Goal: Information Seeking & Learning: Compare options

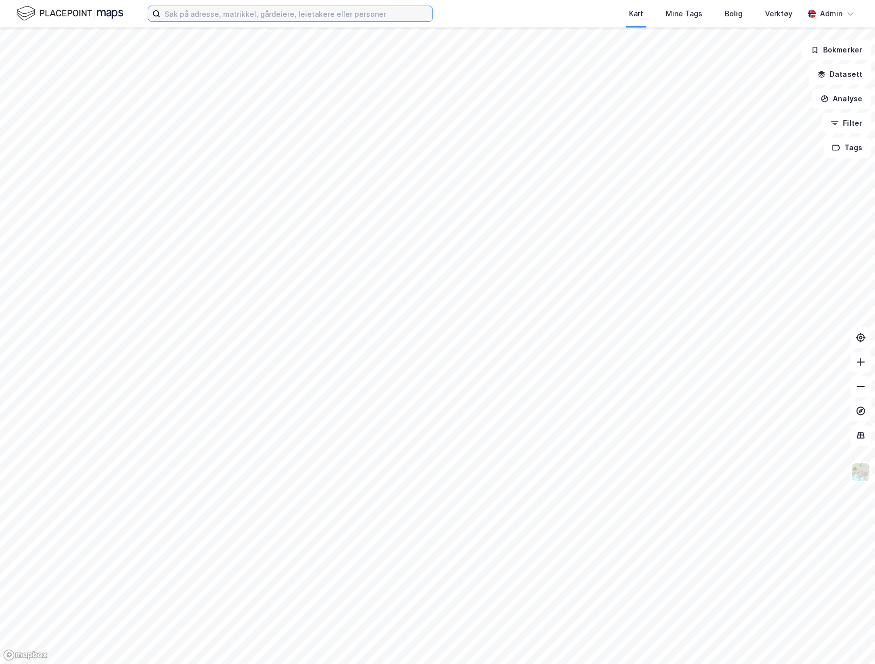
click at [213, 16] on input at bounding box center [296, 13] width 272 height 15
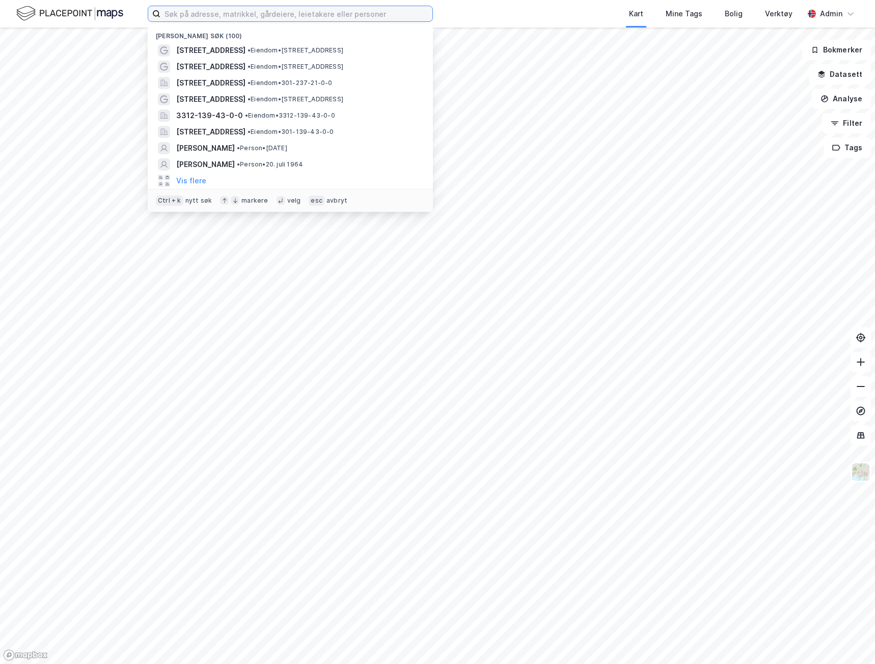
paste input "Moseidsletta 34"
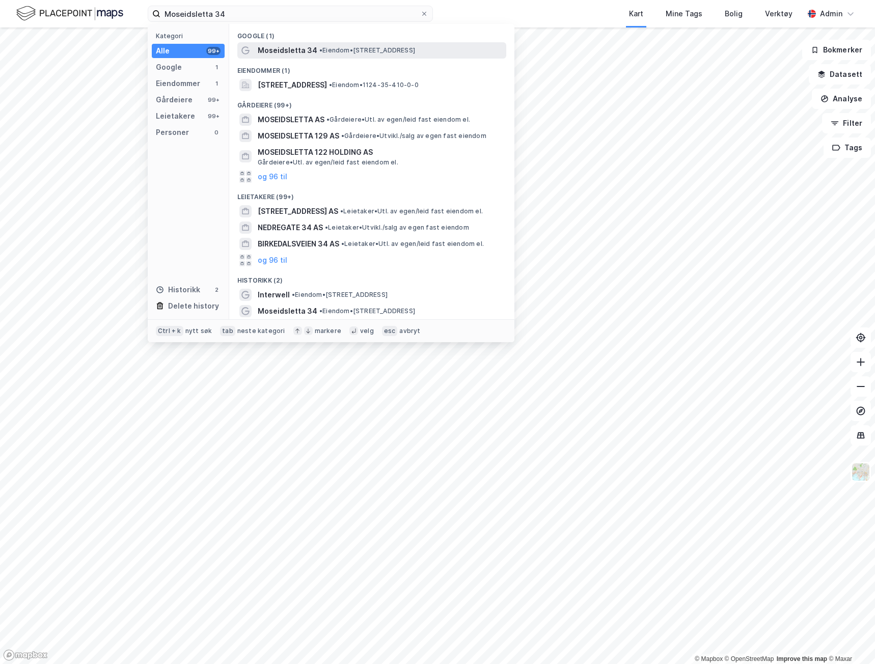
click at [311, 49] on span "Moseidsletta 34" at bounding box center [288, 50] width 60 height 12
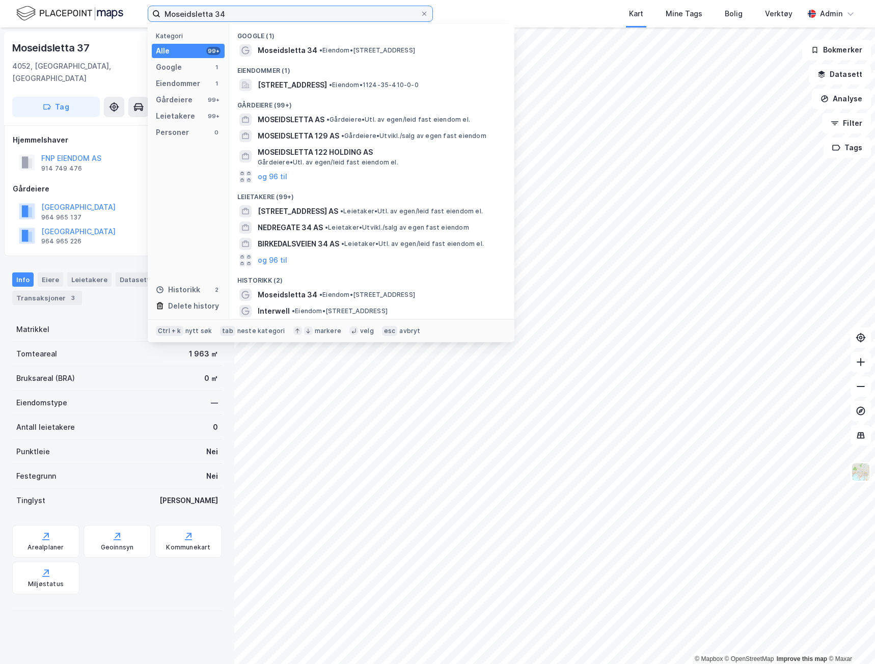
drag, startPoint x: 227, startPoint y: 16, endPoint x: 101, endPoint y: 3, distance: 126.1
click at [106, 6] on div "Moseidsletta 34 Kategori Alle 99+ Google 1 Eiendommer 1 Gårdeiere 99+ Leietaker…" at bounding box center [437, 14] width 875 height 28
paste input "[STREET_ADDRESS]"
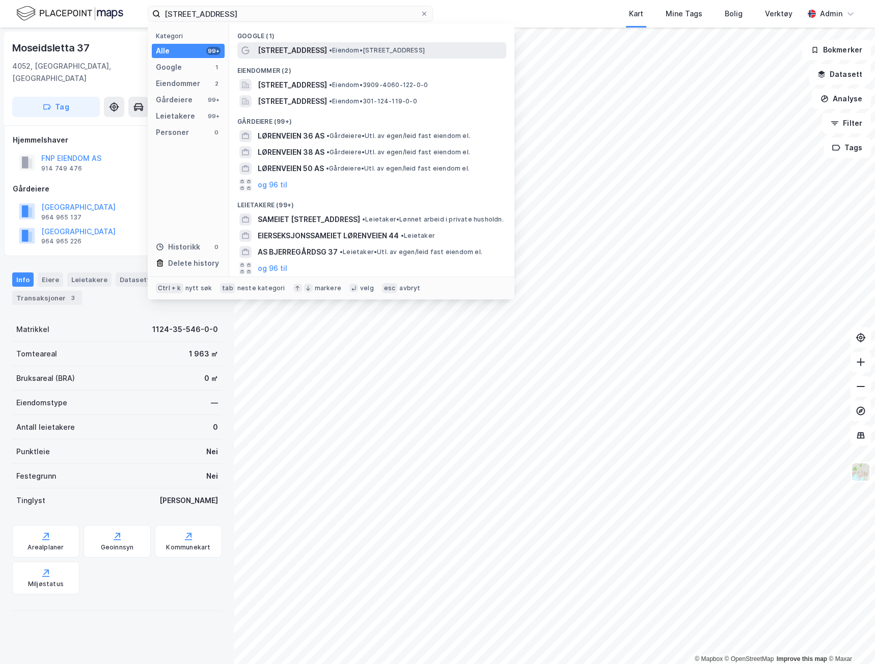
click at [304, 48] on span "[STREET_ADDRESS]" at bounding box center [292, 50] width 69 height 12
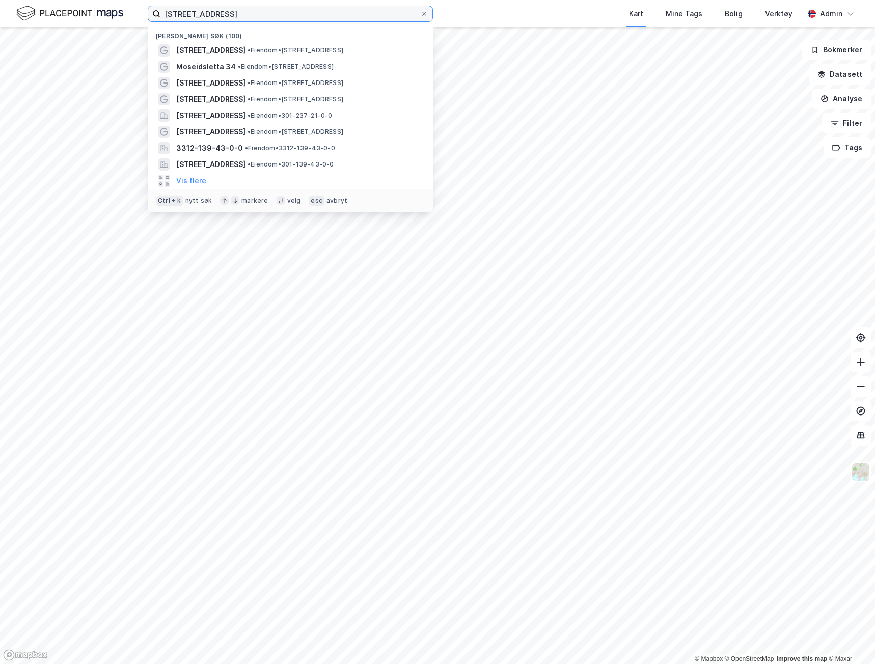
drag, startPoint x: 263, startPoint y: 13, endPoint x: 102, endPoint y: 11, distance: 160.5
click at [102, 11] on div "[STREET_ADDRESS] Nylige søk (100) [STREET_ADDRESS] • Eiendom • [STREET_ADDRESS]…" at bounding box center [437, 14] width 875 height 28
paste input "[STREET_ADDRESS]"
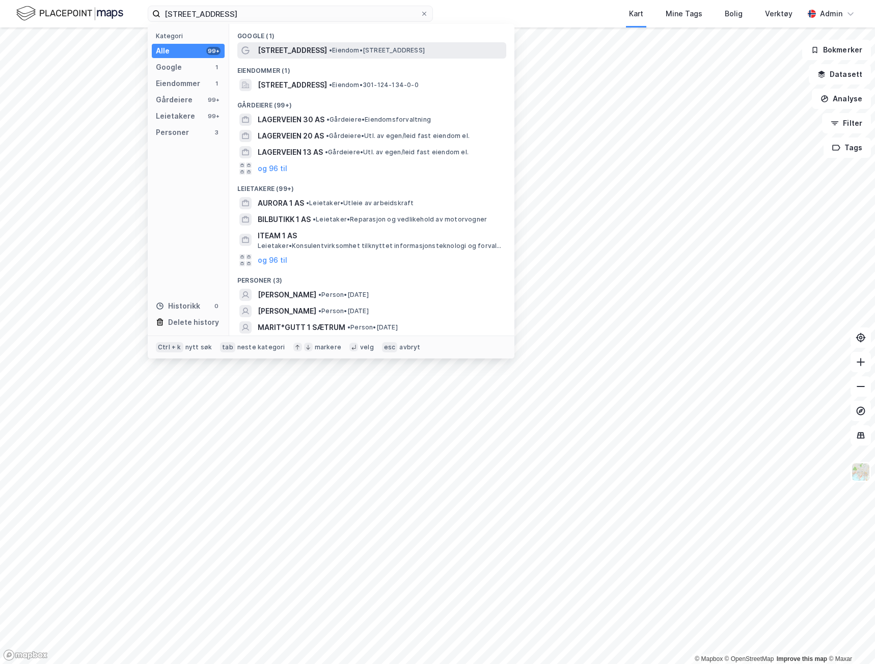
click at [296, 53] on span "[STREET_ADDRESS]" at bounding box center [292, 50] width 69 height 12
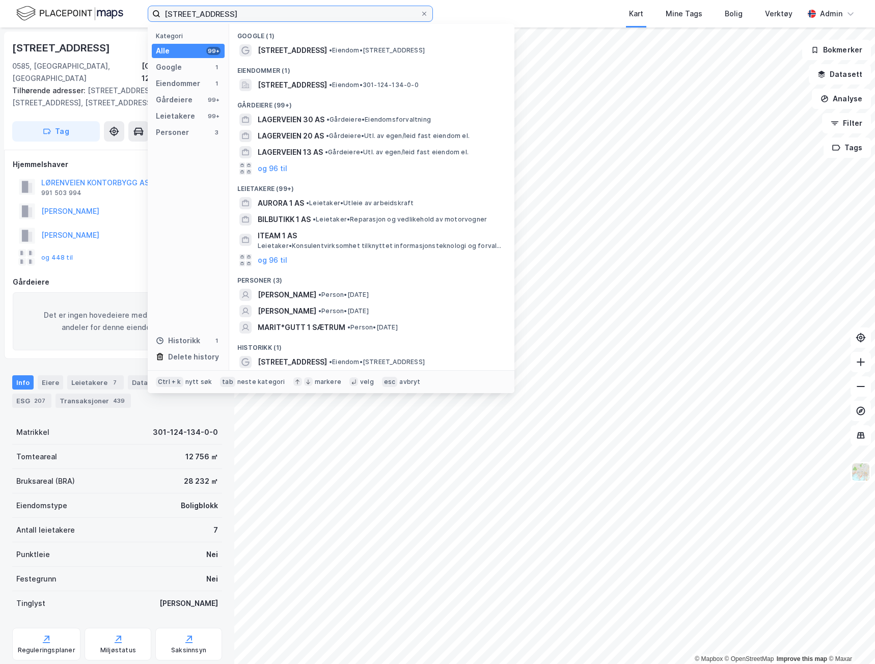
drag, startPoint x: 228, startPoint y: 18, endPoint x: 145, endPoint y: 17, distance: 83.5
click at [145, 17] on div "Ullagerveien 1 Kategori Alle 99+ Google 1 Eiendommer 1 Gårdeiere 99+ Leietakere…" at bounding box center [437, 14] width 875 height 28
paste input "Lindeberg næringsvei 20"
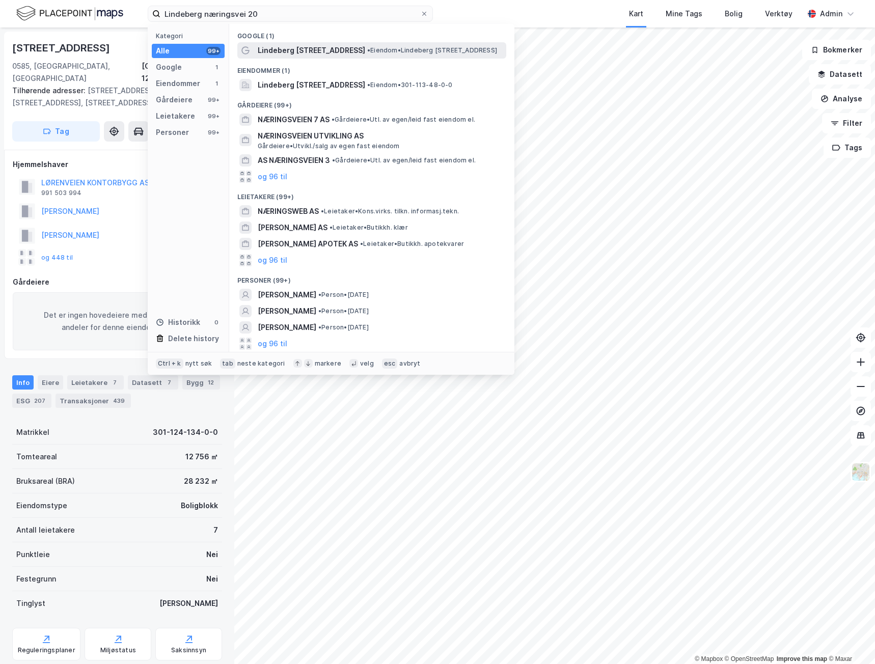
click at [329, 51] on span "Lindeberg [STREET_ADDRESS]" at bounding box center [311, 50] width 107 height 12
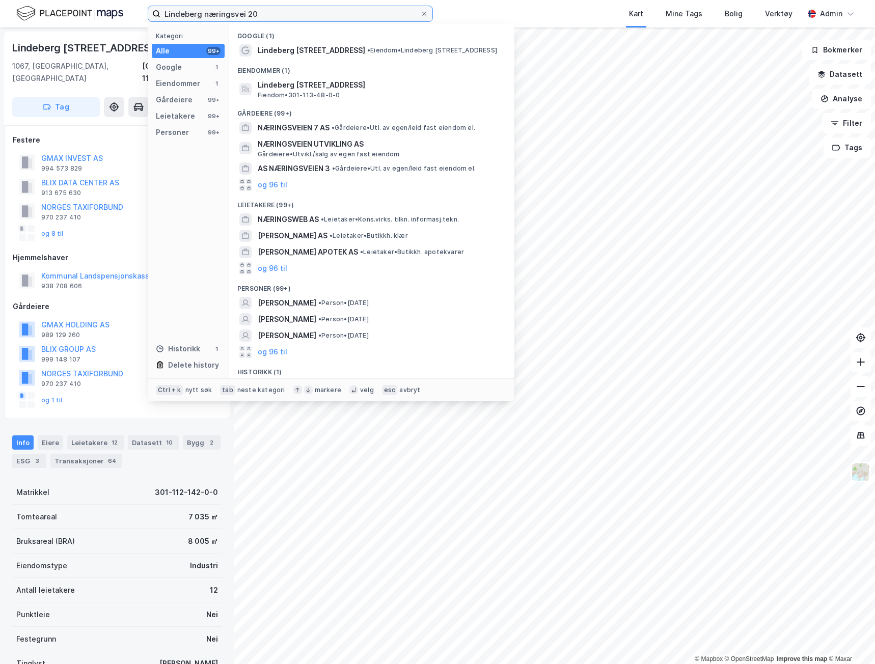
drag, startPoint x: 274, startPoint y: 16, endPoint x: -1, endPoint y: -20, distance: 276.4
click at [0, 0] on html "Lindeberg næringsvei 20 Kategori Alle 99+ Google 1 Eiendommer 1 Gårdeiere 99+ L…" at bounding box center [437, 332] width 875 height 664
click at [320, 48] on span "Lindeberg [STREET_ADDRESS]" at bounding box center [311, 50] width 107 height 12
drag, startPoint x: 174, startPoint y: 10, endPoint x: 100, endPoint y: 8, distance: 74.4
click at [100, 8] on div "Lindeberg næringsvei 20 Kategori Alle 99+ Google 1 Eiendommer 1 Gårdeiere 99+ L…" at bounding box center [437, 14] width 875 height 28
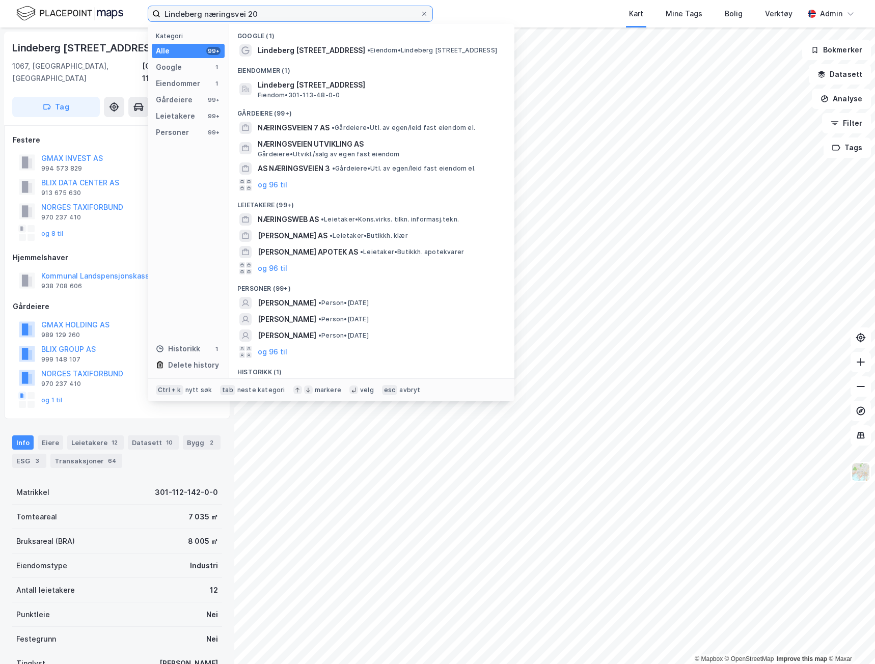
paste input "Jerikoveien"
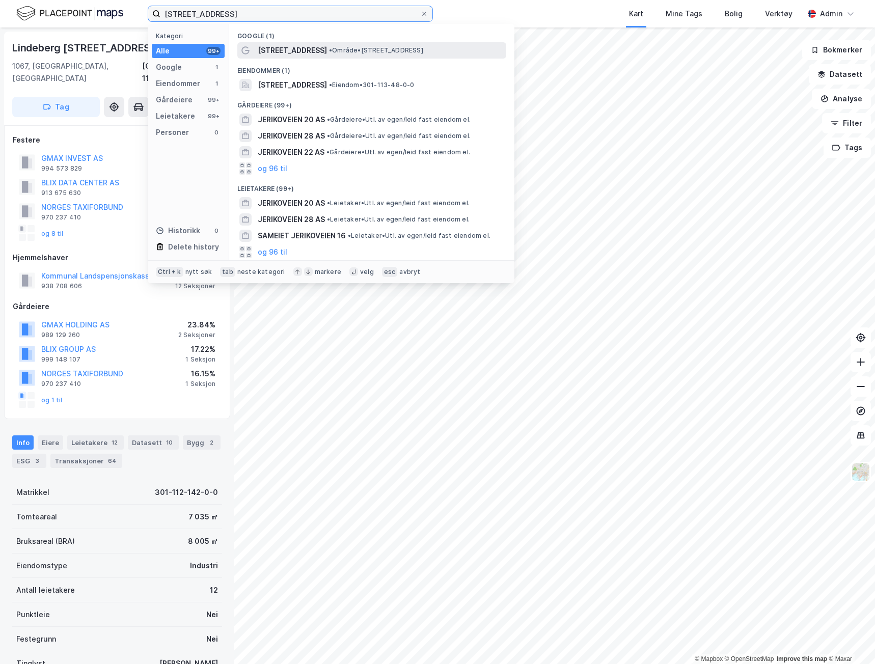
type input "[STREET_ADDRESS]"
click at [303, 51] on span "[STREET_ADDRESS]" at bounding box center [292, 50] width 69 height 12
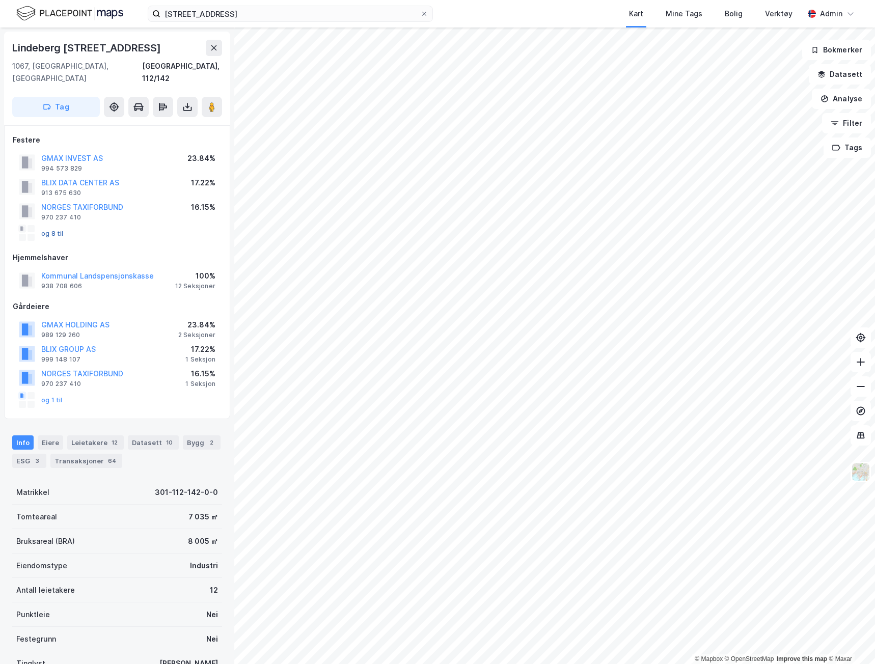
click at [0, 0] on button "og 8 til" at bounding box center [0, 0] width 0 height 0
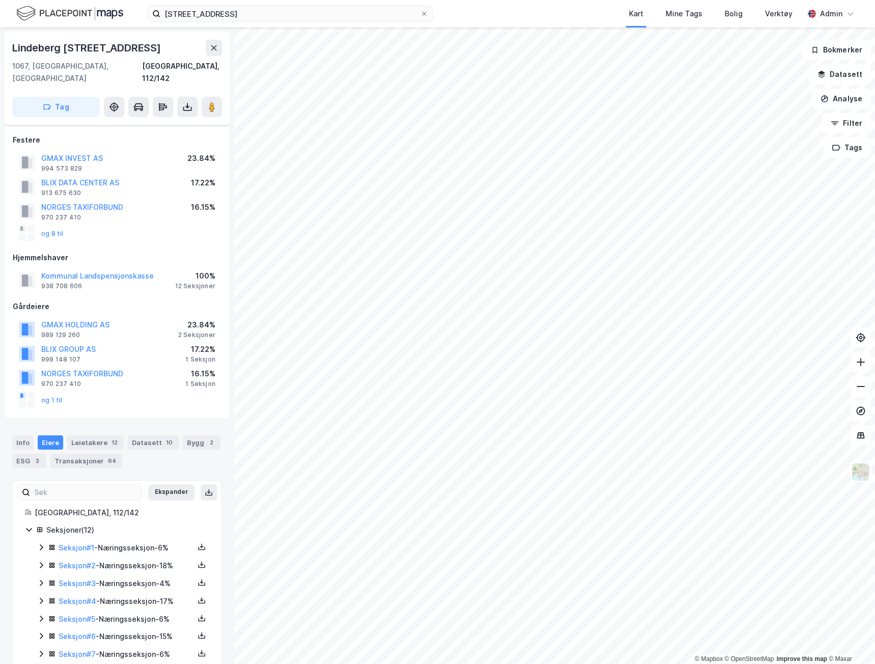
scroll to position [99, 0]
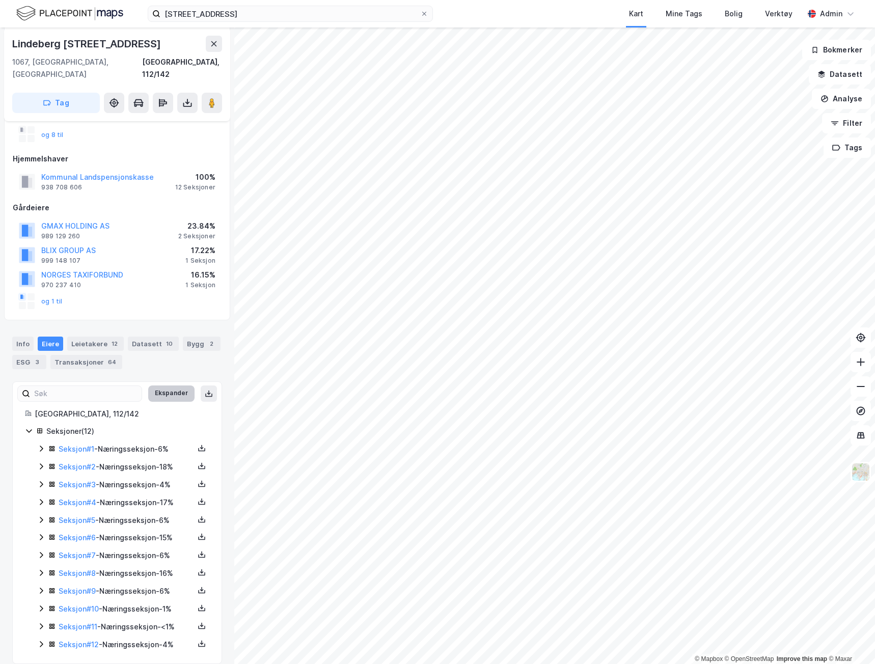
click at [168, 386] on button "Ekspander" at bounding box center [171, 394] width 46 height 16
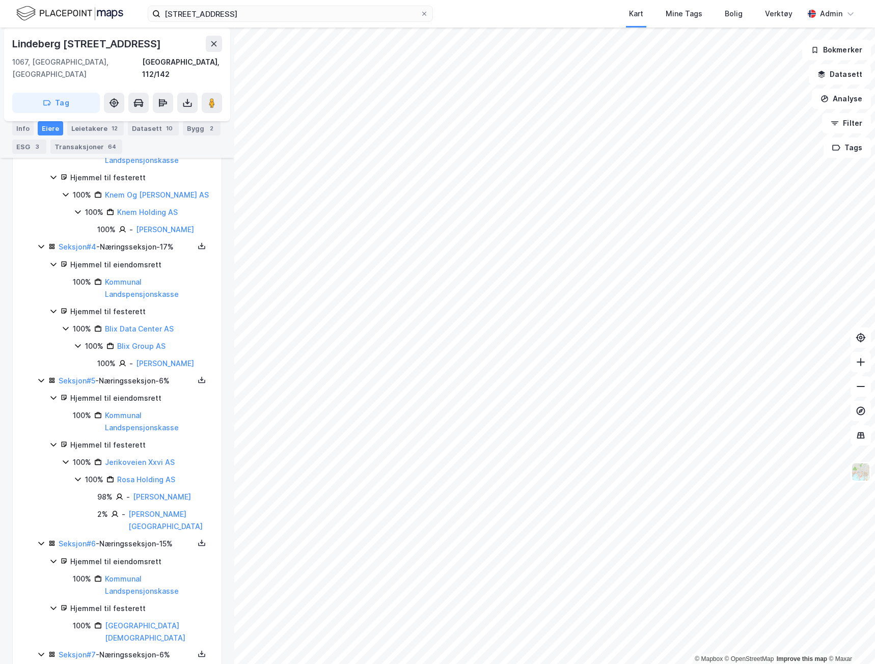
scroll to position [755, 0]
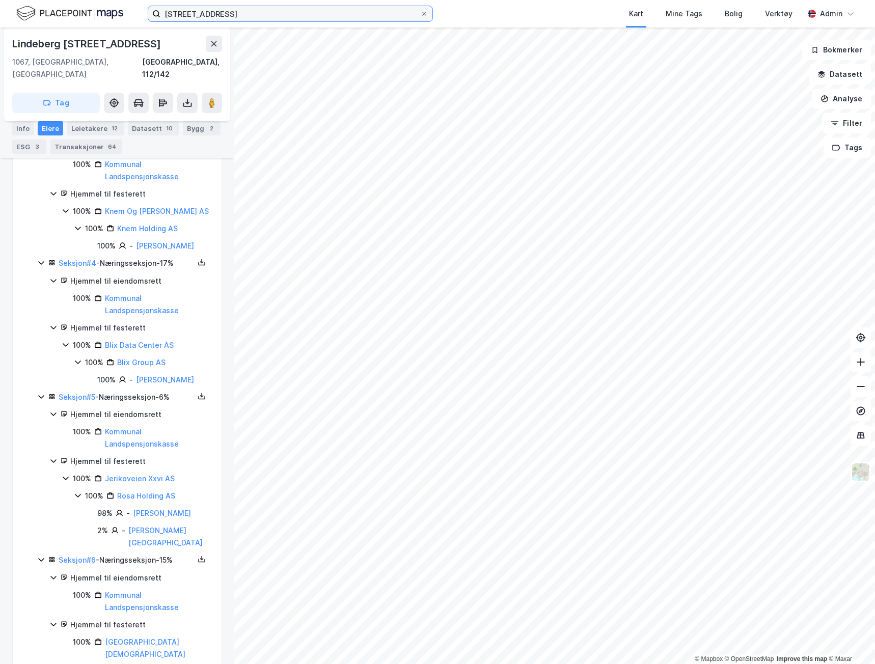
click at [254, 10] on input "[STREET_ADDRESS]" at bounding box center [290, 13] width 260 height 15
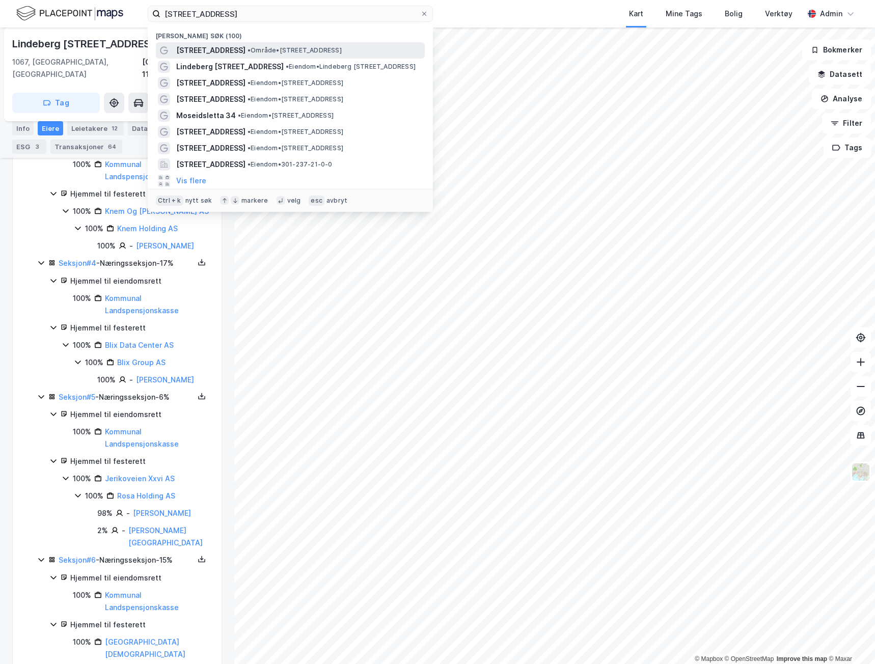
click at [248, 50] on span "•" at bounding box center [249, 50] width 3 height 8
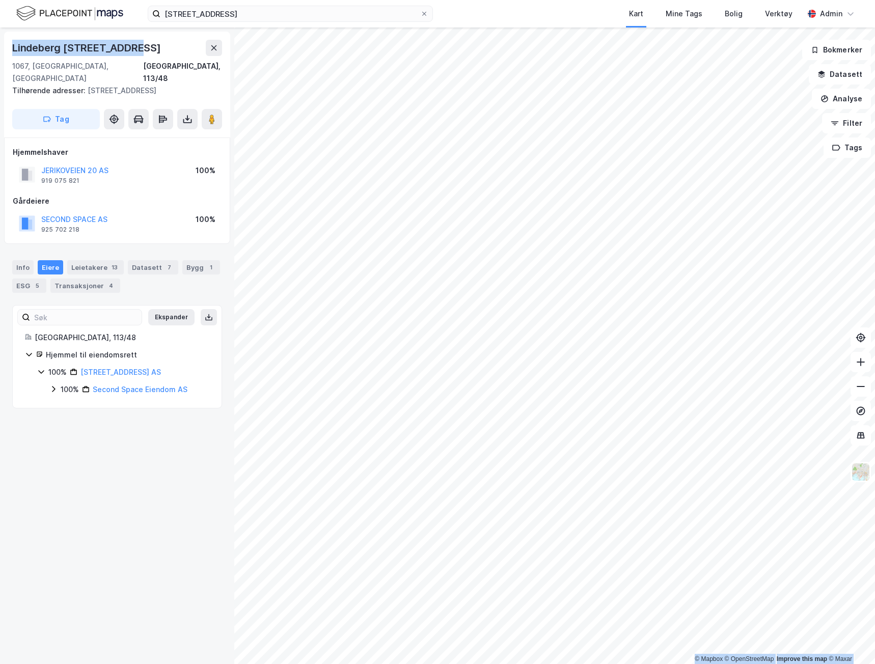
drag, startPoint x: 132, startPoint y: 47, endPoint x: -1, endPoint y: 44, distance: 133.0
click at [0, 44] on html "[STREET_ADDRESS] Kart Mine Tags Bolig Verktøy Admin © Mapbox © OpenStreetMap Im…" at bounding box center [437, 332] width 875 height 664
copy div "© Mapbox © OpenStreetMap Improve this map © [PERSON_NAME][STREET_ADDRESS]"
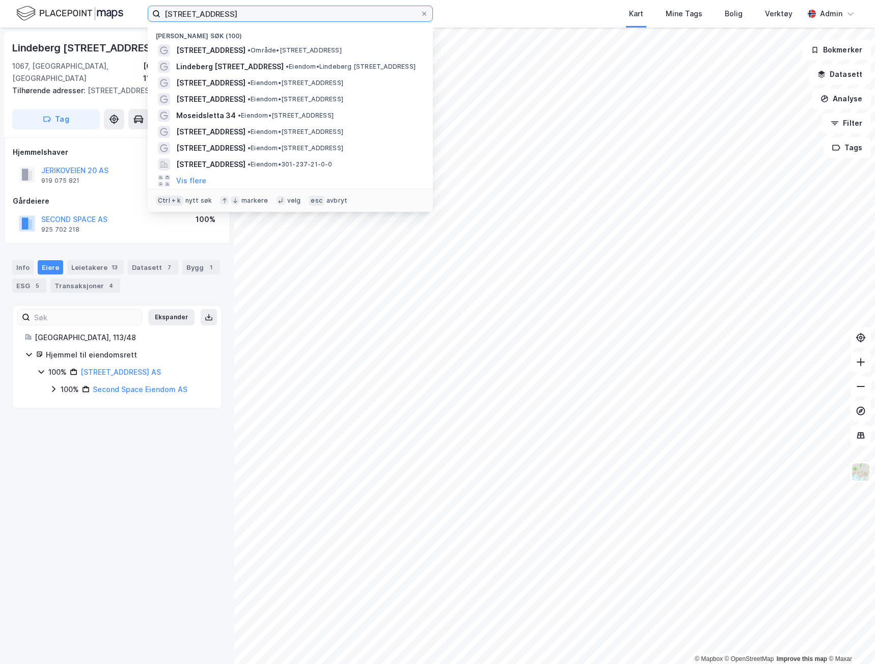
drag, startPoint x: 227, startPoint y: 10, endPoint x: 120, endPoint y: 4, distance: 107.1
click at [135, 9] on div "[STREET_ADDRESS] Nylige søk (100) [STREET_ADDRESS] • Område • [STREET_ADDRESS],…" at bounding box center [437, 14] width 875 height 28
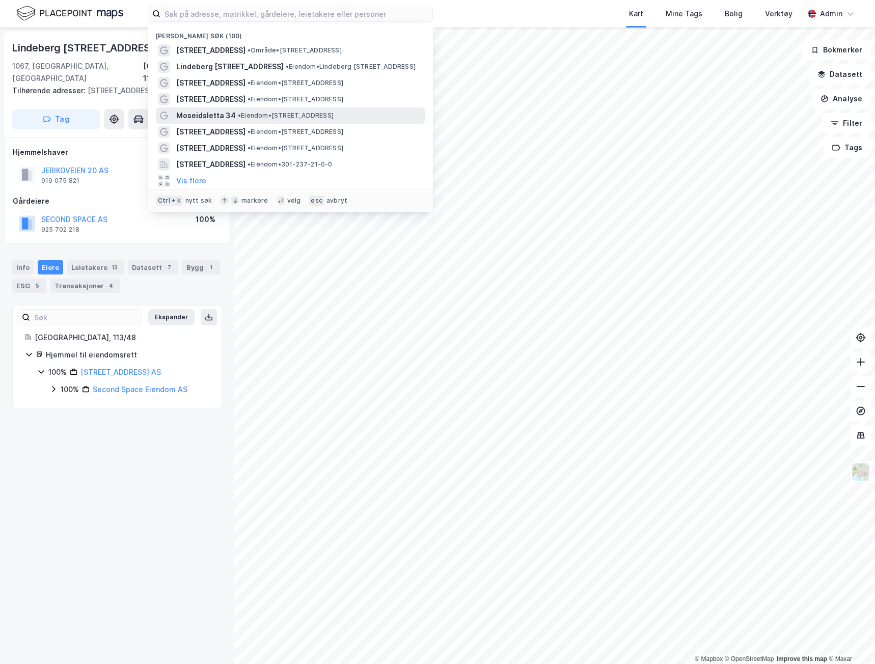
click at [277, 121] on div "Moseidsletta 34 • Eiendom • [STREET_ADDRESS]" at bounding box center [299, 116] width 247 height 12
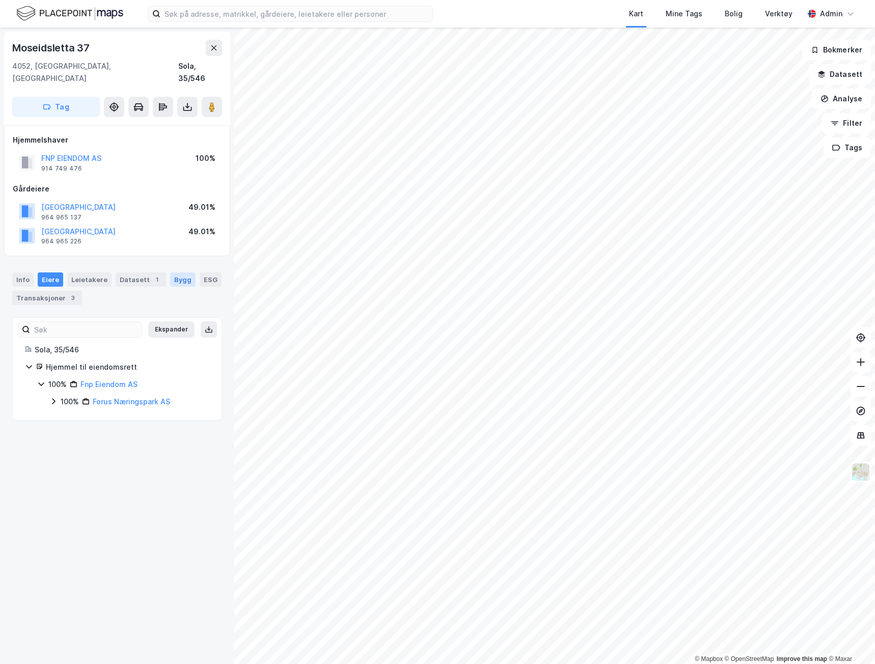
click at [178, 273] on div "Bygg" at bounding box center [182, 280] width 25 height 14
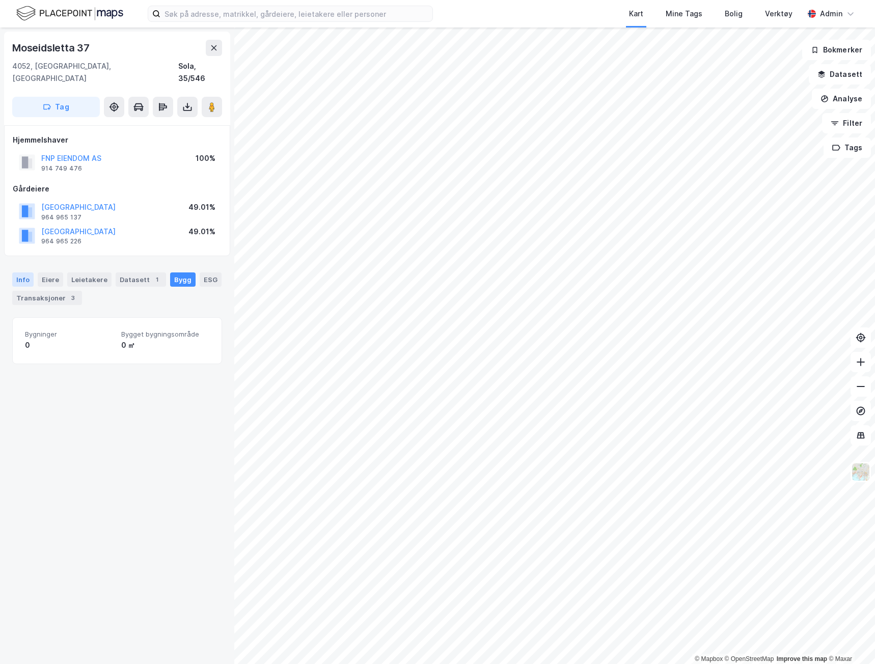
click at [14, 273] on div "Info" at bounding box center [22, 280] width 21 height 14
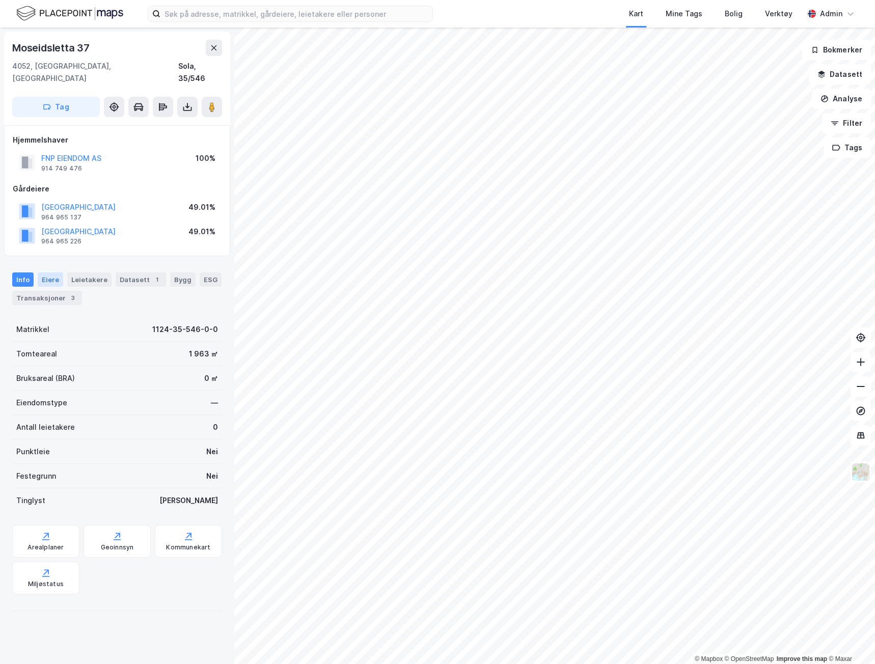
click at [51, 273] on div "Eiere" at bounding box center [50, 280] width 25 height 14
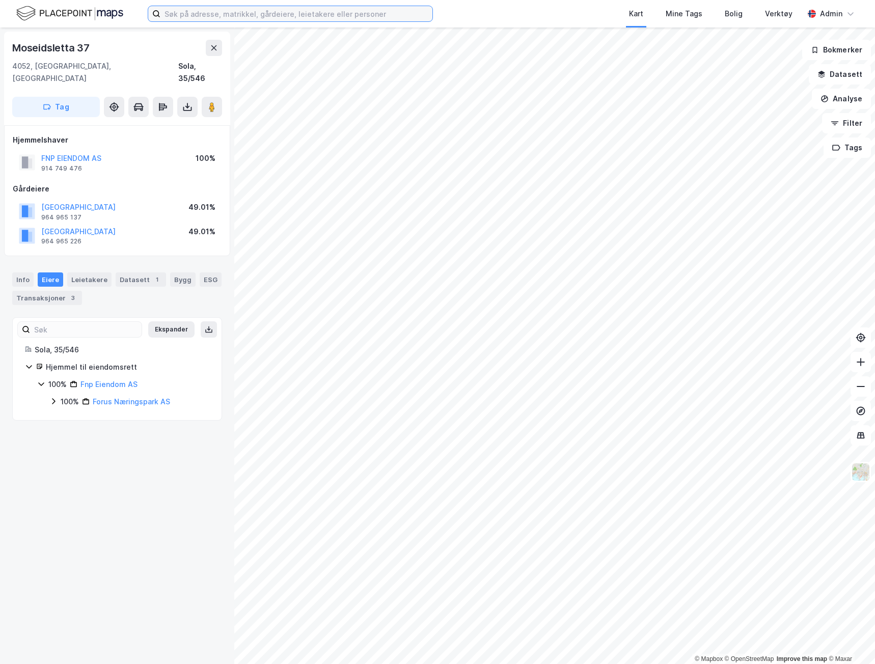
click at [194, 8] on input at bounding box center [296, 13] width 272 height 15
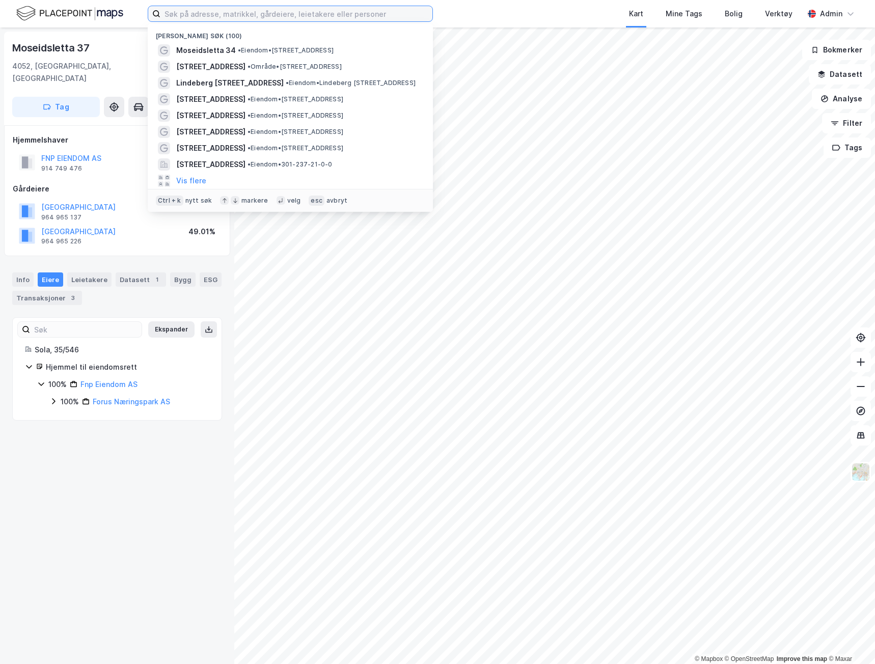
paste input "[STREET_ADDRESS]"
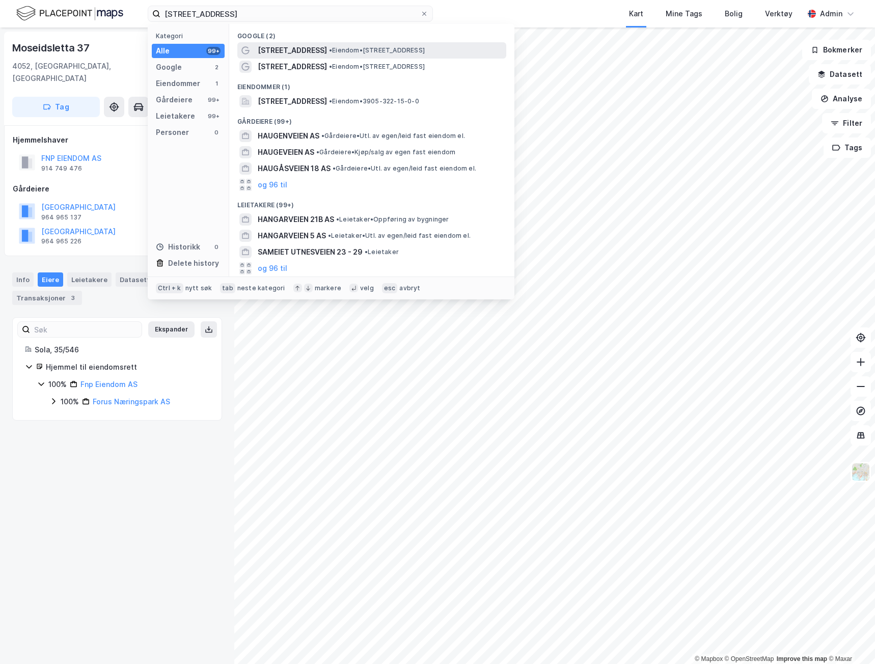
click at [329, 49] on span "•" at bounding box center [330, 50] width 3 height 8
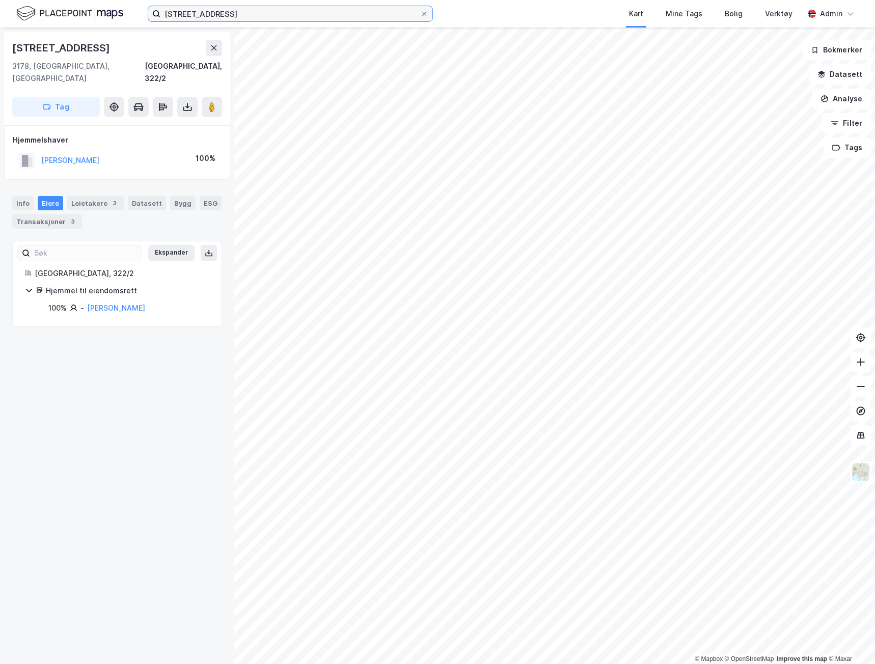
click at [234, 9] on input "[STREET_ADDRESS]" at bounding box center [290, 13] width 260 height 15
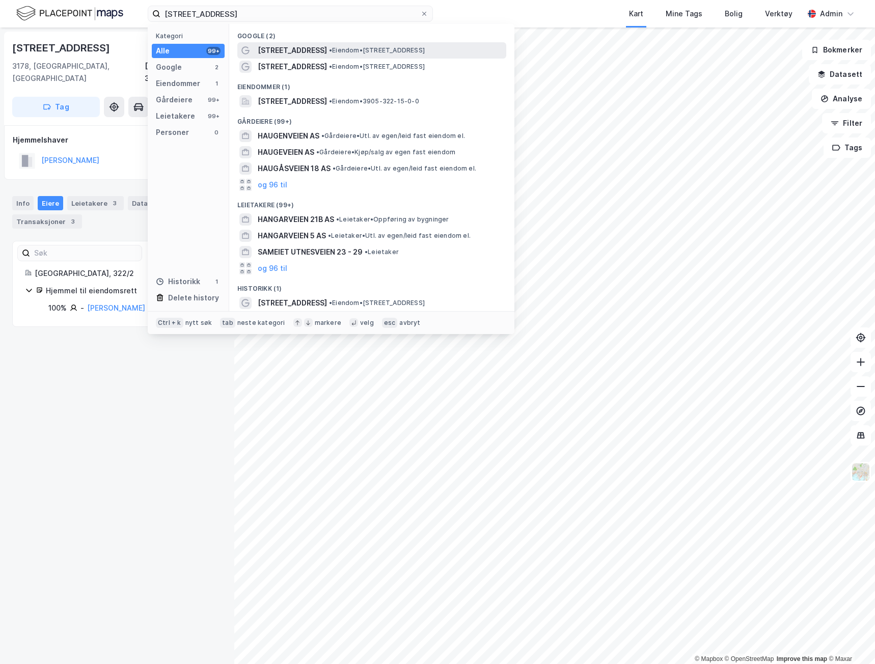
click at [274, 49] on span "[STREET_ADDRESS]" at bounding box center [292, 50] width 69 height 12
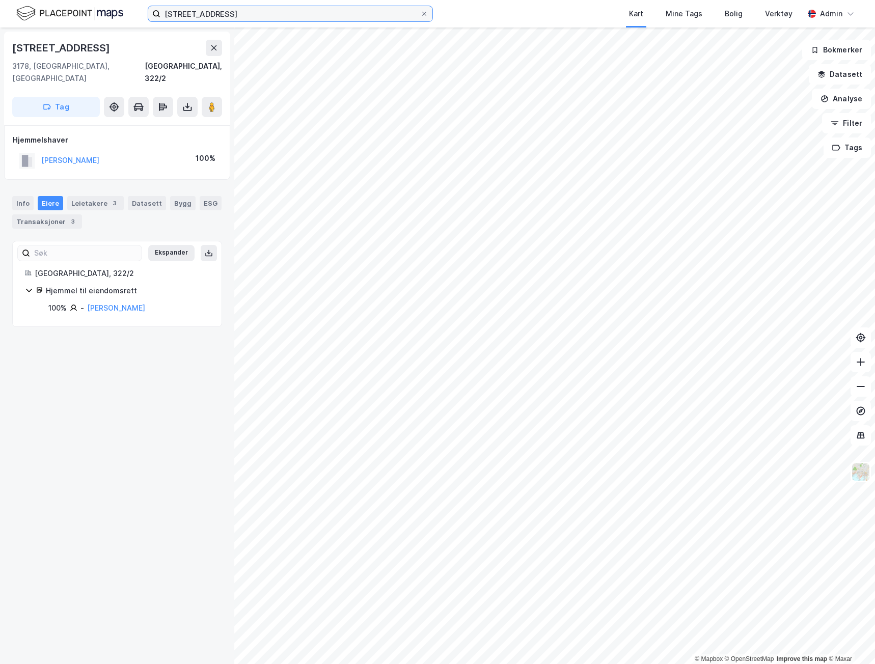
click at [288, 17] on input "[STREET_ADDRESS]" at bounding box center [290, 13] width 260 height 15
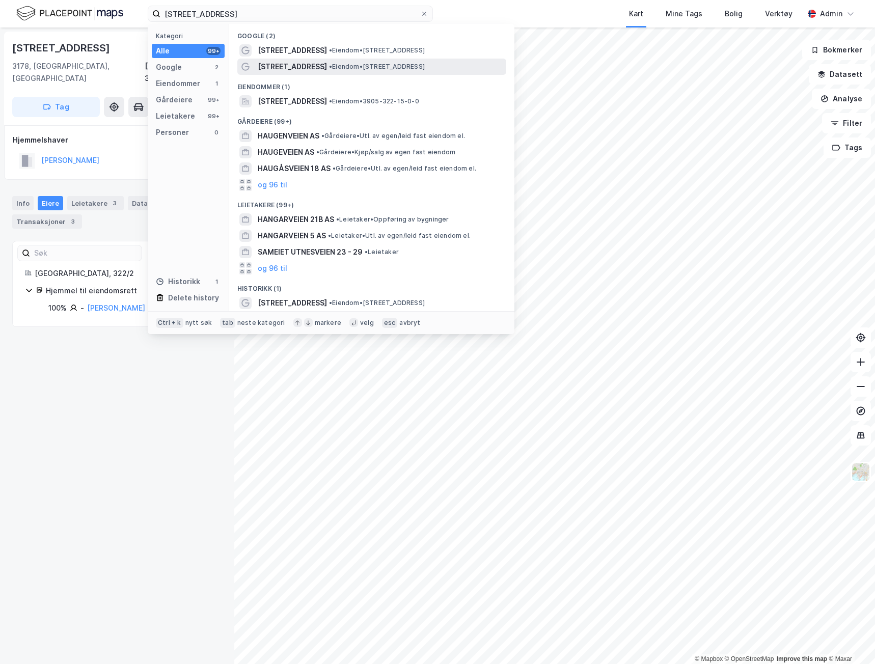
click at [293, 66] on span "[STREET_ADDRESS]" at bounding box center [292, 67] width 69 height 12
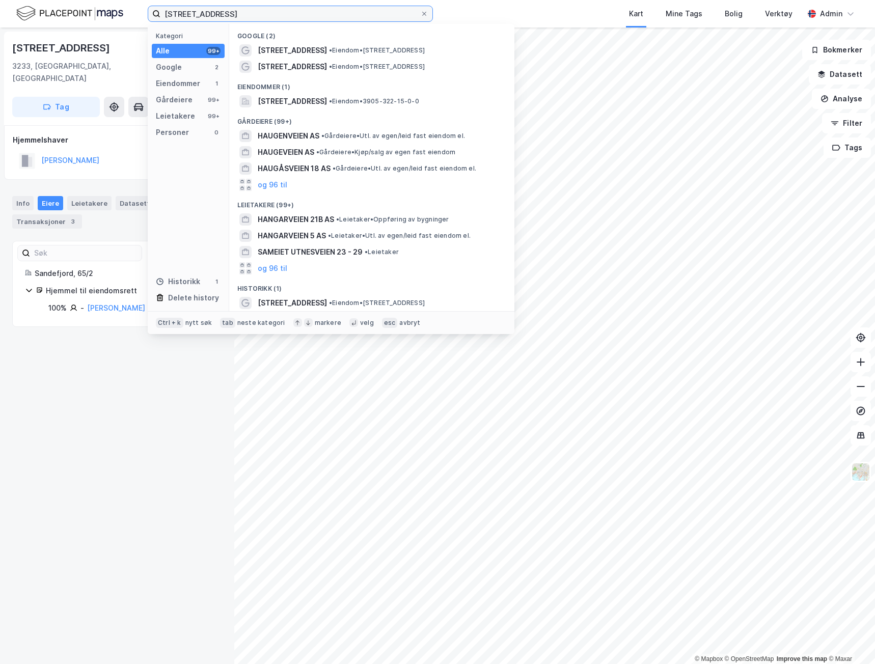
click at [281, 14] on input "[STREET_ADDRESS]" at bounding box center [290, 13] width 260 height 15
click at [282, 46] on span "[STREET_ADDRESS]" at bounding box center [292, 50] width 69 height 12
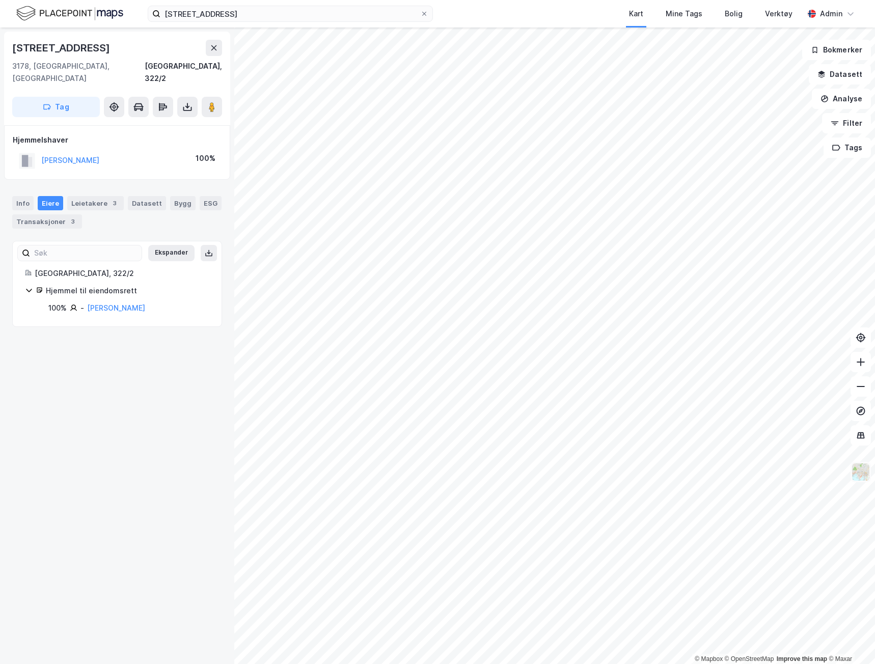
click at [861, 466] on img at bounding box center [860, 472] width 19 height 19
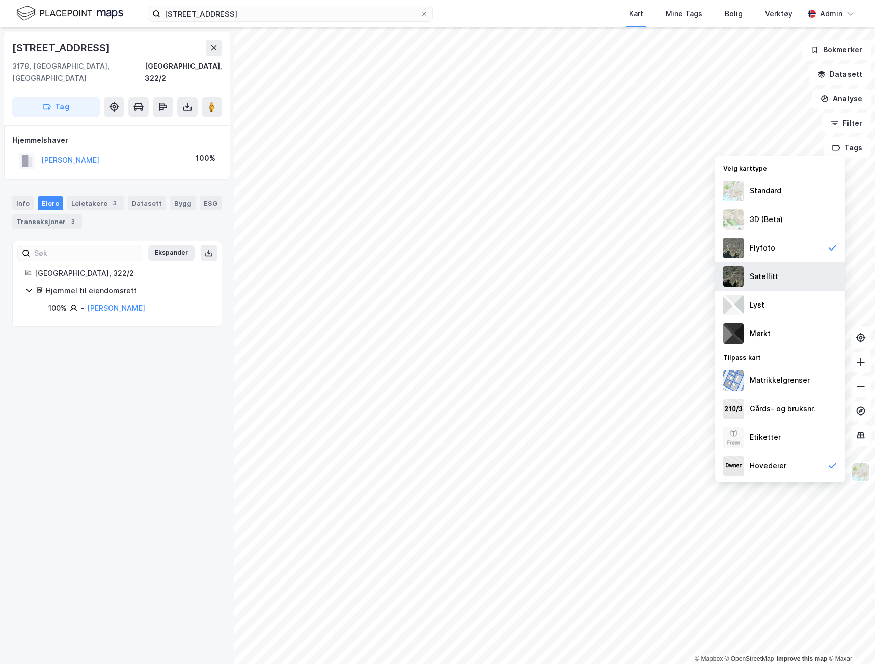
click at [778, 270] on div "Satellitt" at bounding box center [780, 276] width 130 height 29
click at [775, 305] on div "Lyst" at bounding box center [780, 305] width 130 height 29
click at [772, 331] on div "Mørkt" at bounding box center [780, 333] width 130 height 29
click at [780, 257] on div "Flyfoto" at bounding box center [780, 248] width 130 height 29
click at [92, 196] on div "Leietakere 3" at bounding box center [95, 203] width 57 height 14
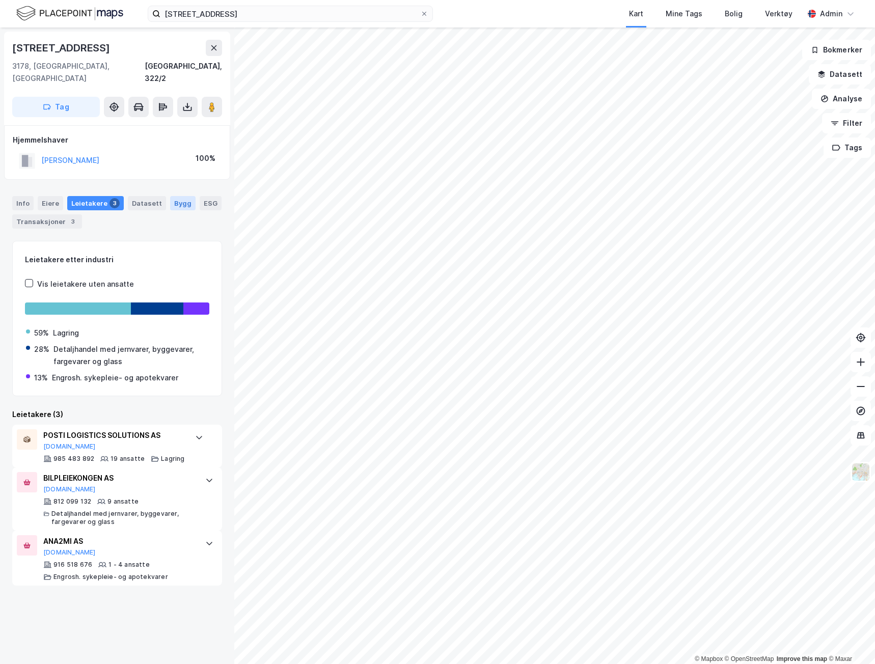
click at [181, 196] on div "Bygg" at bounding box center [182, 203] width 25 height 14
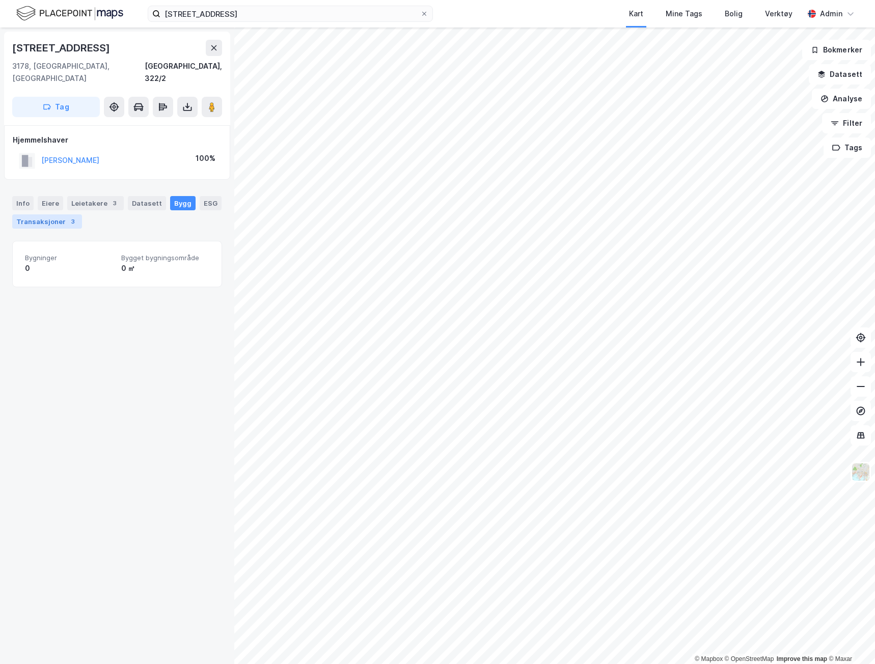
click at [43, 214] on div "Transaksjoner 3" at bounding box center [47, 221] width 70 height 14
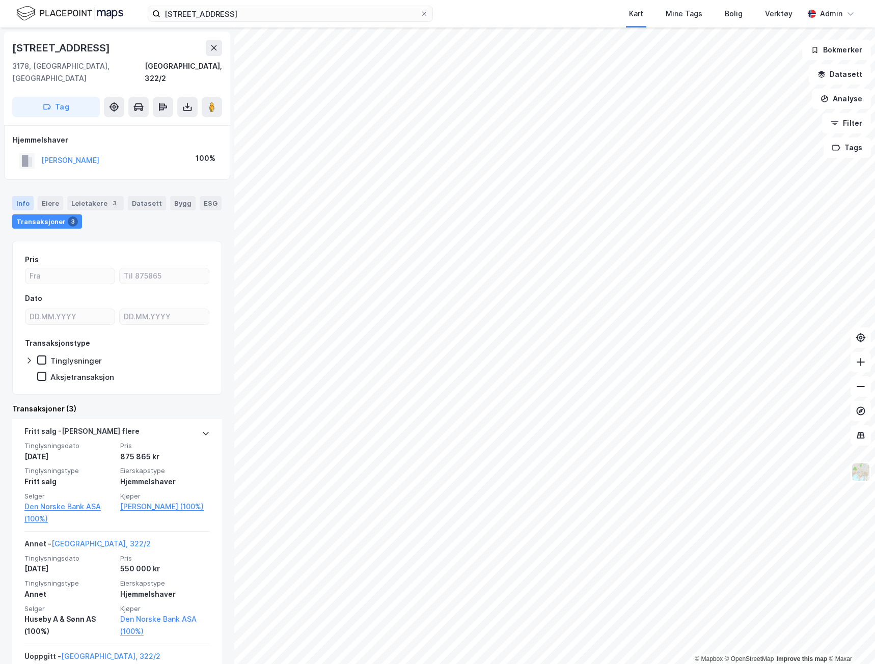
click at [29, 196] on div "Info" at bounding box center [22, 203] width 21 height 14
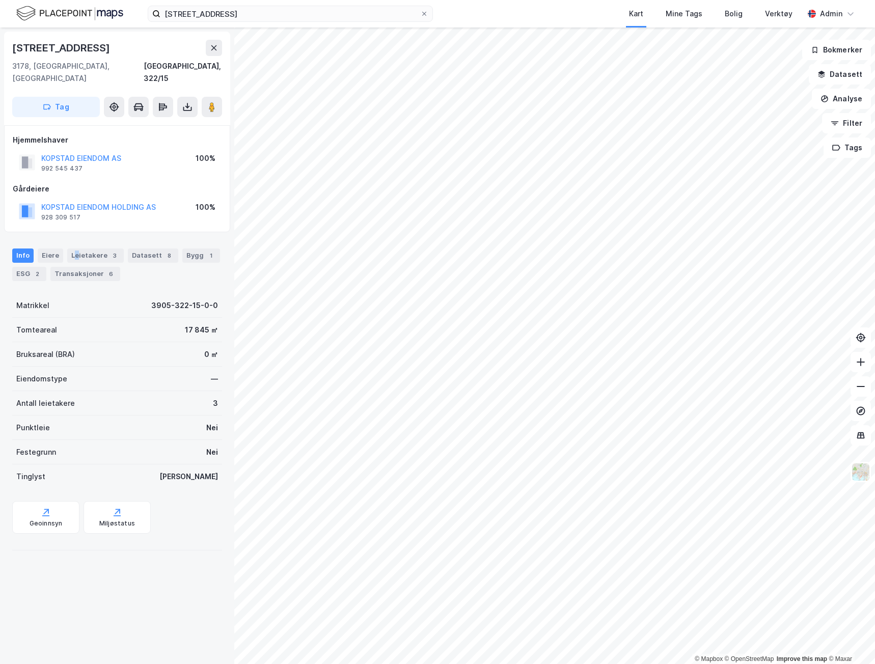
click at [76, 236] on div "Info [PERSON_NAME] 3 Datasett 8 Bygg 1 ESG 2 Transaksjoner 6" at bounding box center [117, 260] width 234 height 49
click at [82, 249] on div "Leietakere 3" at bounding box center [95, 256] width 57 height 14
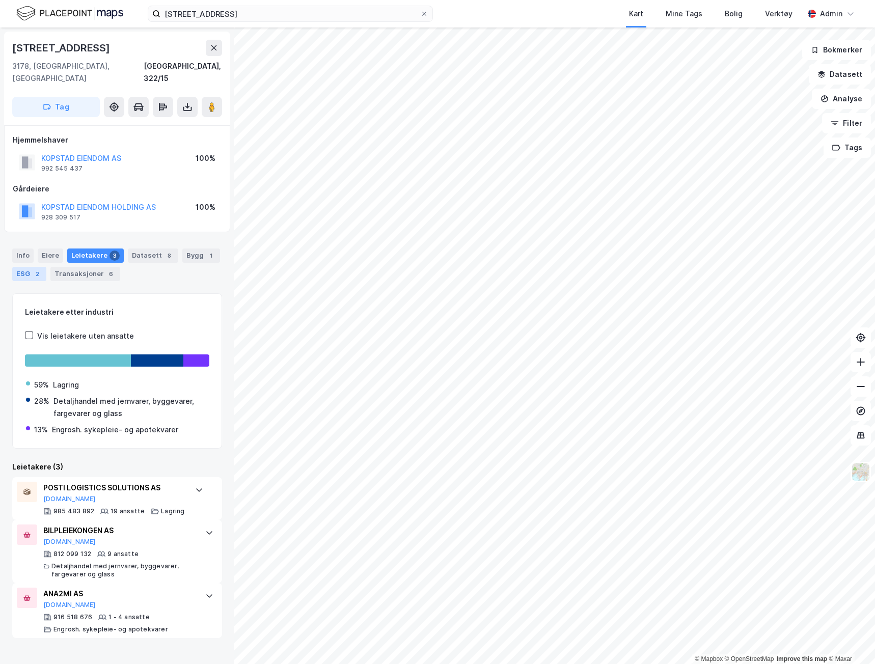
click at [31, 267] on div "ESG 2" at bounding box center [29, 274] width 34 height 14
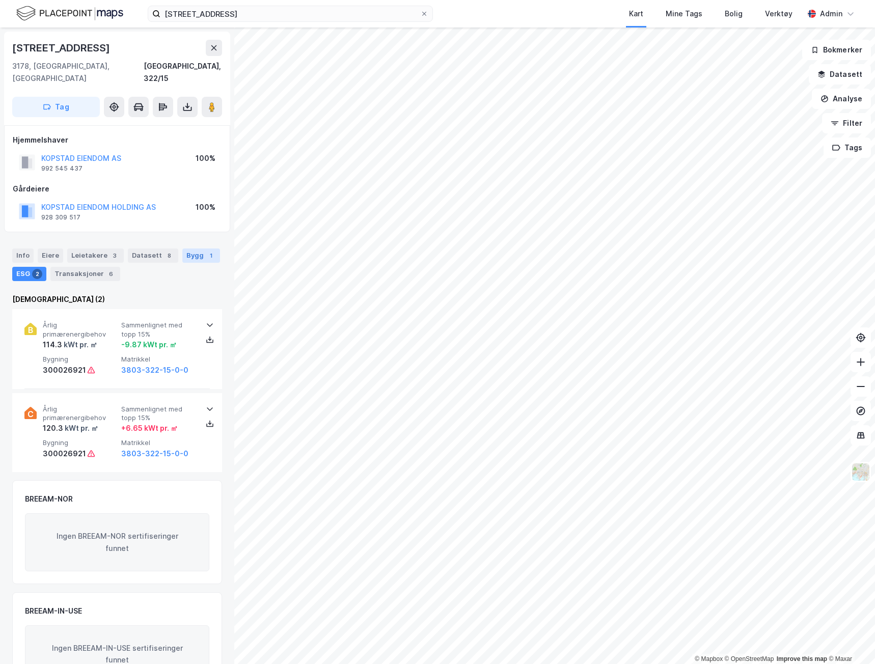
click at [191, 249] on div "Bygg 1" at bounding box center [201, 256] width 38 height 14
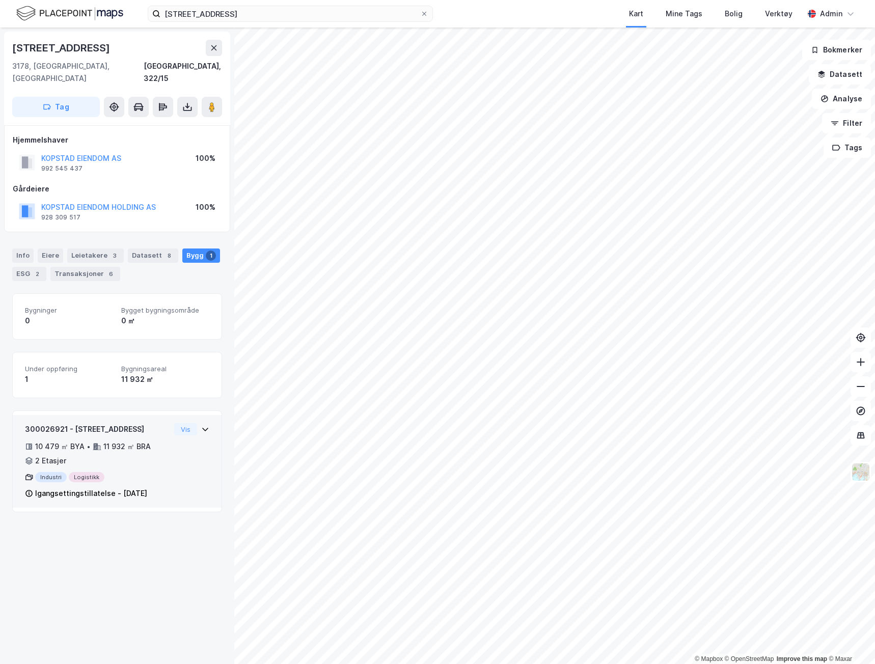
click at [161, 458] on div "300026921 - Hauganveien 293 10 479 ㎡ BYA • 11 932 ㎡ BRA • 2 Etasjer Industri Lo…" at bounding box center [97, 461] width 145 height 76
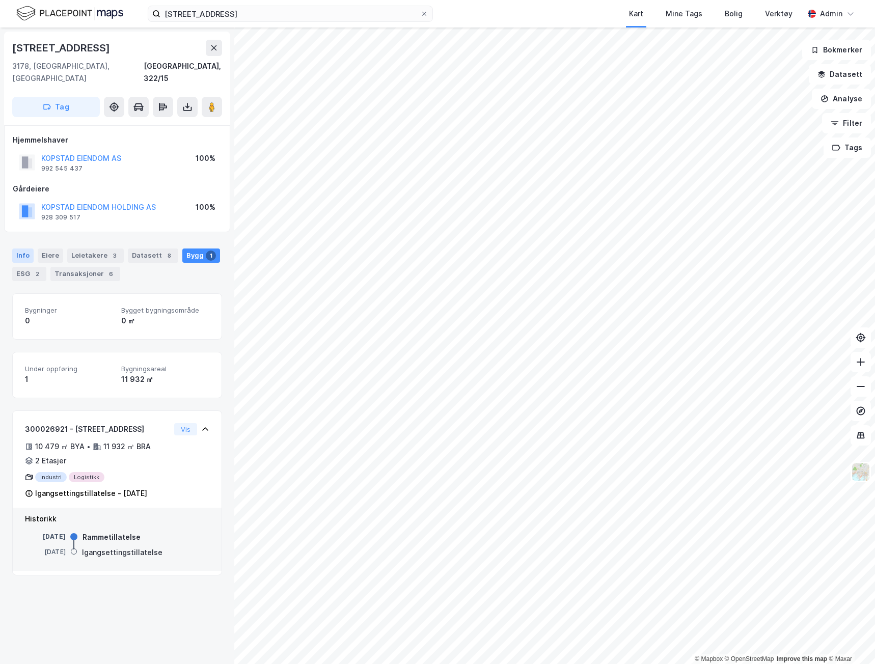
click at [23, 249] on div "Info" at bounding box center [22, 256] width 21 height 14
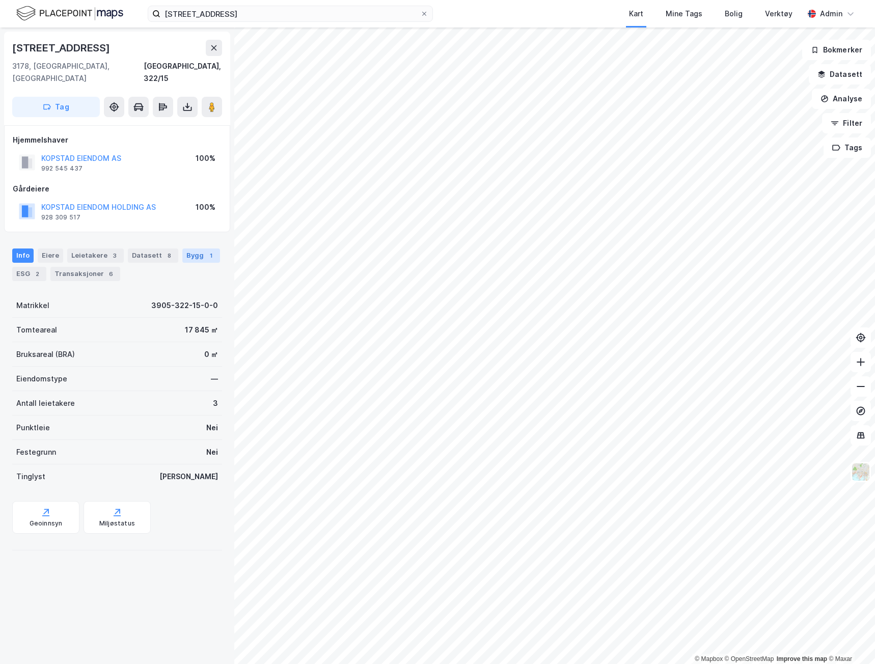
click at [191, 249] on div "Bygg 1" at bounding box center [201, 256] width 38 height 14
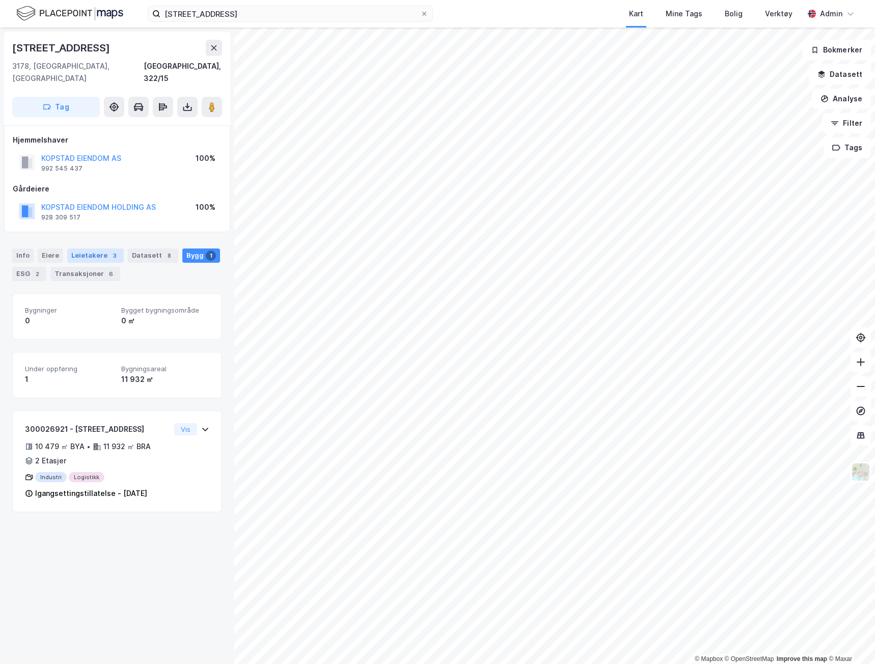
click at [100, 249] on div "Leietakere 3" at bounding box center [95, 256] width 57 height 14
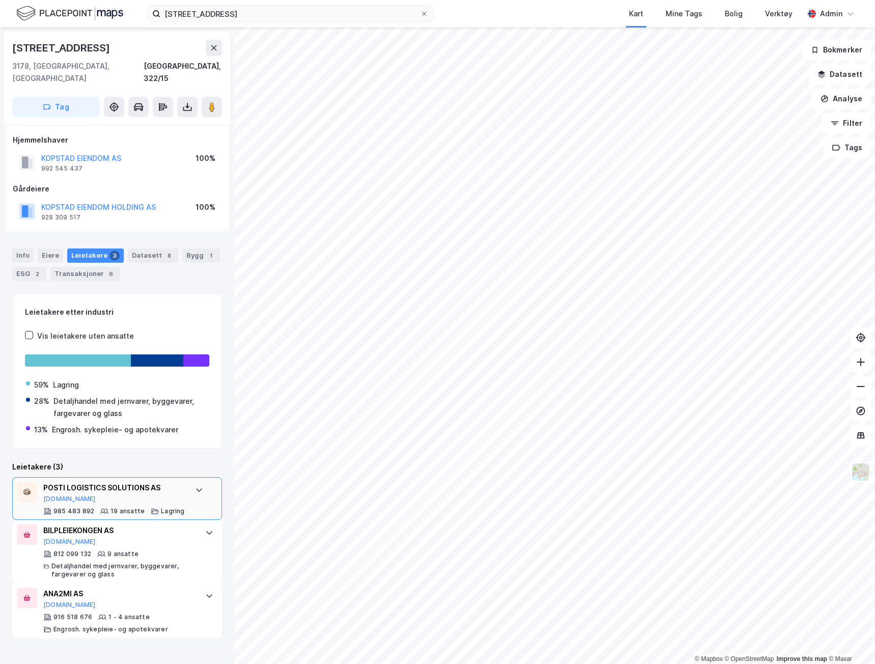
click at [113, 493] on div "POSTI LOGISTICS SOLUTIONS AS [DOMAIN_NAME] 985 483 892 19 ansatte Lagring" at bounding box center [114, 499] width 142 height 34
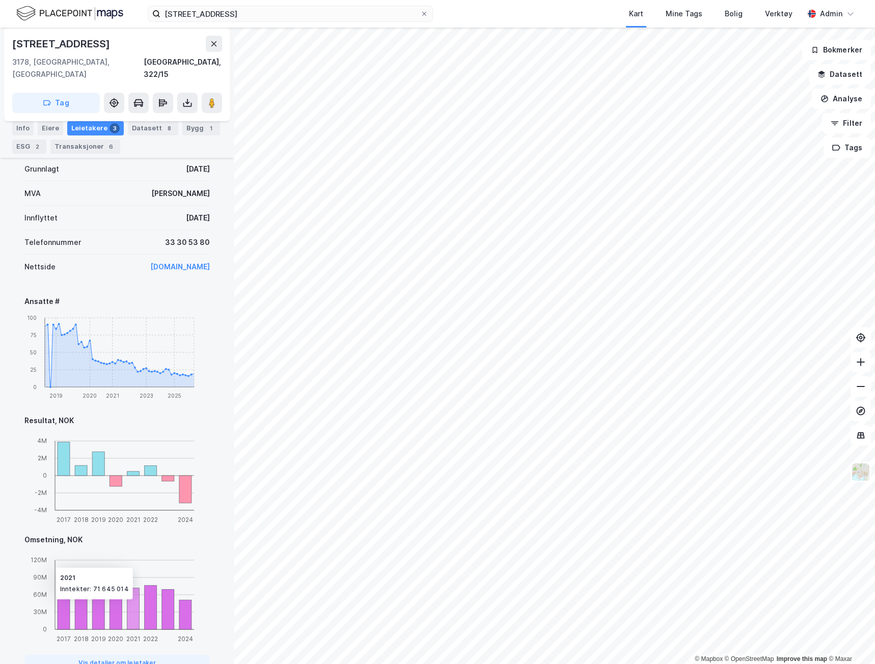
scroll to position [389, 0]
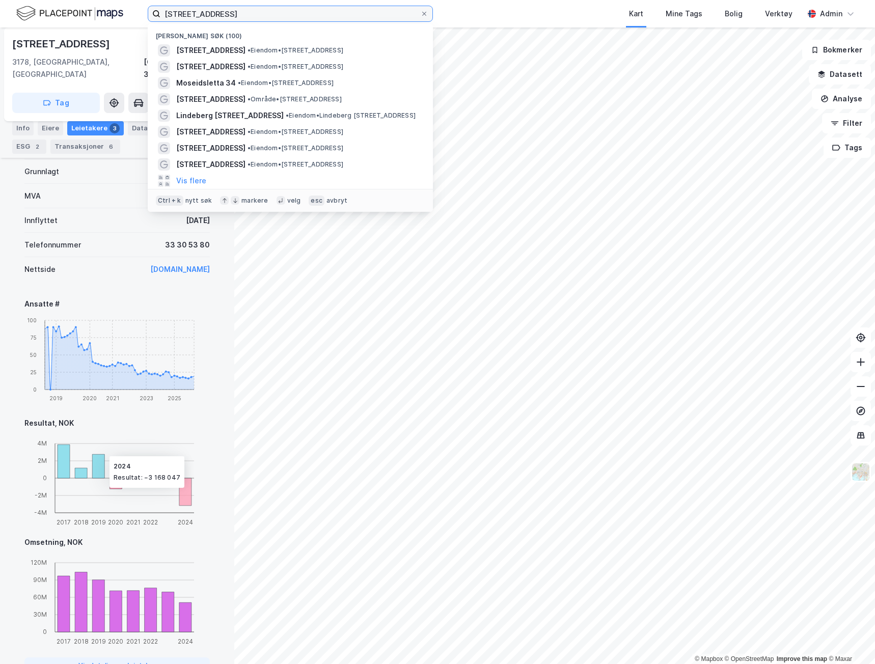
drag, startPoint x: 240, startPoint y: 9, endPoint x: 50, endPoint y: 13, distance: 189.5
click at [53, 14] on div "[STREET_ADDRESS] Nylige søk (100) [STREET_ADDRESS] • Eiendom • [STREET_ADDRESS]…" at bounding box center [437, 14] width 875 height 28
paste input "[STREET_ADDRESS]"
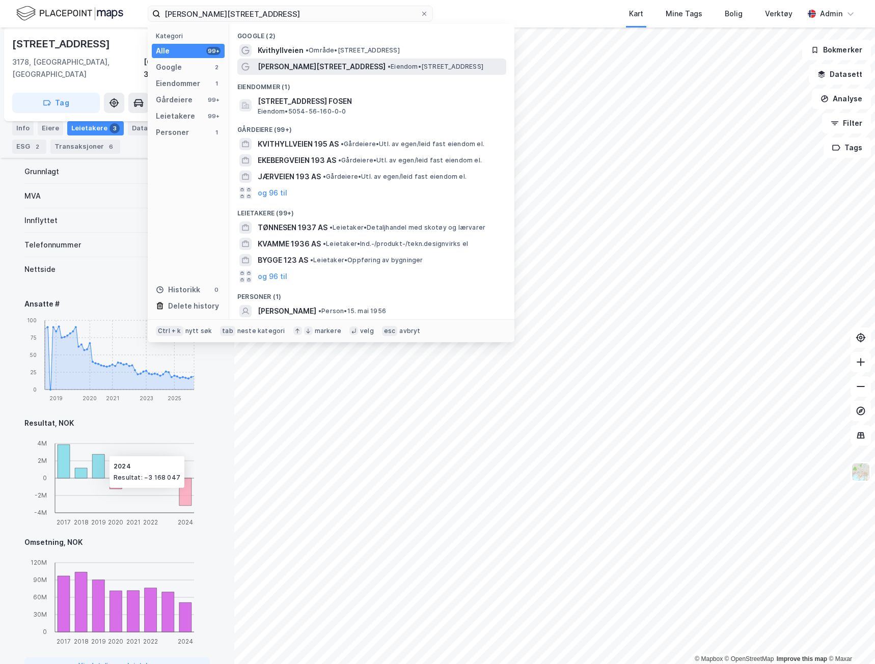
click at [283, 65] on span "[PERSON_NAME][STREET_ADDRESS]" at bounding box center [322, 67] width 128 height 12
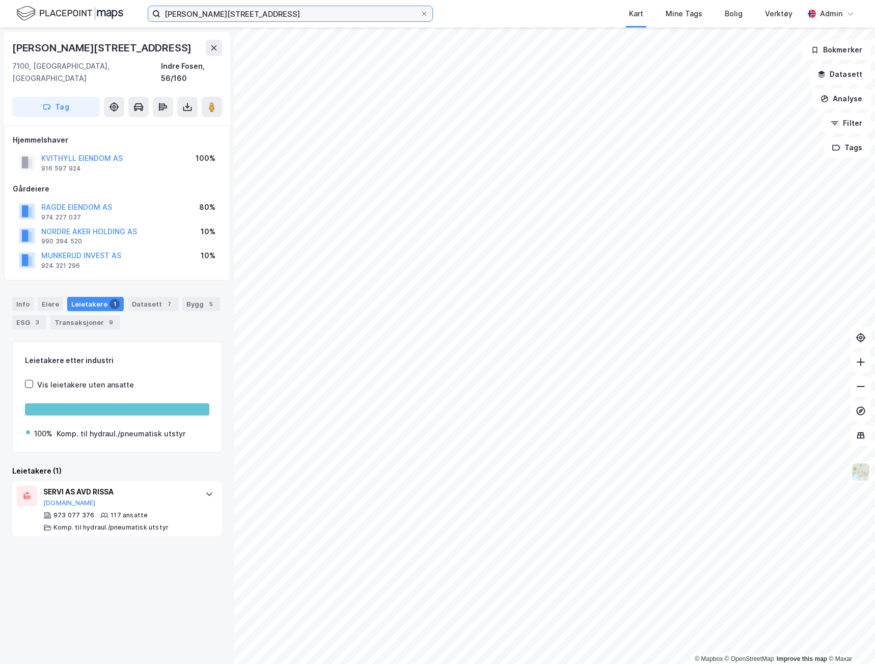
drag, startPoint x: 232, startPoint y: 12, endPoint x: 123, endPoint y: 14, distance: 108.5
click at [124, 14] on div "[STREET_ADDRESS] Kart Mine Tags Bolig Verktøy Admin" at bounding box center [437, 14] width 875 height 28
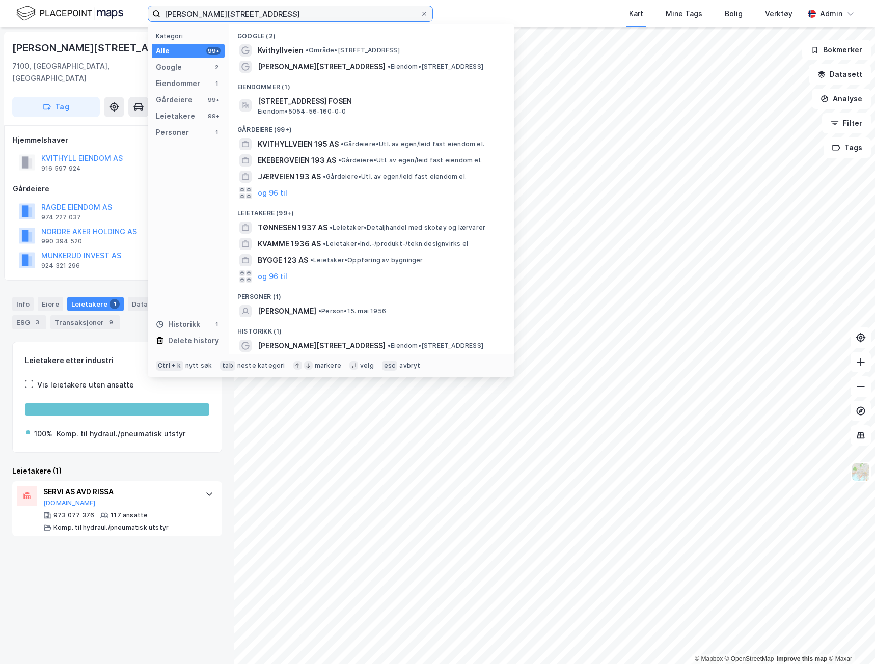
click at [268, 11] on input "[PERSON_NAME][STREET_ADDRESS]" at bounding box center [290, 13] width 260 height 15
drag, startPoint x: 240, startPoint y: 14, endPoint x: 151, endPoint y: 16, distance: 88.7
click at [151, 16] on label "[PERSON_NAME][STREET_ADDRESS]" at bounding box center [290, 14] width 285 height 16
paste input "Moseidsletta 34"
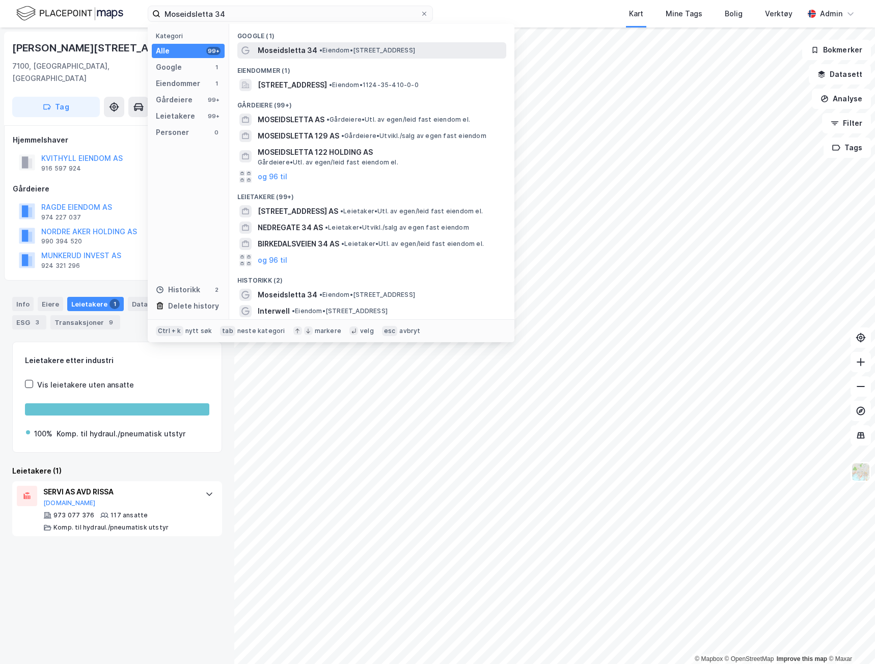
click at [327, 46] on span "• Eiendom • [STREET_ADDRESS]" at bounding box center [367, 50] width 96 height 8
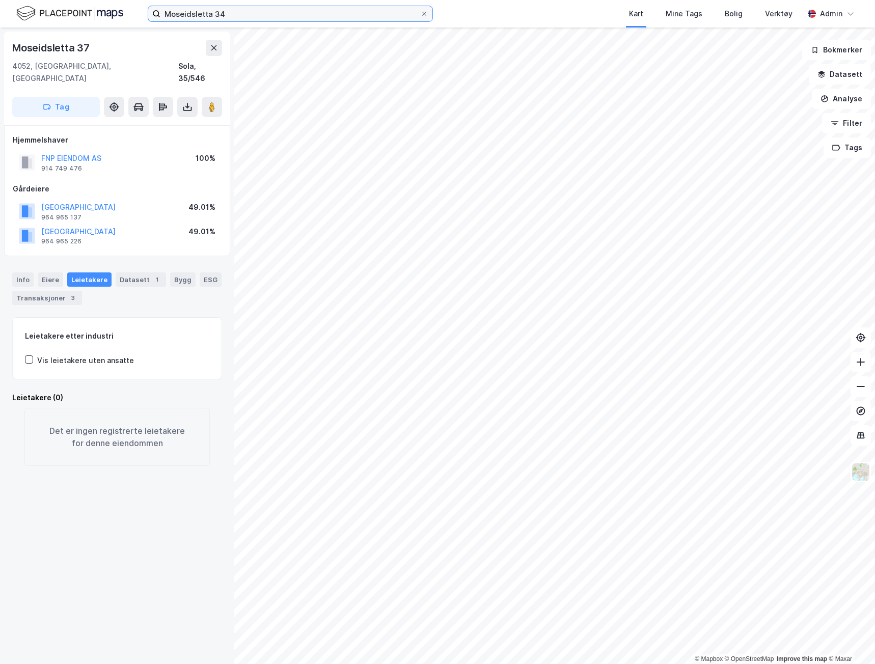
click at [292, 14] on input "Moseidsletta 34" at bounding box center [290, 13] width 260 height 15
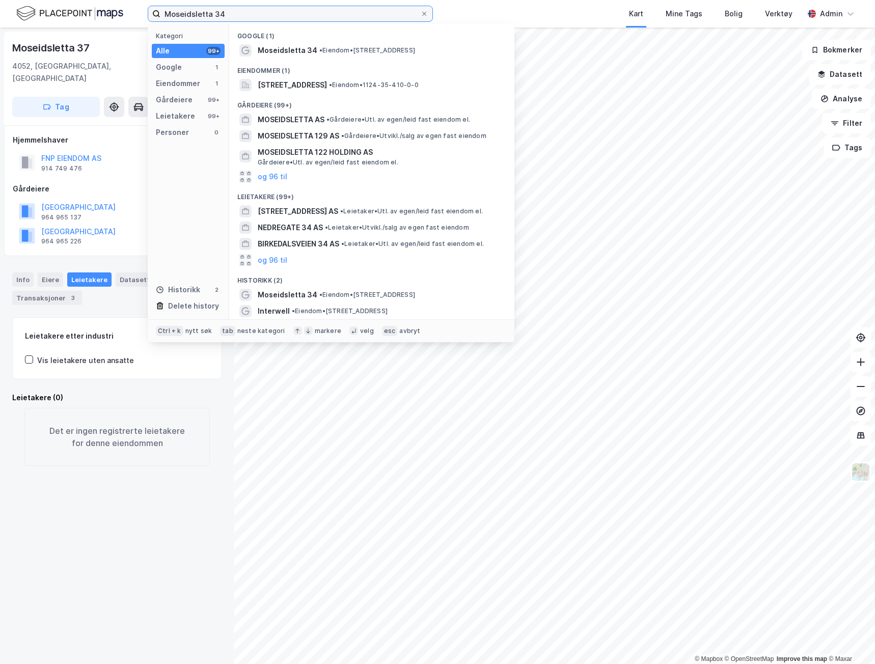
drag, startPoint x: 266, startPoint y: 13, endPoint x: 63, endPoint y: 12, distance: 203.8
click at [63, 12] on div "Moseidsletta 34 Kategori Alle 99+ Google 1 Eiendommer 1 Gårdeiere 99+ Leietaker…" at bounding box center [437, 14] width 875 height 28
paste input "[PERSON_NAME][STREET_ADDRESS]"
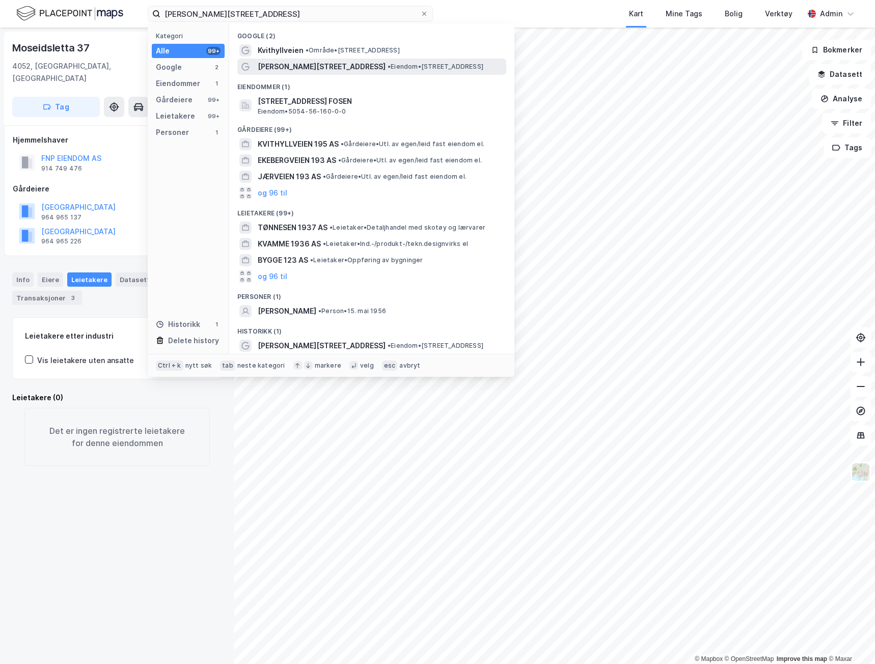
click at [297, 66] on span "[PERSON_NAME][STREET_ADDRESS]" at bounding box center [322, 67] width 128 height 12
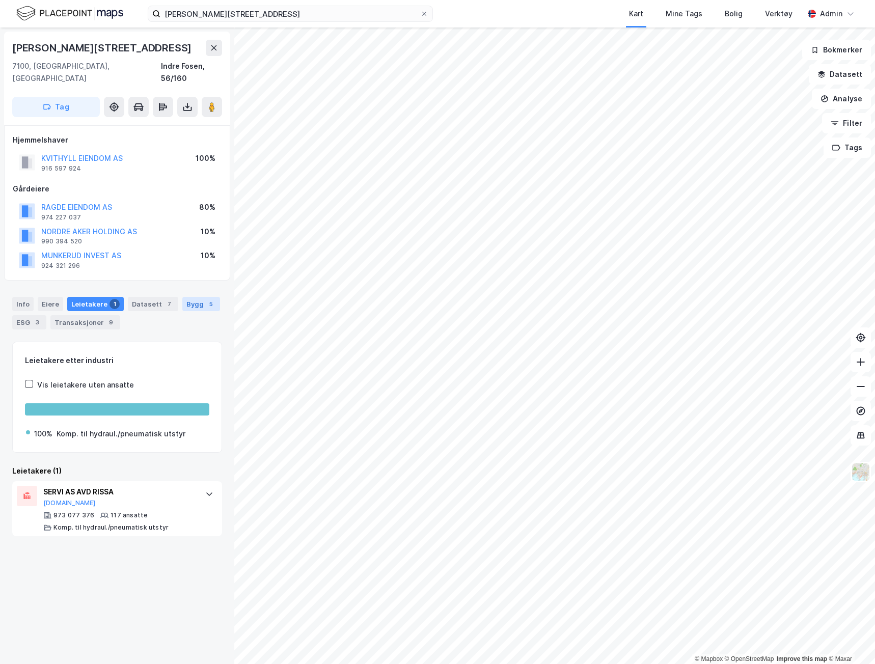
click at [187, 297] on div "Bygg 5" at bounding box center [201, 304] width 38 height 14
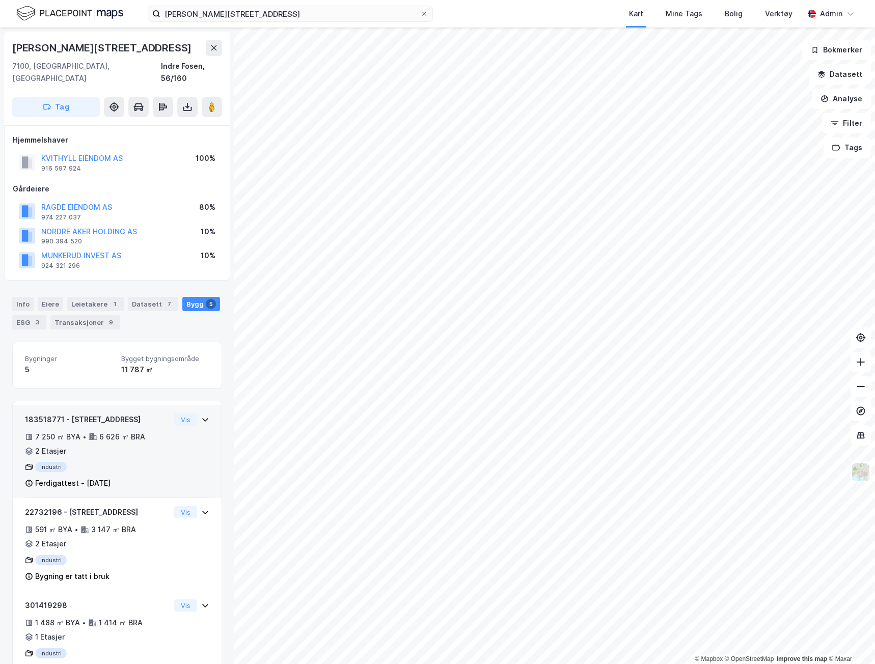
click at [127, 462] on div "Industri" at bounding box center [97, 467] width 145 height 10
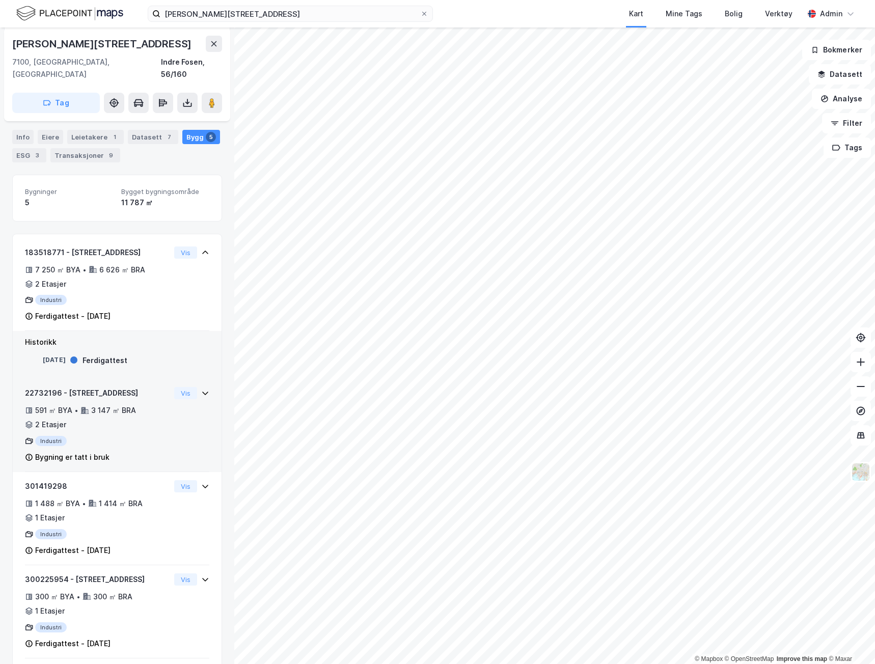
scroll to position [153, 0]
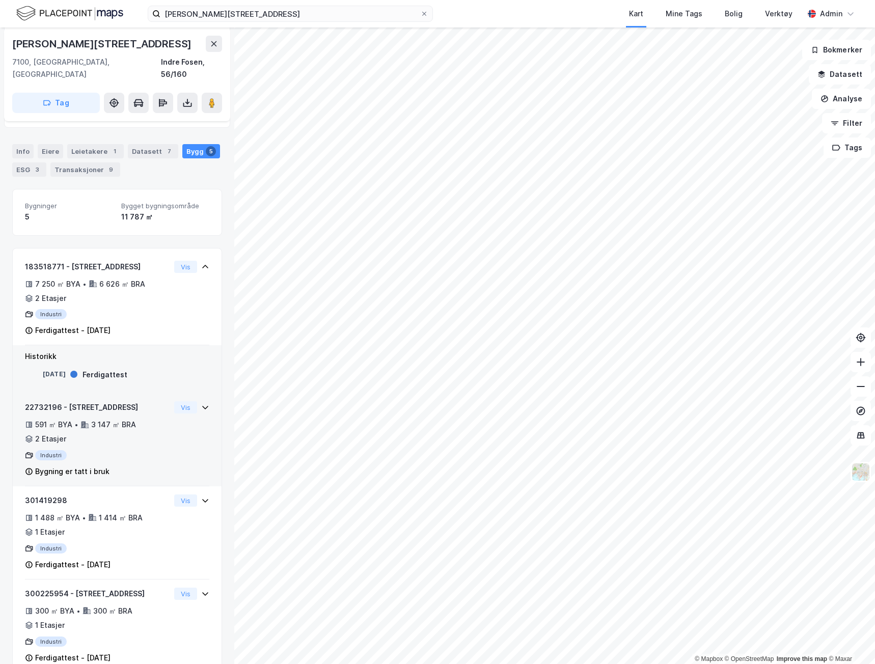
click at [134, 435] on div "22732196 - Kvithyllveien 193 591 ㎡ BYA • 3 147 ㎡ BRA • 2 Etasjer Industri Bygni…" at bounding box center [97, 439] width 145 height 76
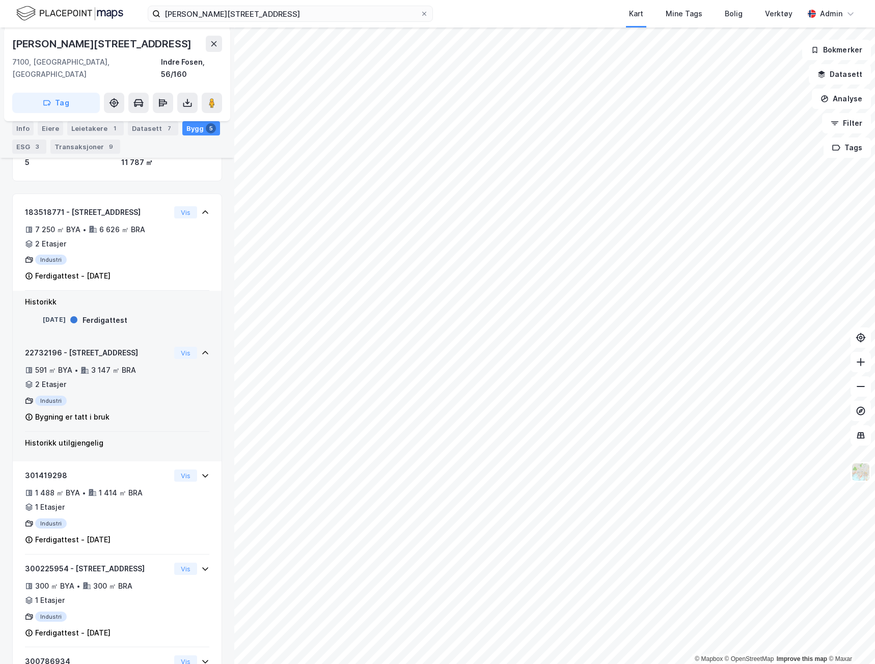
scroll to position [255, 0]
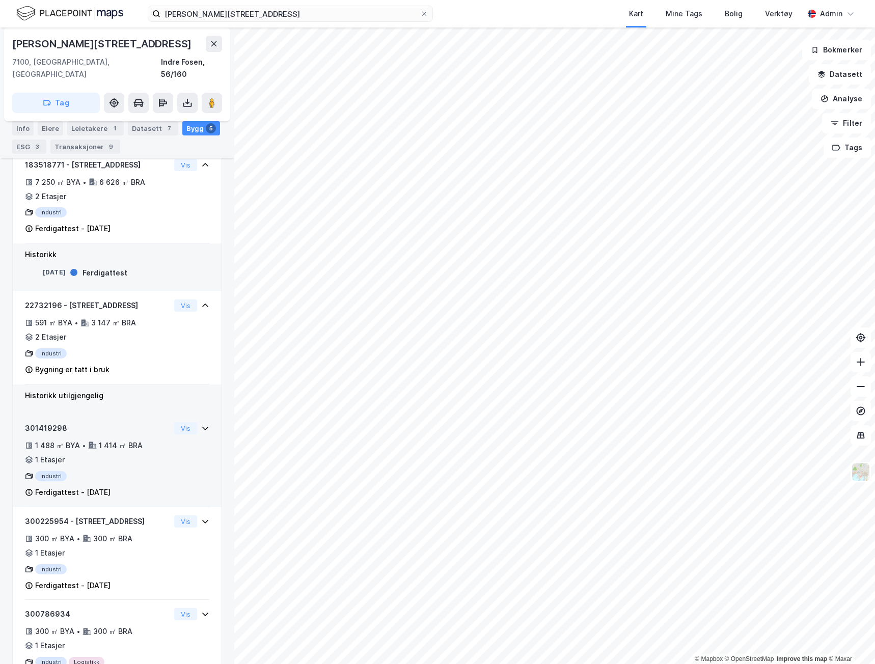
click at [142, 458] on div "301419298 1 488 ㎡ BYA • 1 414 ㎡ BRA • 1 Etasjer Industri Ferdigattest - [DATE]" at bounding box center [97, 460] width 145 height 76
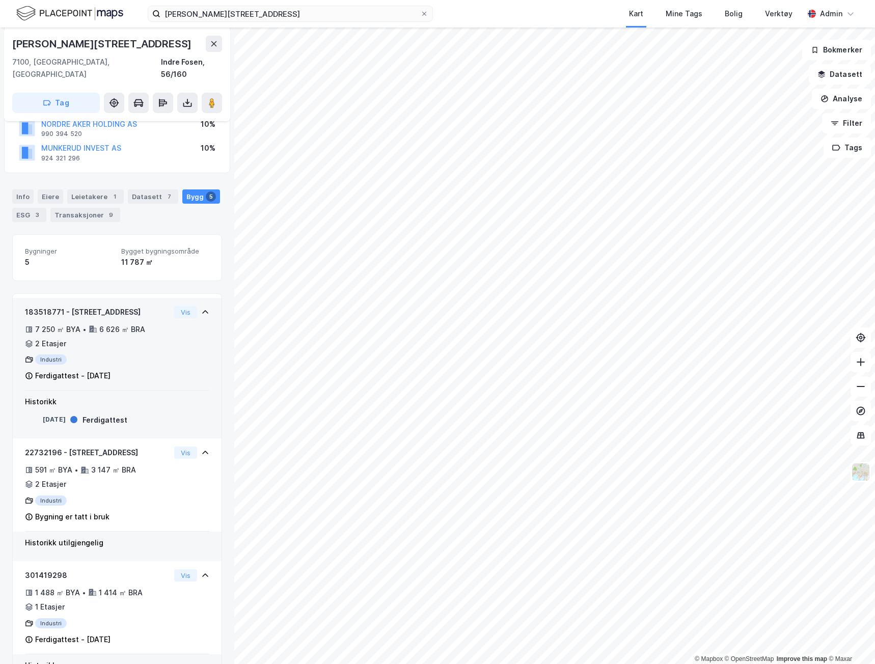
scroll to position [94, 0]
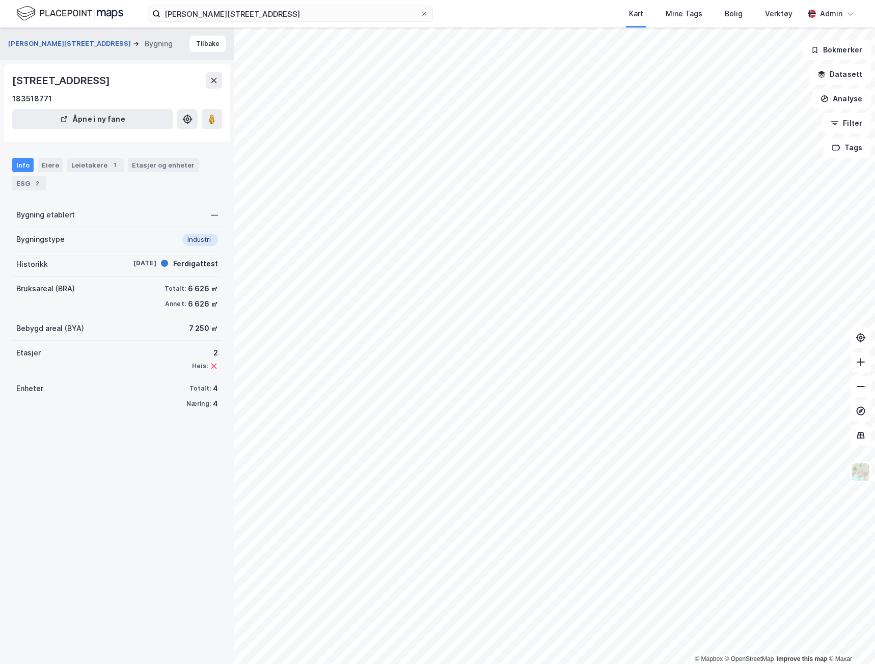
click at [47, 40] on button "[PERSON_NAME][STREET_ADDRESS]" at bounding box center [70, 44] width 125 height 10
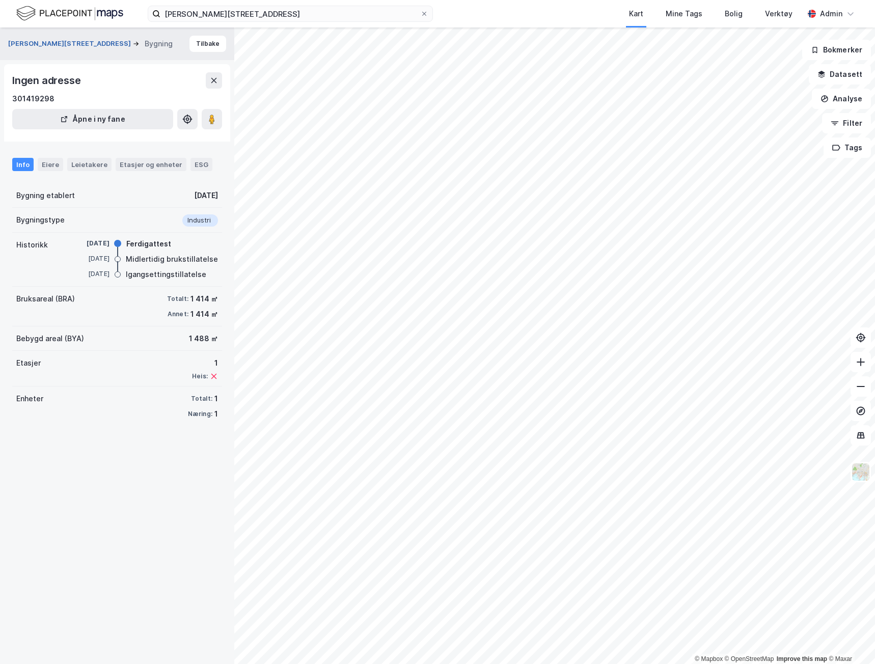
click at [48, 46] on button "[PERSON_NAME][STREET_ADDRESS]" at bounding box center [70, 44] width 125 height 10
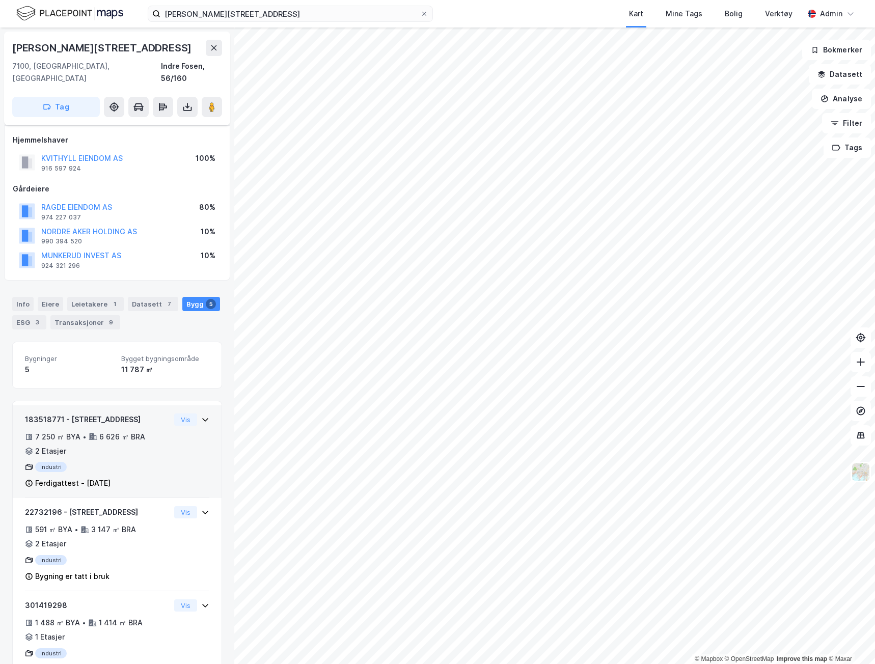
scroll to position [210, 0]
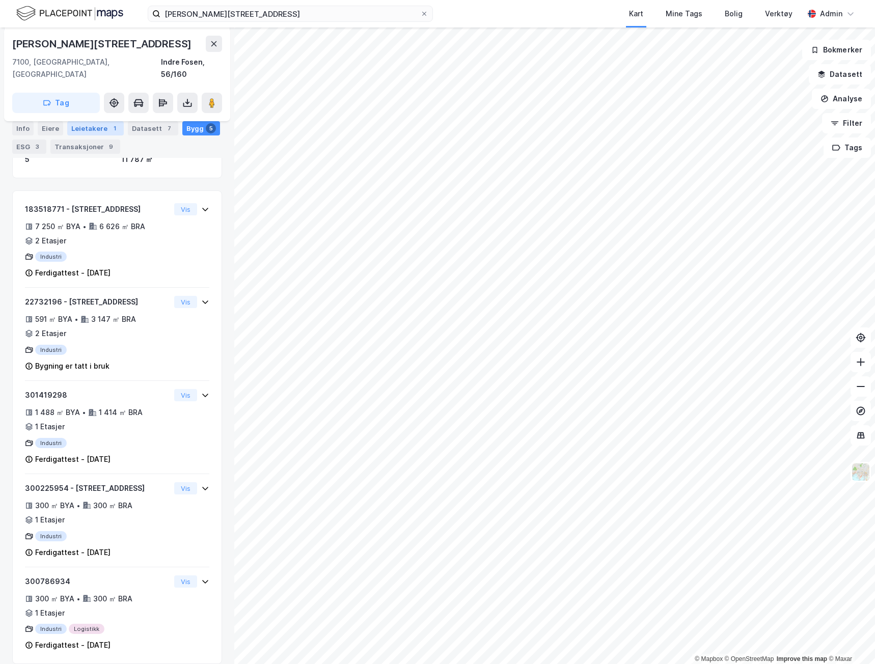
click at [102, 132] on div "Leietakere 1" at bounding box center [95, 128] width 57 height 14
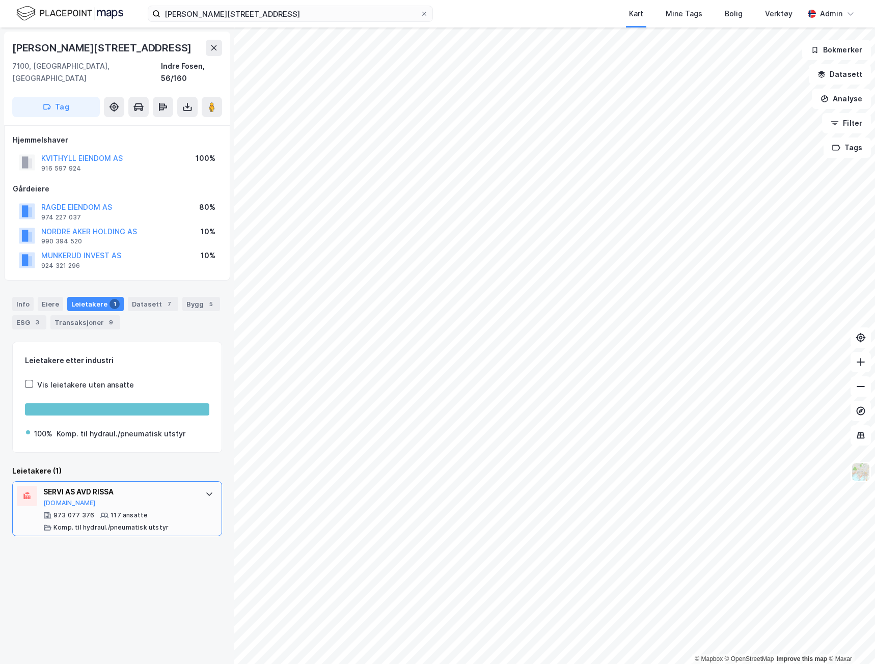
click at [133, 493] on div "SERVI AS AVD [PERSON_NAME][DOMAIN_NAME]" at bounding box center [119, 496] width 152 height 21
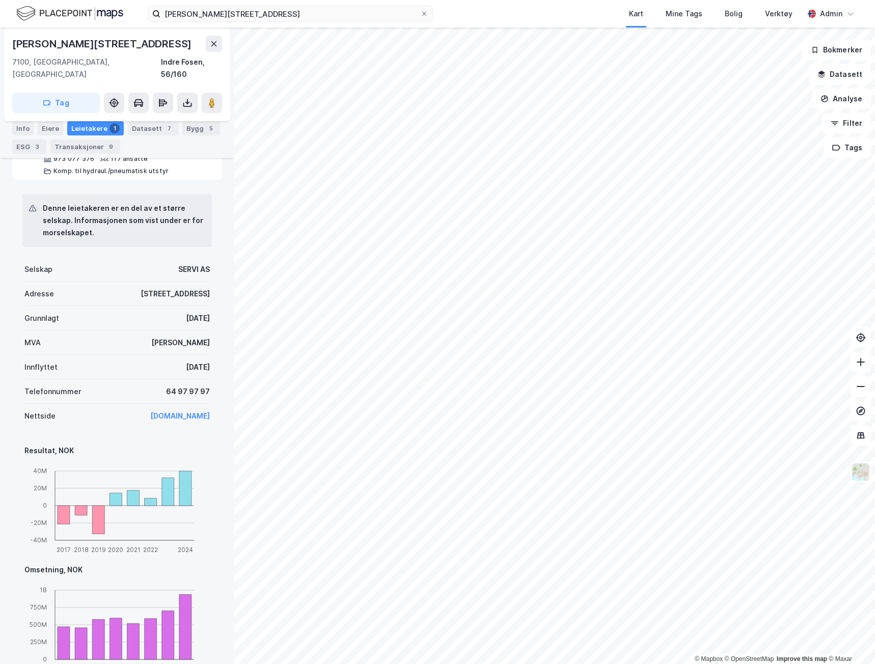
scroll to position [153, 0]
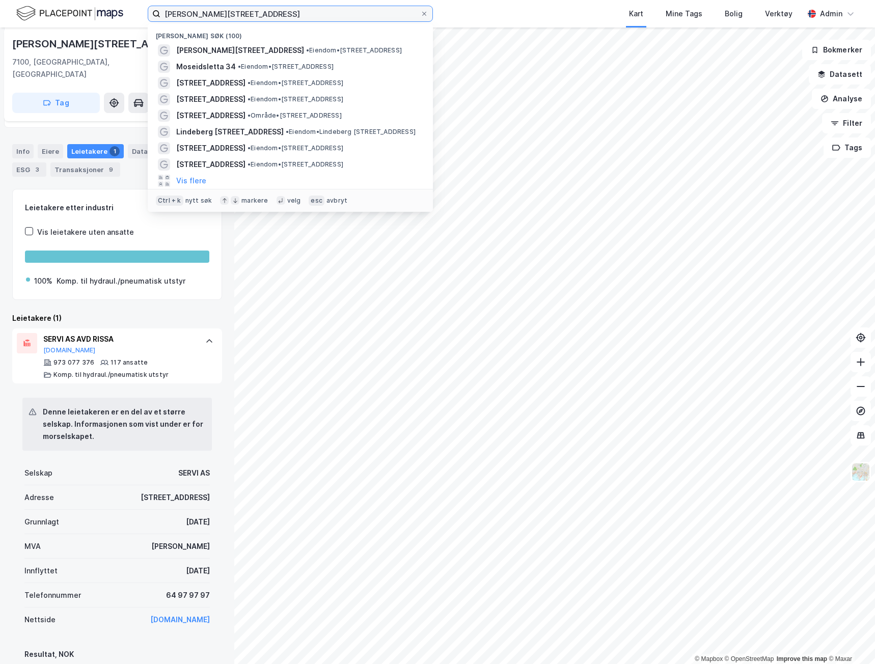
drag, startPoint x: 281, startPoint y: 12, endPoint x: 87, endPoint y: 7, distance: 194.1
click at [88, 7] on div "[STREET_ADDRESS] Nylige søk (100) [STREET_ADDRESS] • Eiendom • [STREET_ADDRESS]…" at bounding box center [437, 14] width 875 height 28
paste input "[URL][DOMAIN_NAME]"
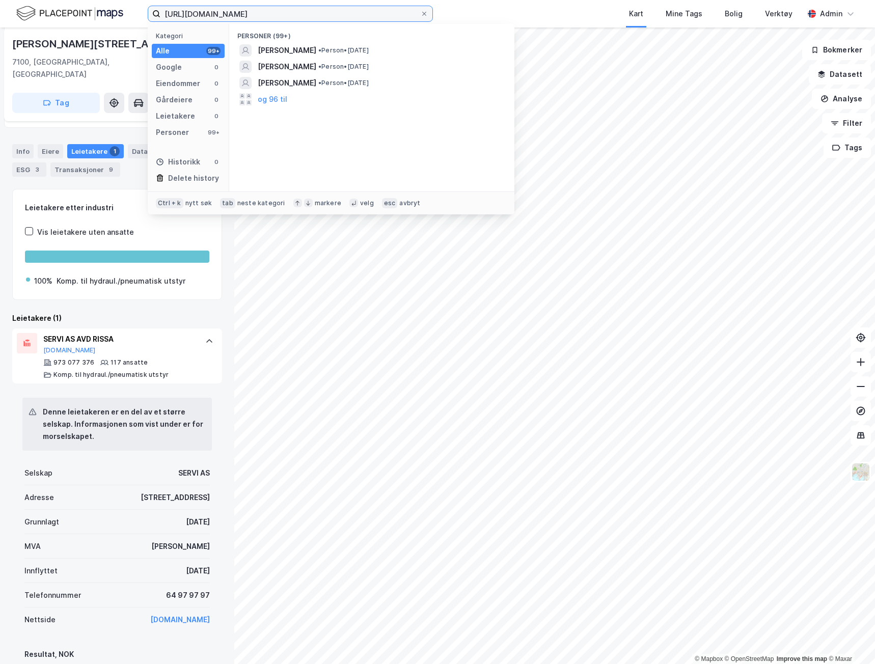
type input "[URL][DOMAIN_NAME]"
click at [430, 11] on label "[URL][DOMAIN_NAME]" at bounding box center [290, 14] width 285 height 16
click at [420, 11] on input "[URL][DOMAIN_NAME]" at bounding box center [290, 13] width 260 height 15
click at [427, 12] on icon at bounding box center [424, 14] width 6 height 6
click at [420, 12] on input "[URL][DOMAIN_NAME]" at bounding box center [290, 13] width 260 height 15
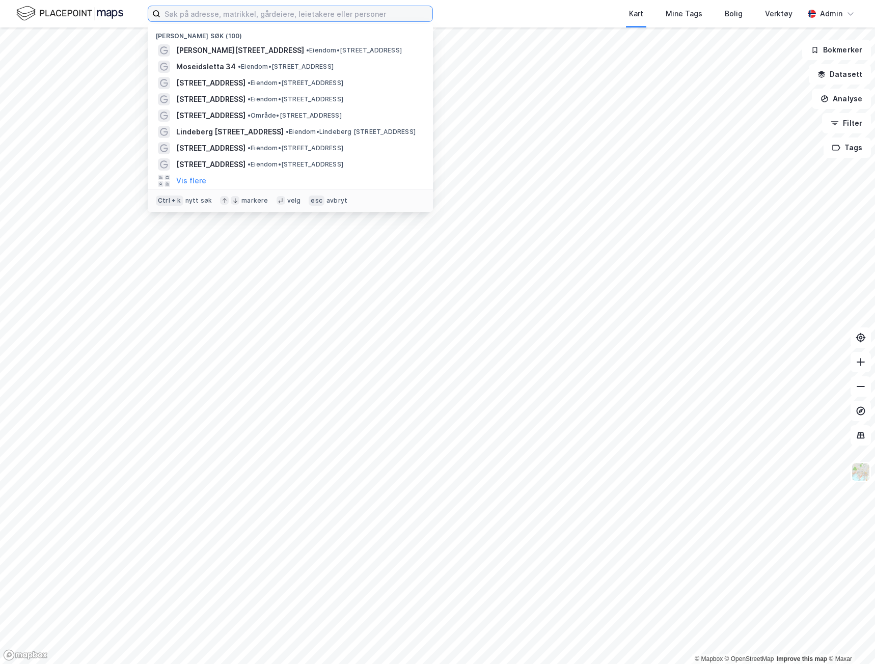
click at [217, 11] on input at bounding box center [296, 13] width 272 height 15
paste input "Gamle Leirdalsvei 12"
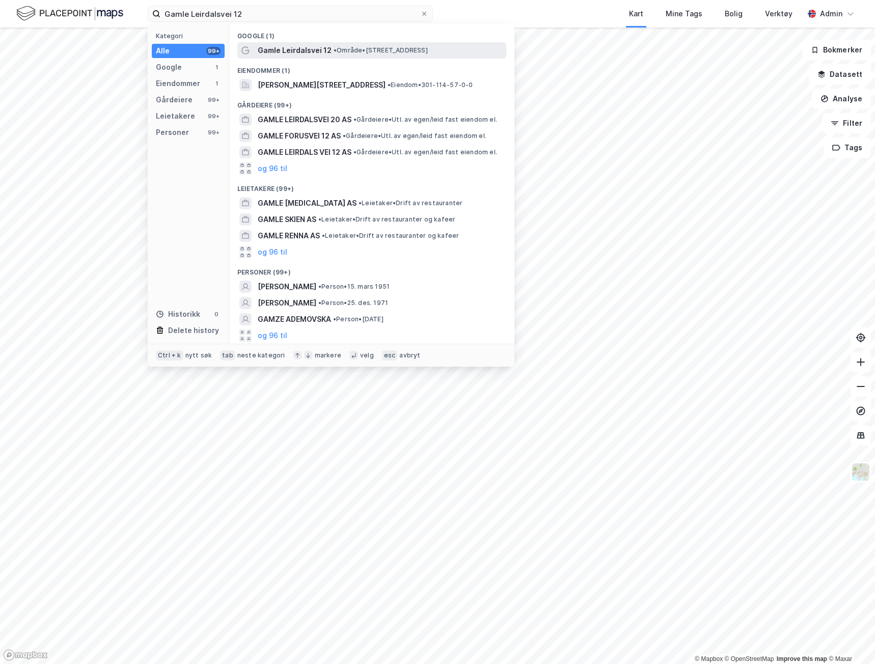
click at [283, 54] on span "Gamle Leirdalsvei 12" at bounding box center [295, 50] width 74 height 12
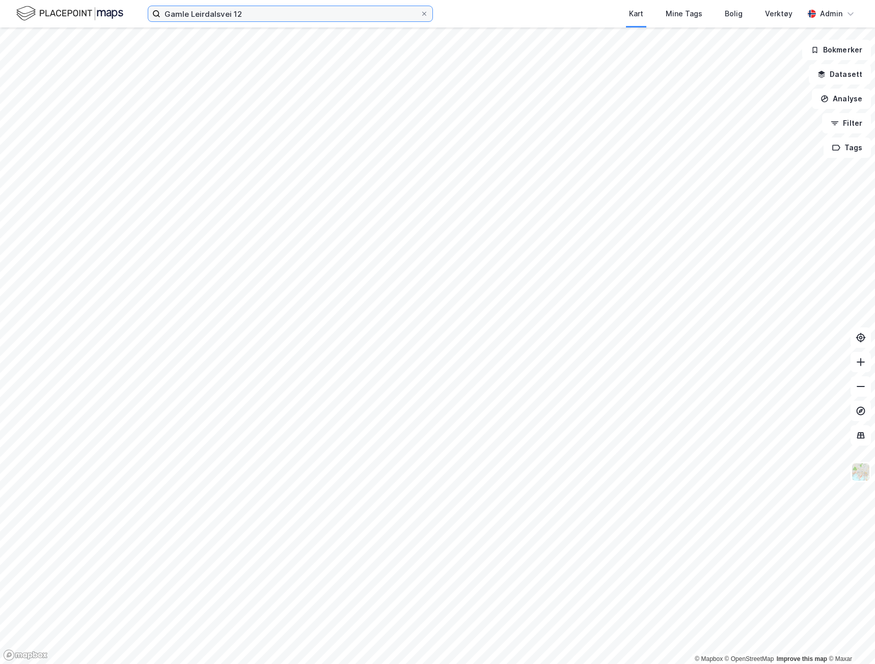
click at [319, 8] on input "Gamle Leirdalsvei 12" at bounding box center [290, 13] width 260 height 15
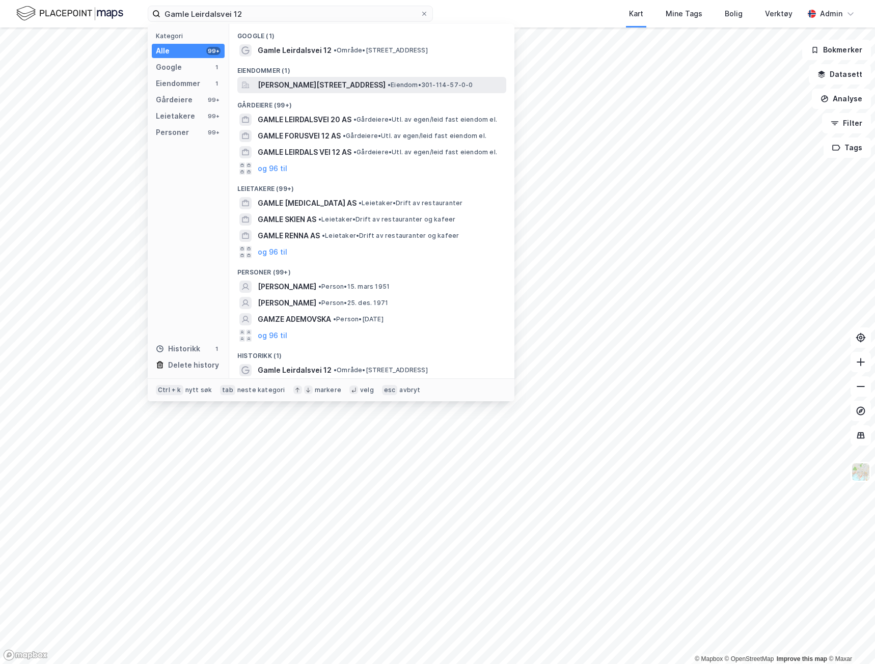
click at [279, 81] on span "[PERSON_NAME][STREET_ADDRESS]" at bounding box center [322, 85] width 128 height 12
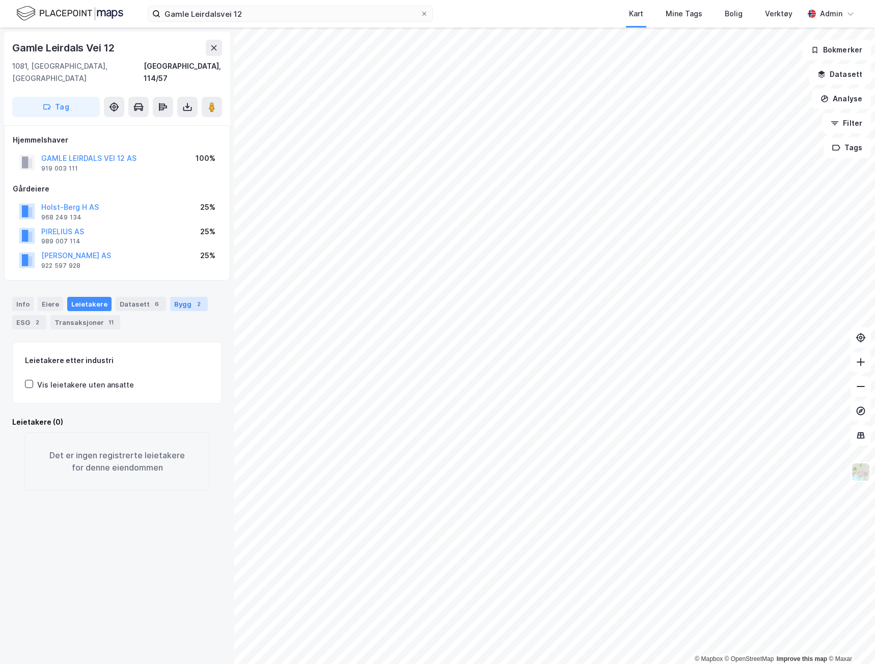
click at [170, 297] on div "Bygg 2" at bounding box center [189, 304] width 38 height 14
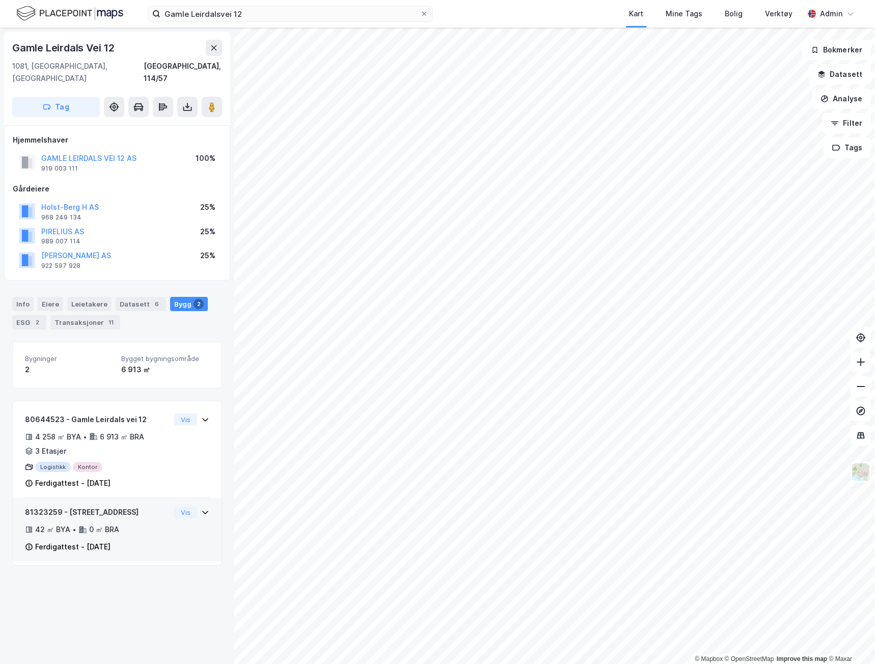
click at [150, 525] on div "81323259 - Gamle Leirdals vei 12 42 ㎡ BYA • 0 ㎡ BRA Ferdigattest - [DATE]" at bounding box center [97, 529] width 145 height 47
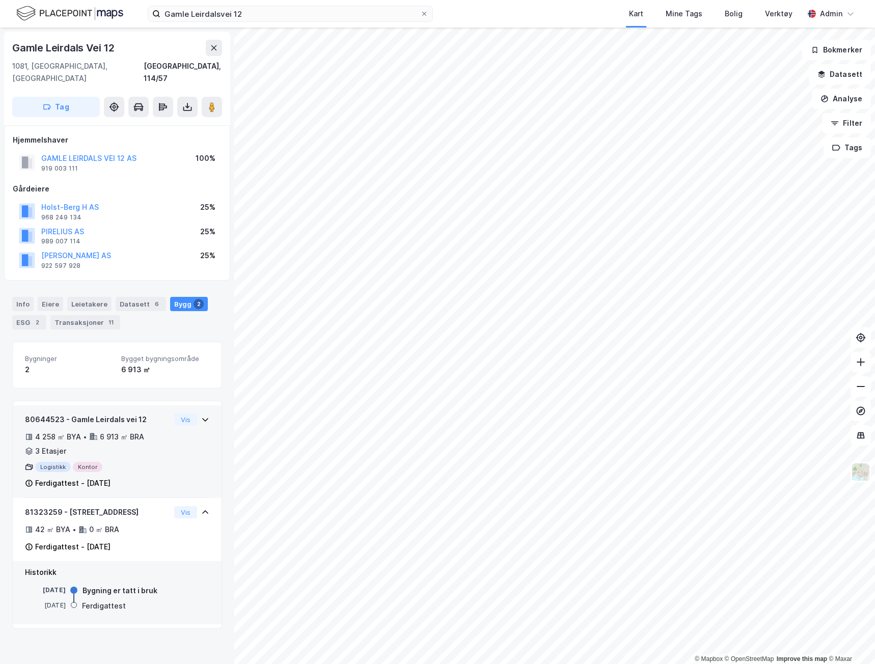
click at [159, 462] on div "Logistikk Kontor" at bounding box center [97, 467] width 145 height 10
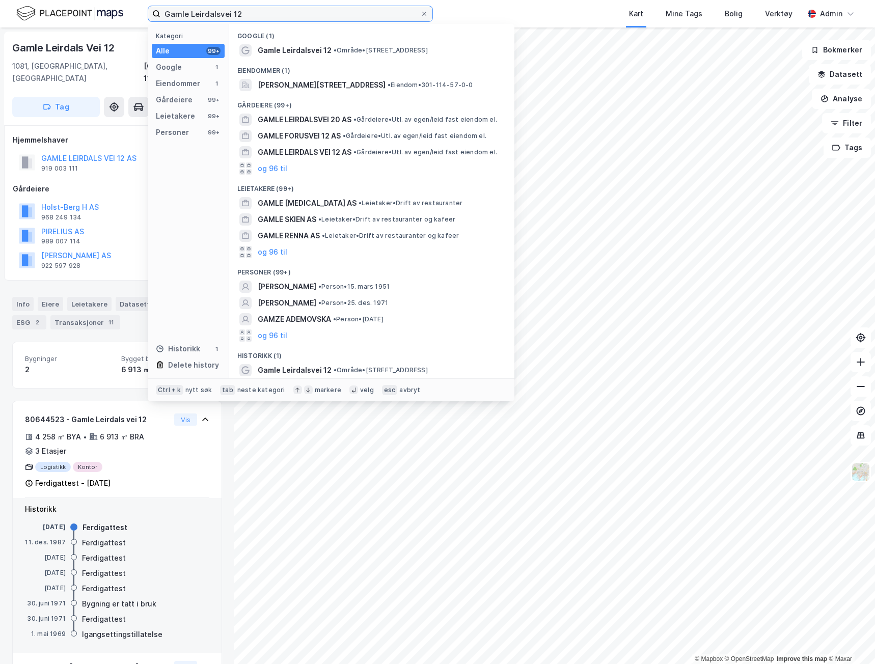
click at [268, 12] on input "Gamle Leirdalsvei 12" at bounding box center [290, 13] width 260 height 15
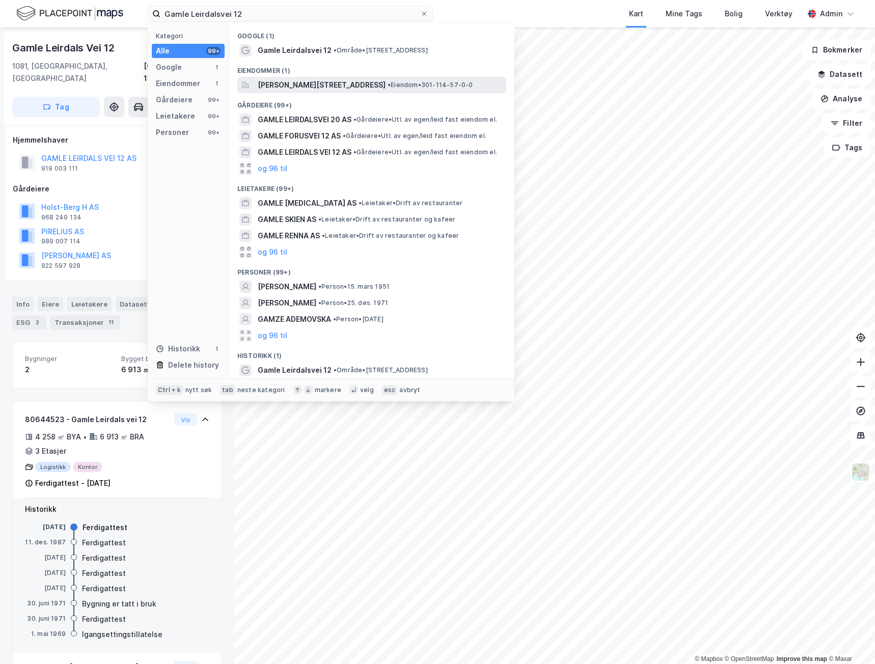
click at [287, 88] on span "[PERSON_NAME][STREET_ADDRESS]" at bounding box center [322, 85] width 128 height 12
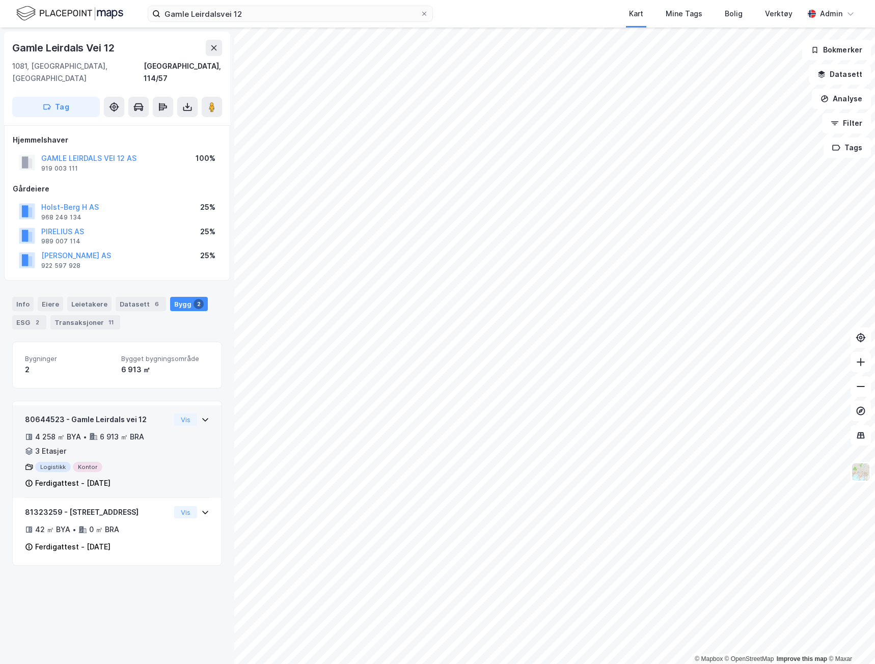
click at [154, 477] on div "Ferdigattest - [DATE]" at bounding box center [97, 483] width 145 height 12
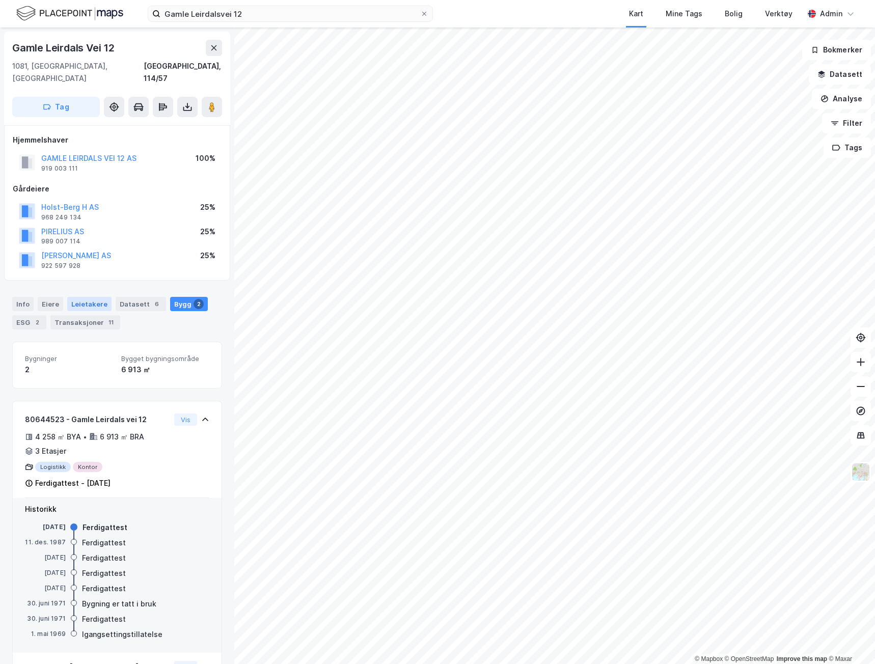
click at [92, 297] on div "Leietakere" at bounding box center [89, 304] width 44 height 14
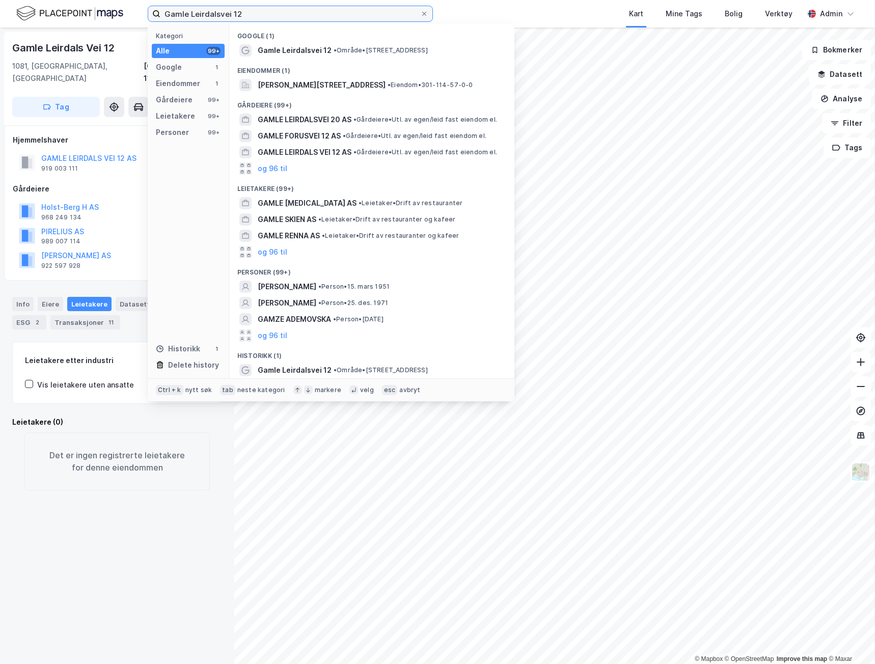
drag, startPoint x: 276, startPoint y: 15, endPoint x: 51, endPoint y: -3, distance: 224.9
click at [51, 0] on html "Gamle Leirdalsvei 12 Kategori Alle 99+ Google 1 Eiendommer 1 Gårdeiere 99+ Leie…" at bounding box center [437, 332] width 875 height 664
paste input "Strømsveien 179"
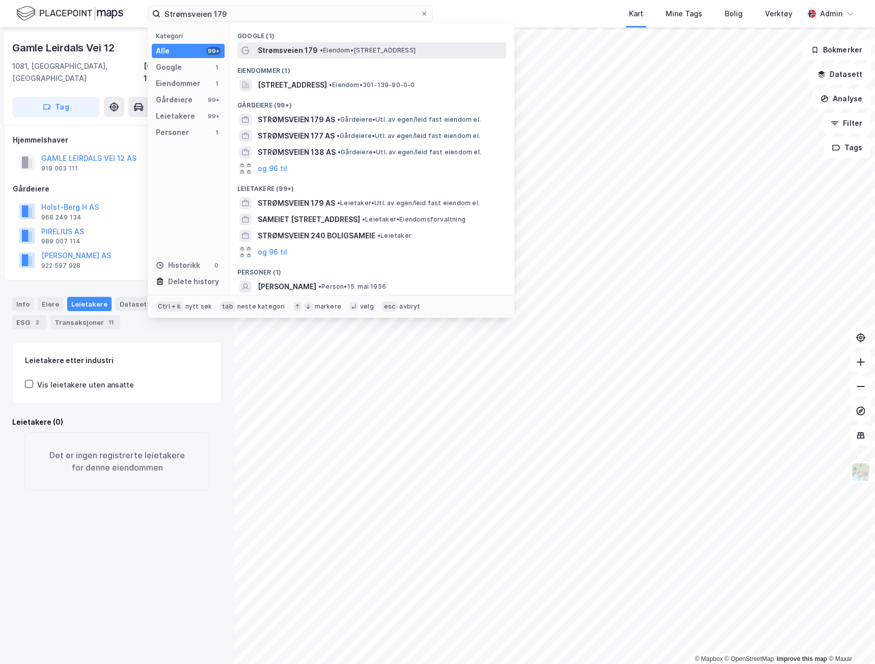
click at [299, 48] on span "Strømsveien 179" at bounding box center [288, 50] width 60 height 12
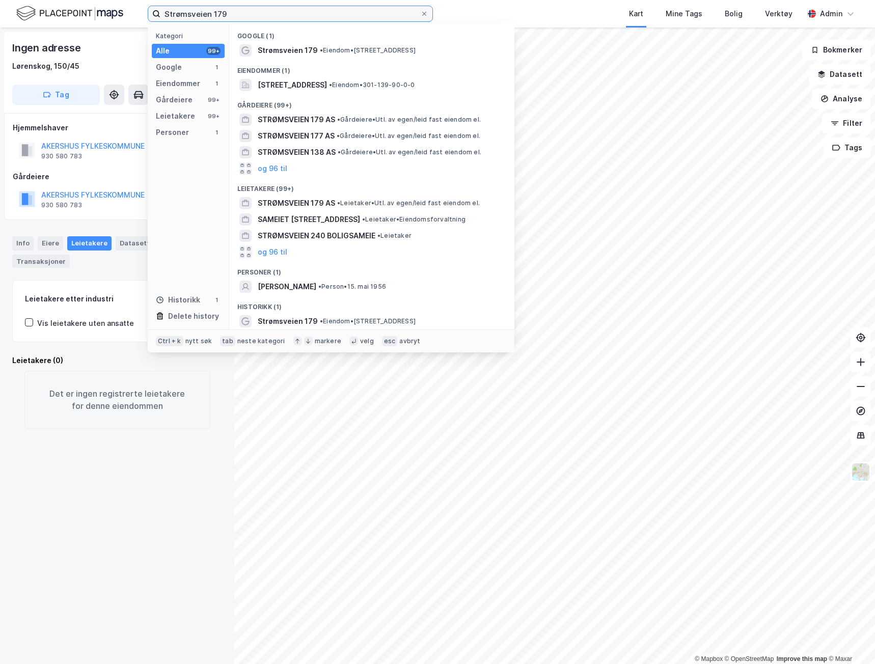
click at [245, 10] on input "Strømsveien 179" at bounding box center [290, 13] width 260 height 15
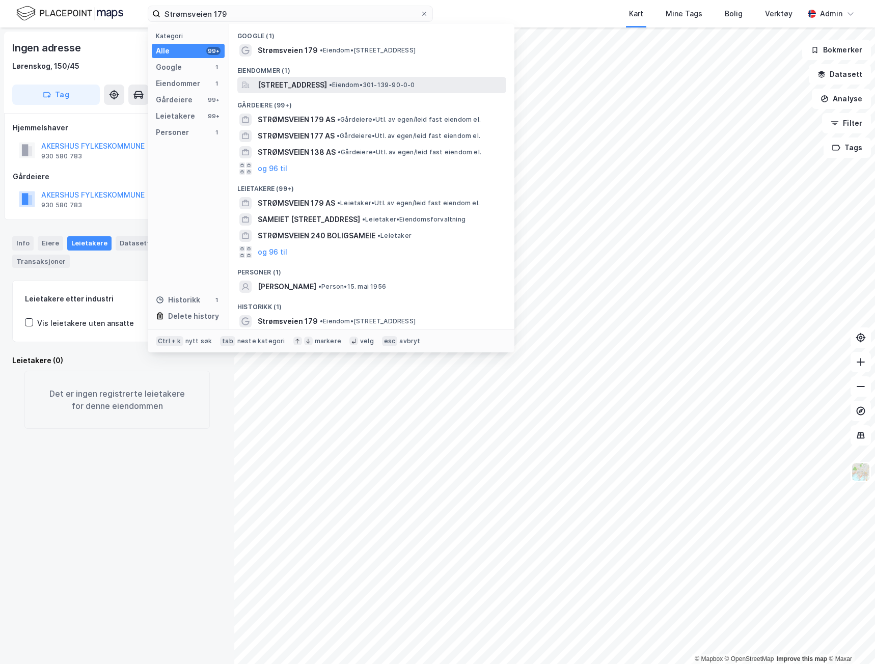
click at [415, 85] on span "• Eiendom • 301-139-90-0-0" at bounding box center [372, 85] width 86 height 8
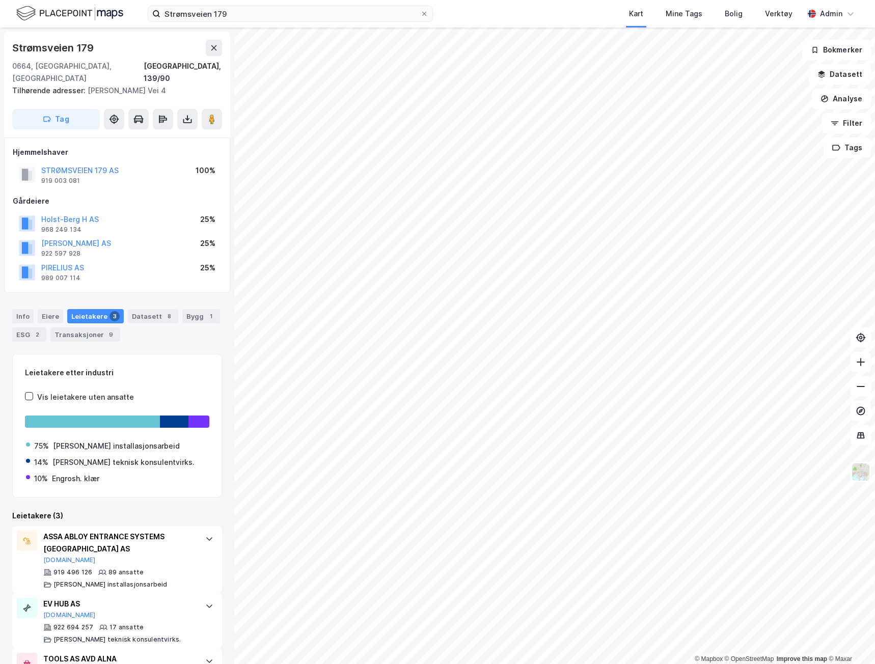
click at [199, 341] on div "Info Eiere Leietakere 3 Datasett 8 Bygg 1 ESG 2 Transaksjoner 9 Leietakere ette…" at bounding box center [117, 500] width 210 height 406
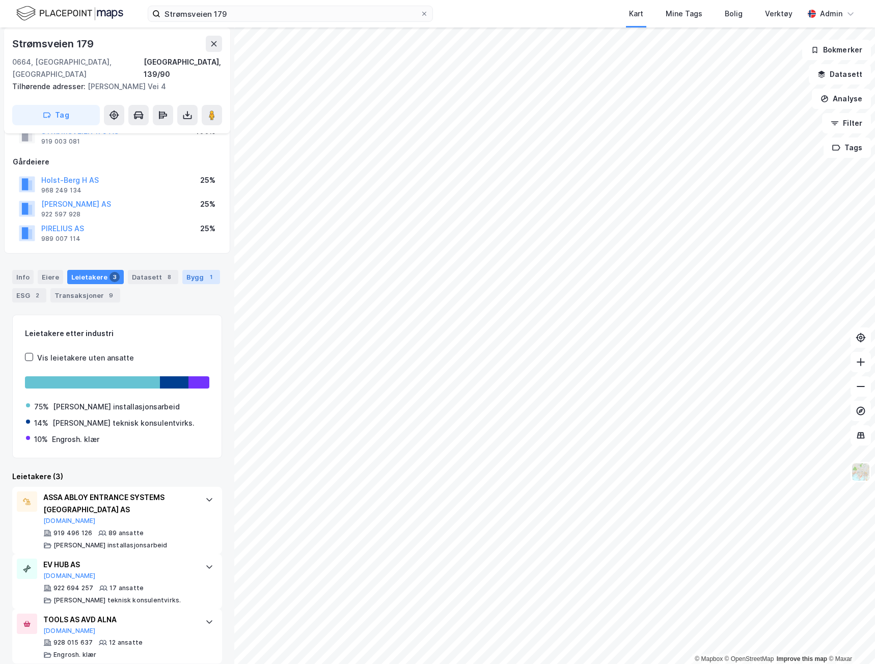
click at [191, 270] on div "Bygg 1" at bounding box center [201, 277] width 38 height 14
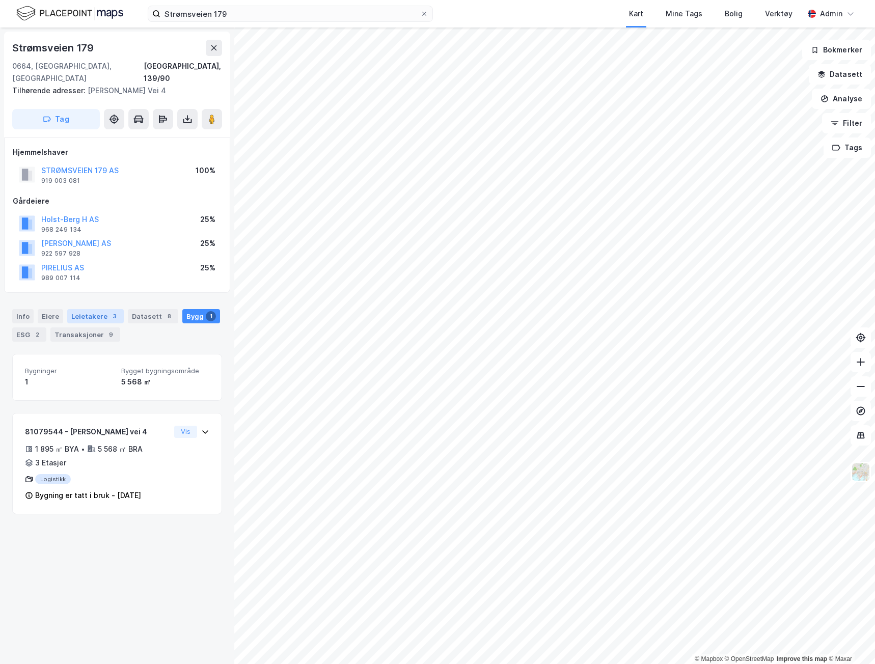
click at [112, 311] on div "3" at bounding box center [115, 316] width 10 height 10
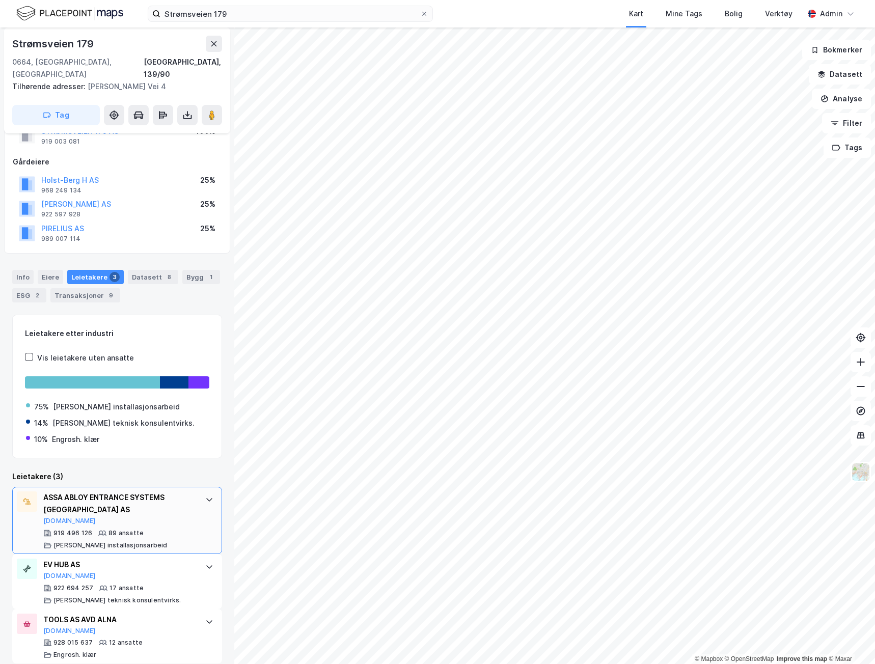
click at [144, 529] on div "919 496 126 89 ansatte [PERSON_NAME] installasjonsarbeid" at bounding box center [119, 539] width 152 height 20
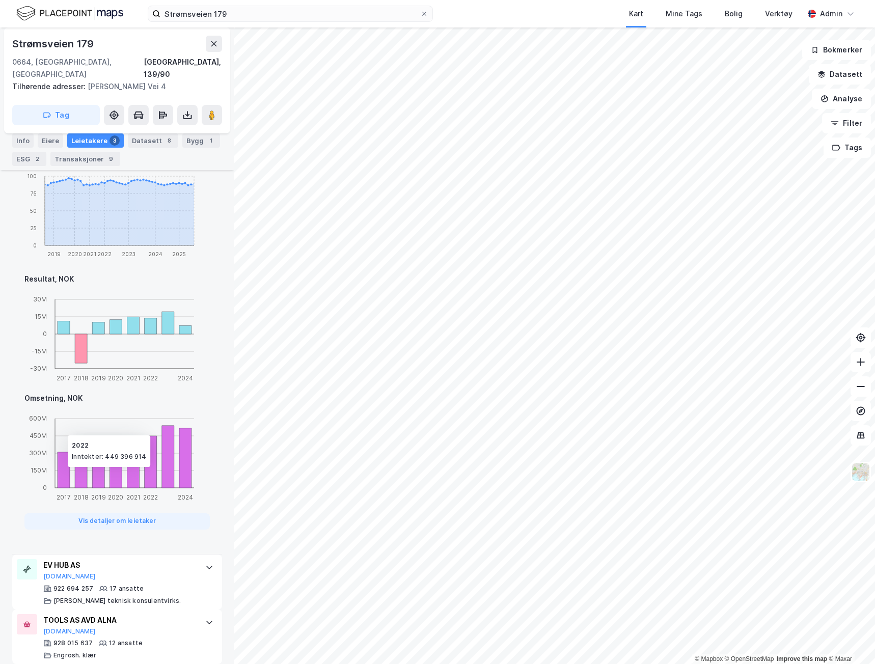
scroll to position [607, 0]
click at [162, 570] on div "EV HUB AS [DOMAIN_NAME] 922 694 257 17 ansatte [PERSON_NAME] teknisk konsulentv…" at bounding box center [119, 582] width 152 height 46
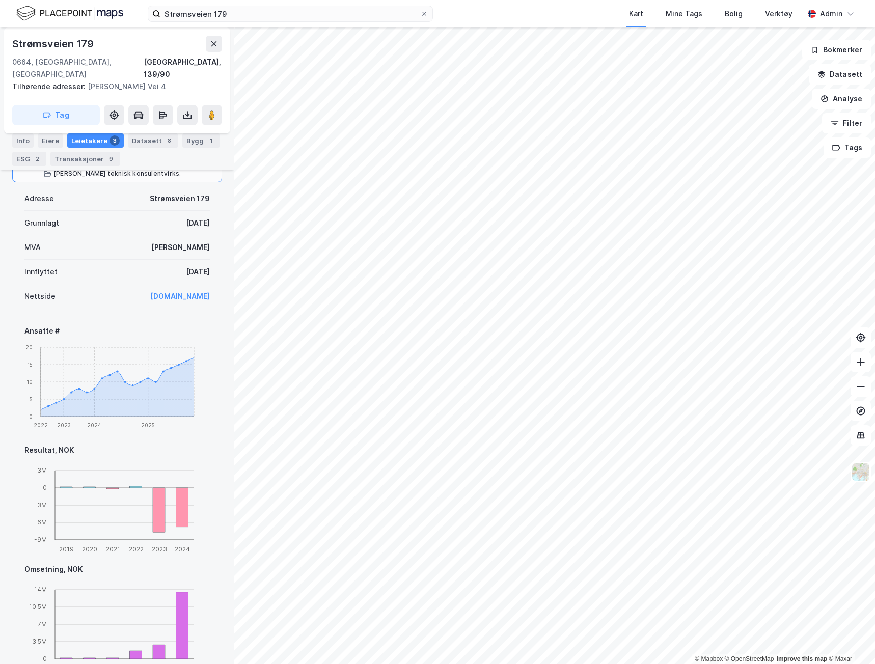
scroll to position [583, 0]
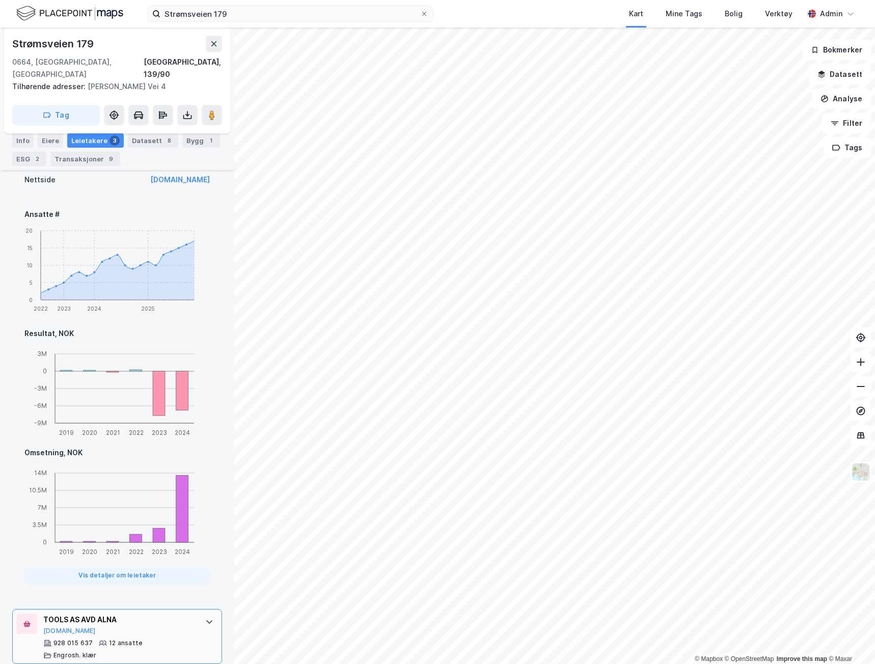
click at [136, 639] on div "12 ansatte" at bounding box center [126, 643] width 34 height 8
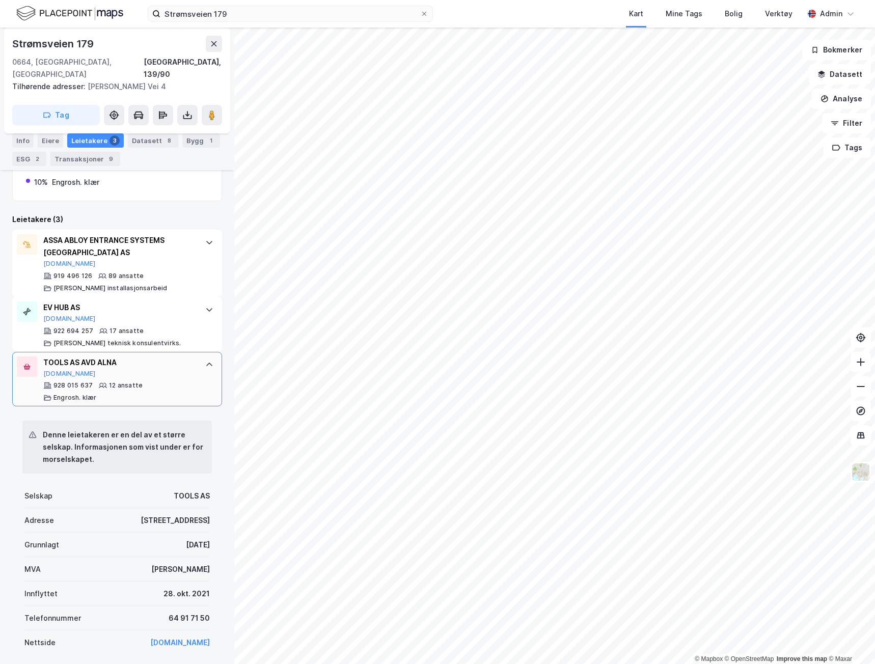
scroll to position [280, 0]
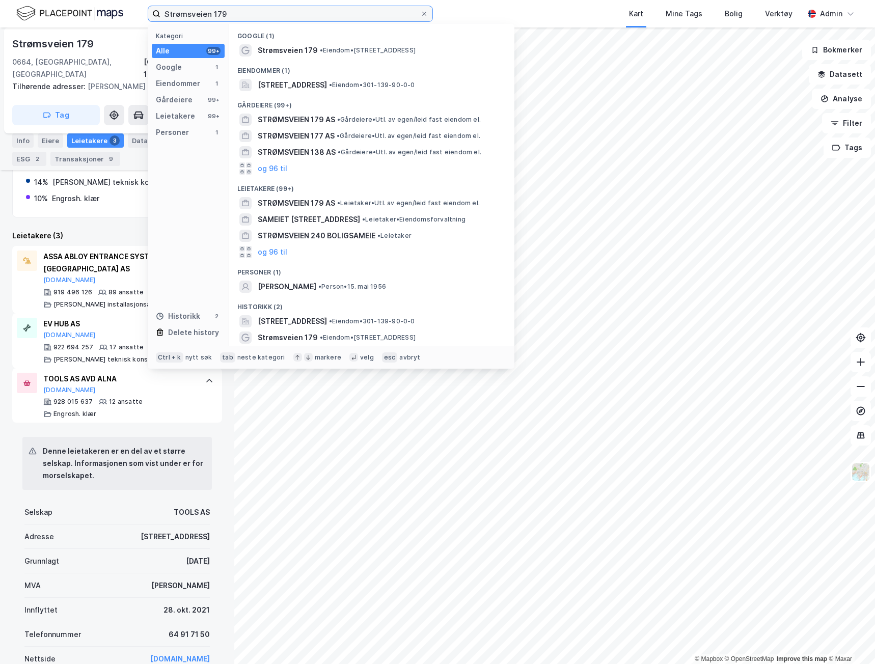
click at [246, 8] on input "Strømsveien 179" at bounding box center [290, 13] width 260 height 15
drag, startPoint x: 246, startPoint y: 9, endPoint x: 111, endPoint y: 3, distance: 135.1
click at [111, 3] on div "Strømsveien 179 Kategori Alle 99+ Google 1 Eiendommer 1 Gårdeiere 99+ Leietaker…" at bounding box center [437, 14] width 875 height 28
drag, startPoint x: 235, startPoint y: 10, endPoint x: 31, endPoint y: 12, distance: 204.3
click at [31, 12] on div "Strømsveien 179 Kategori Alle 99+ Google 1 Eiendommer 1 Gårdeiere 99+ Leietaker…" at bounding box center [437, 14] width 875 height 28
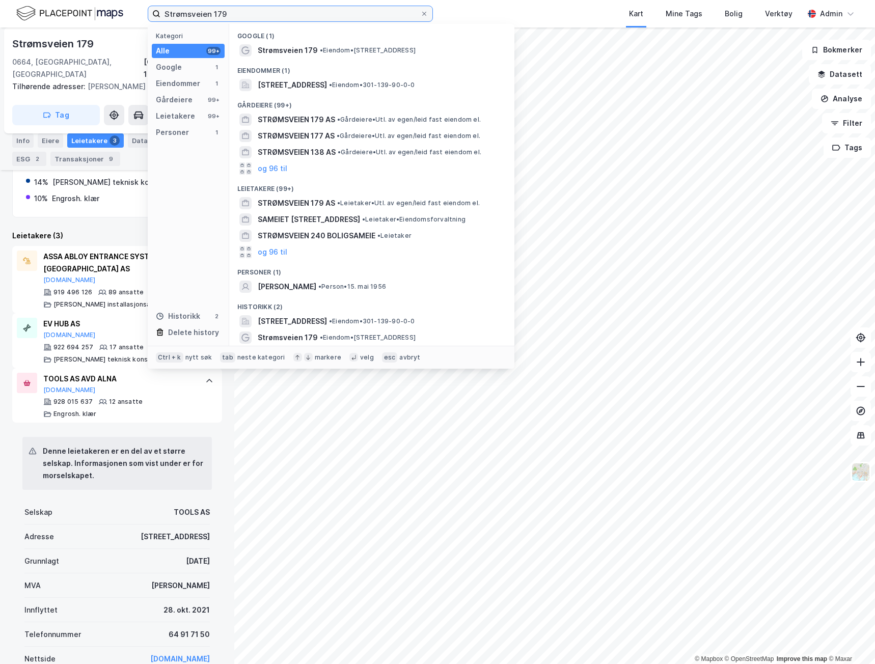
paste input "Østre Aker vei 206"
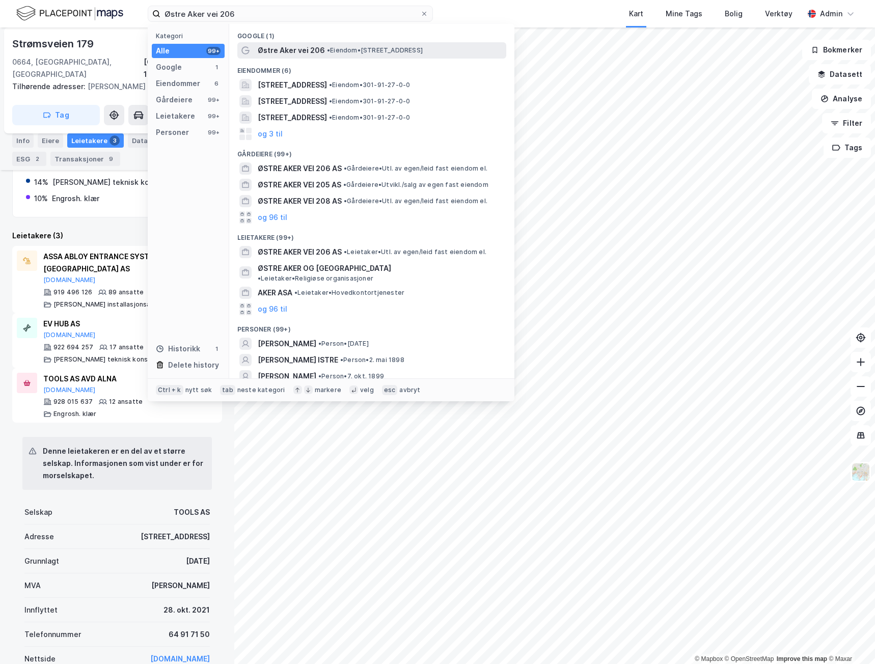
click at [307, 46] on span "Østre Aker vei 206" at bounding box center [291, 50] width 67 height 12
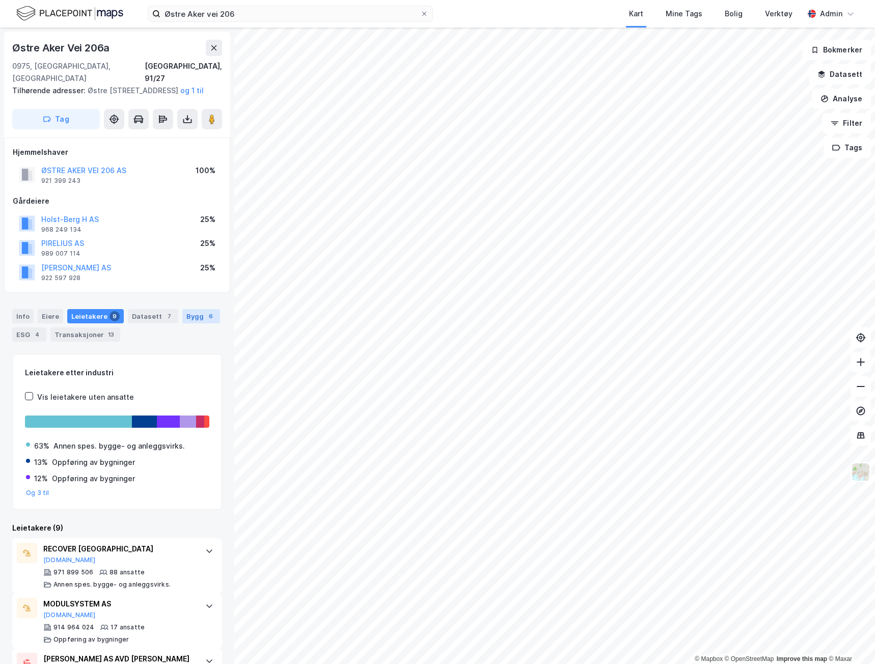
click at [191, 318] on div "Bygg 6" at bounding box center [201, 316] width 38 height 14
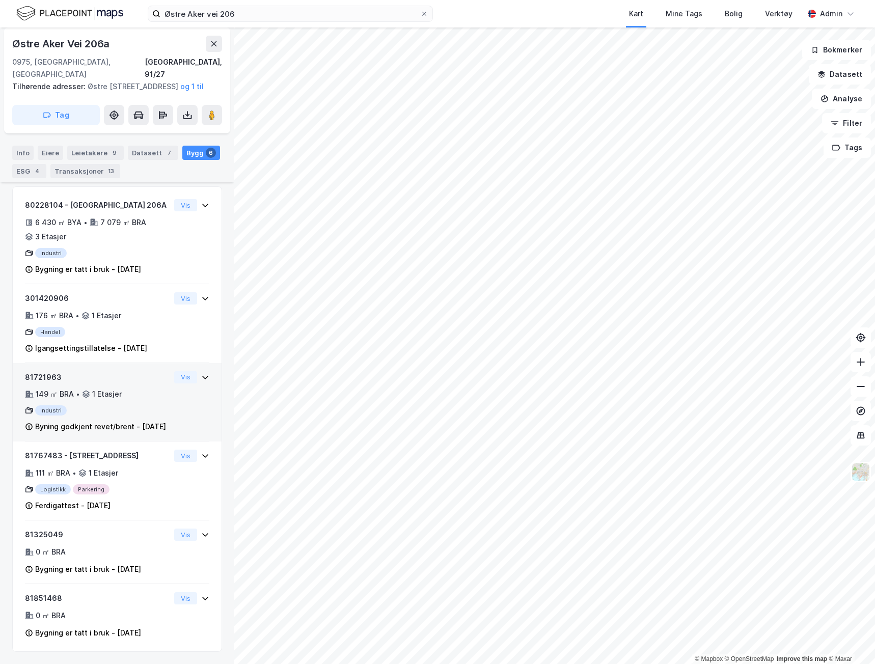
scroll to position [208, 0]
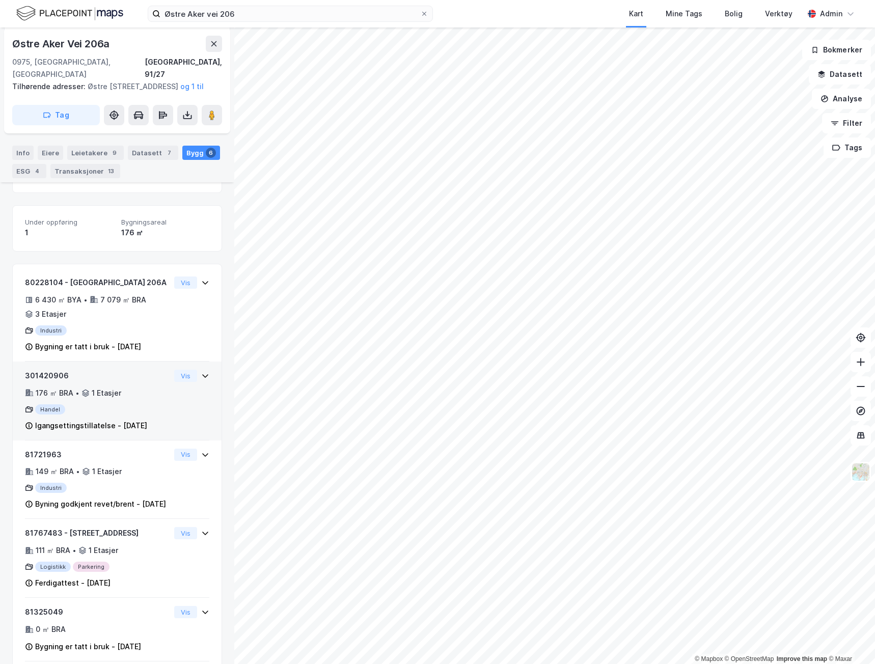
click at [143, 424] on div "Igangsettingstillatelse - [DATE]" at bounding box center [91, 426] width 112 height 12
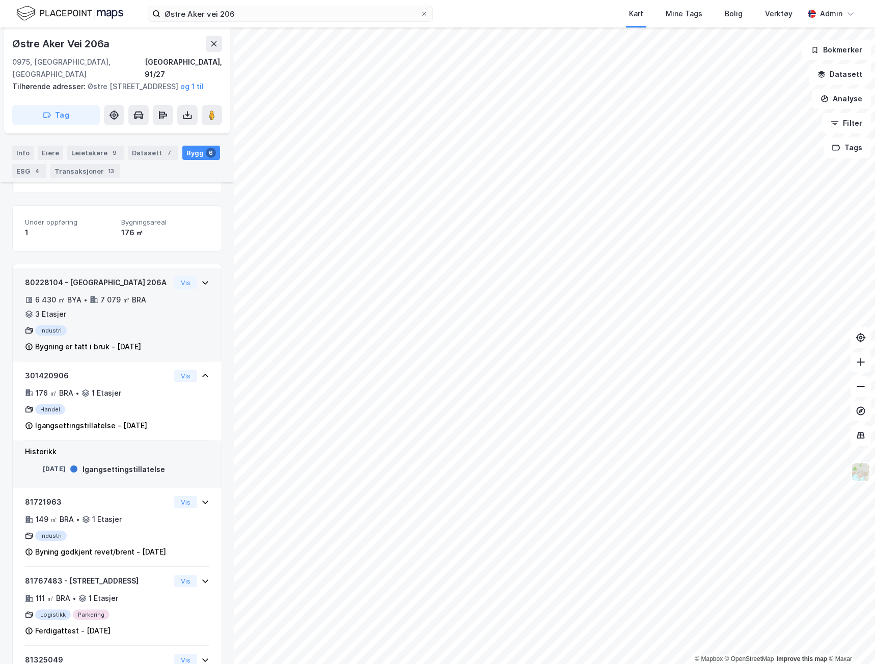
click at [106, 319] on div "6 430 ㎡ BYA • 7 079 ㎡ BRA • 3 Etasjer" at bounding box center [97, 307] width 145 height 26
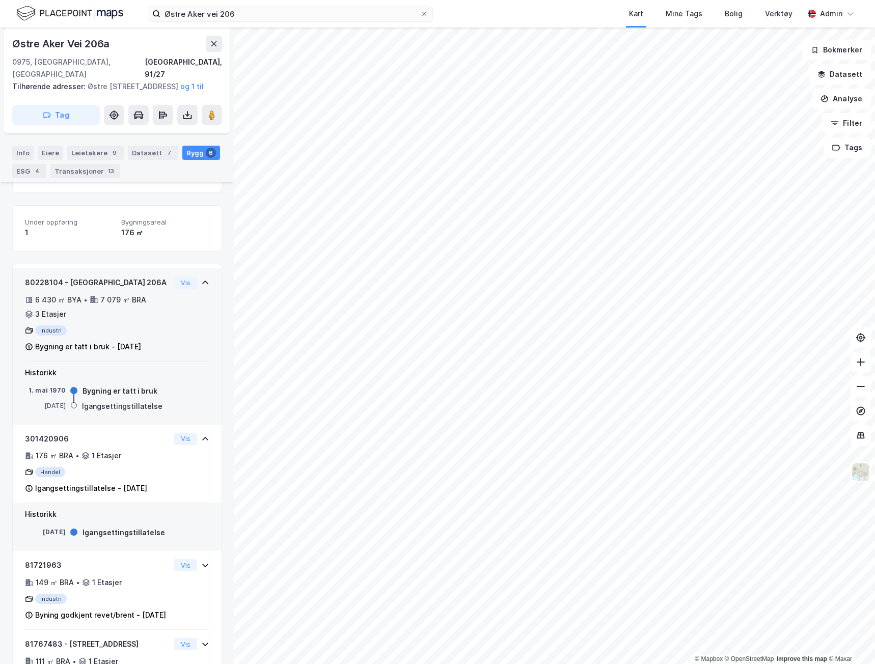
click at [176, 337] on div "80228104 - [GEOGRAPHIC_DATA] 206A 6 430 ㎡ BYA • 7 079 ㎡ BRA • 3 Etasjer Industr…" at bounding box center [117, 319] width 184 height 85
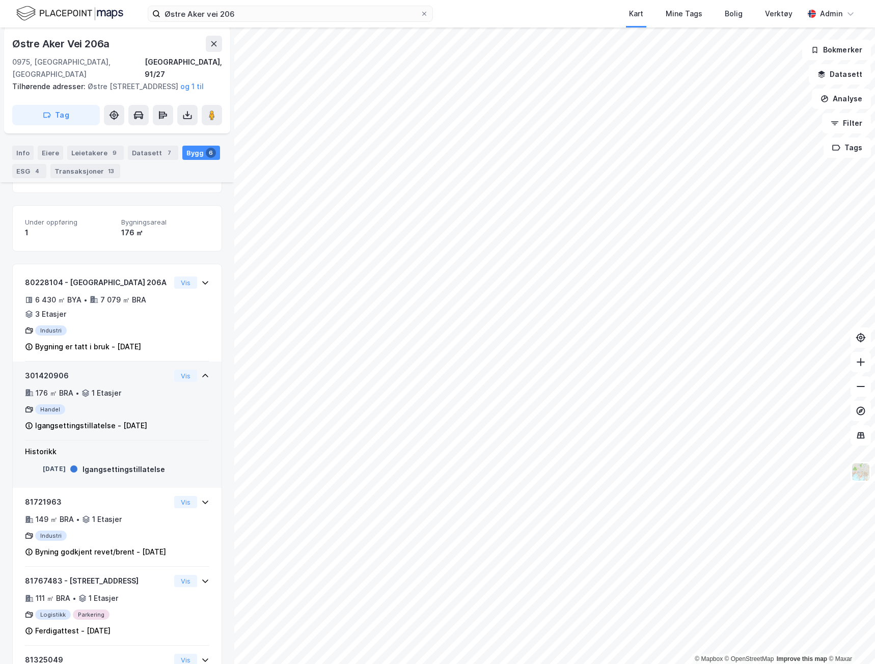
click at [147, 420] on div "Igangsettingstillatelse - [DATE]" at bounding box center [91, 426] width 112 height 12
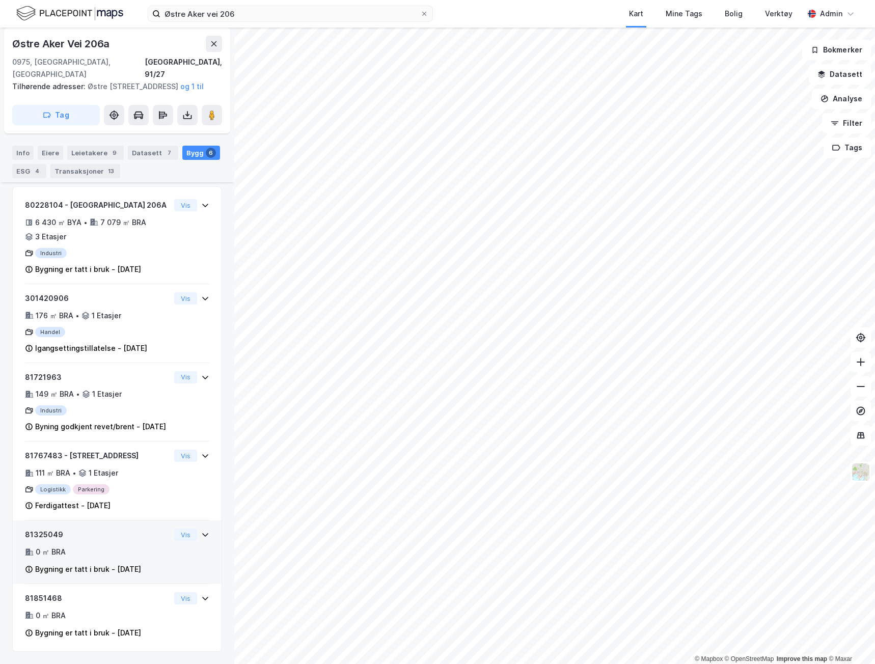
scroll to position [157, 0]
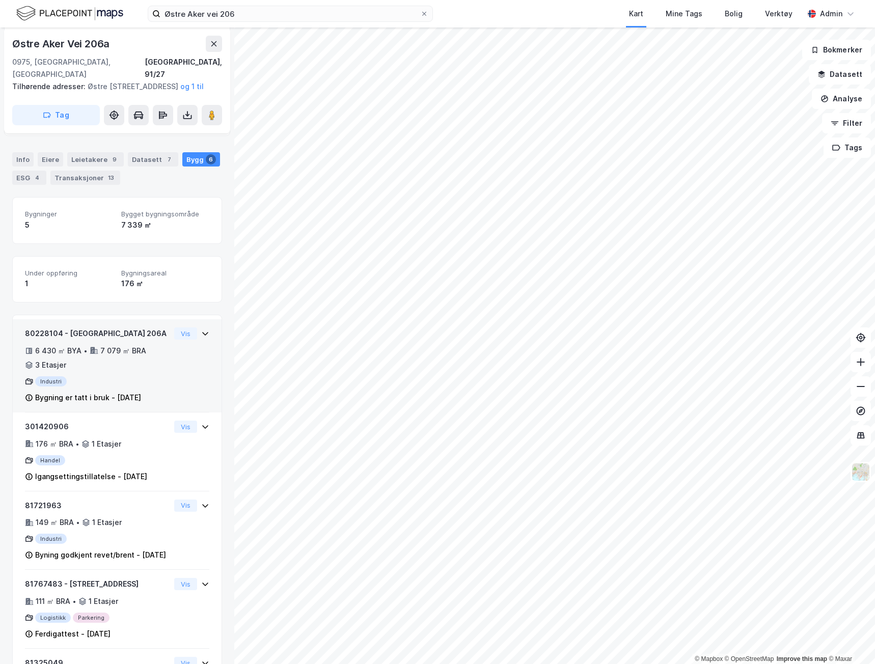
click at [172, 383] on div "80228104 - [GEOGRAPHIC_DATA] 206A 6 430 ㎡ BYA • 7 079 ㎡ BRA • 3 Etasjer Industr…" at bounding box center [117, 370] width 184 height 85
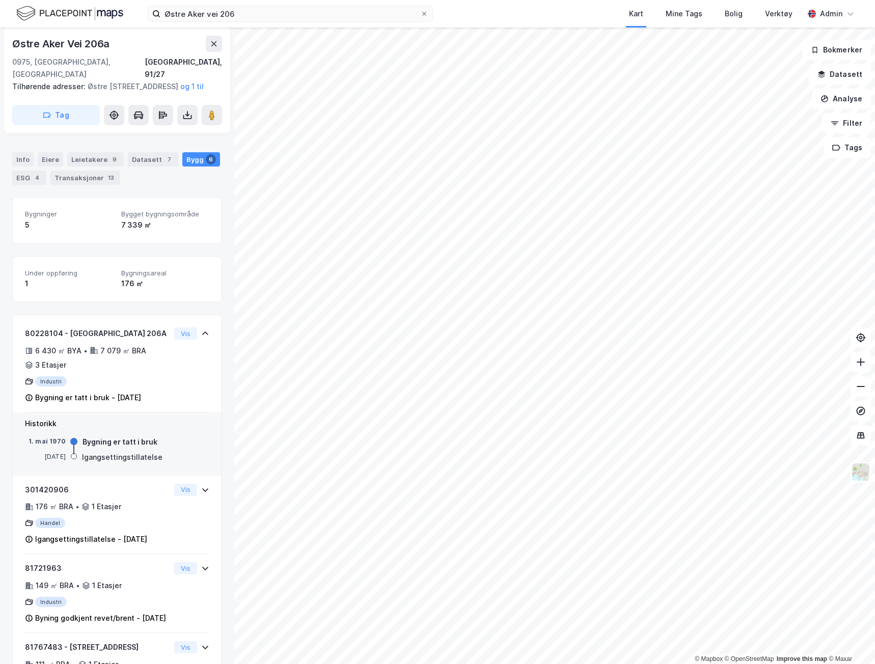
drag, startPoint x: 96, startPoint y: 155, endPoint x: 95, endPoint y: 162, distance: 6.7
click at [96, 155] on div "Leietakere 9" at bounding box center [95, 159] width 57 height 14
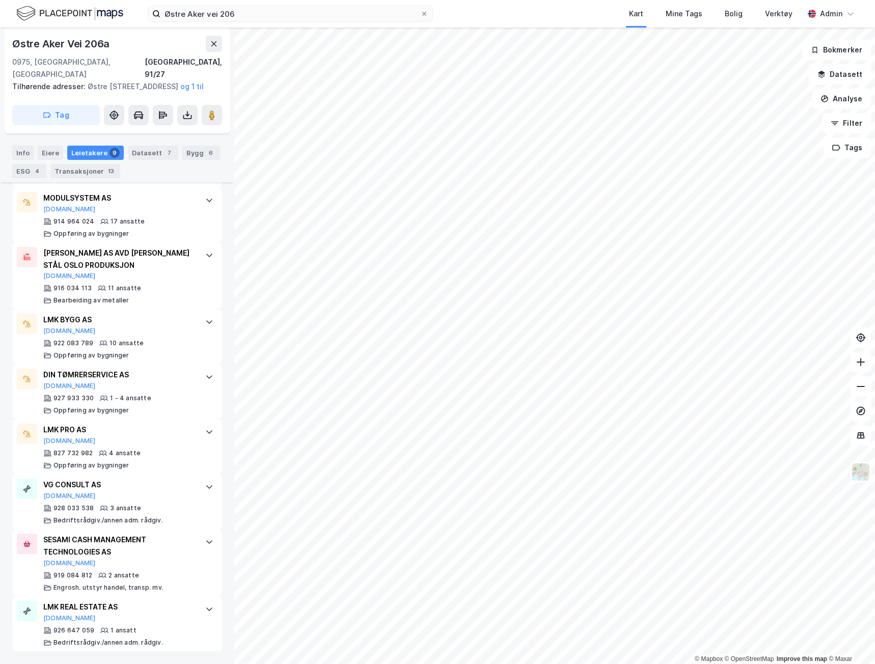
scroll to position [355, 0]
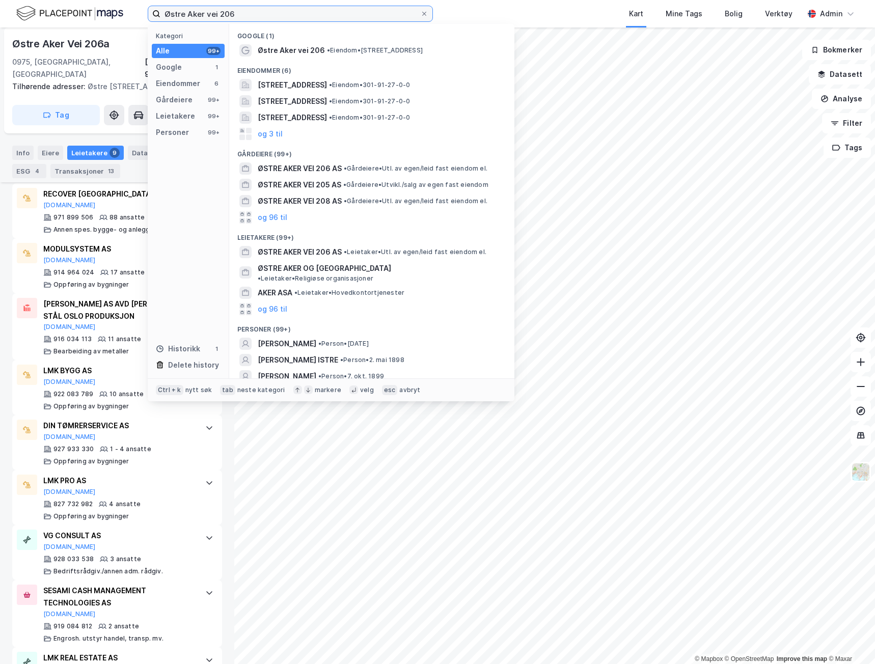
drag, startPoint x: 295, startPoint y: 17, endPoint x: 142, endPoint y: 12, distance: 153.4
click at [142, 12] on div "Østre Aker vei 206 Kategori Alle 99+ Google 1 Eiendommer 6 Gårdeiere 99+ Leieta…" at bounding box center [437, 14] width 875 height 28
paste input "" Eikenga 31/33 ""
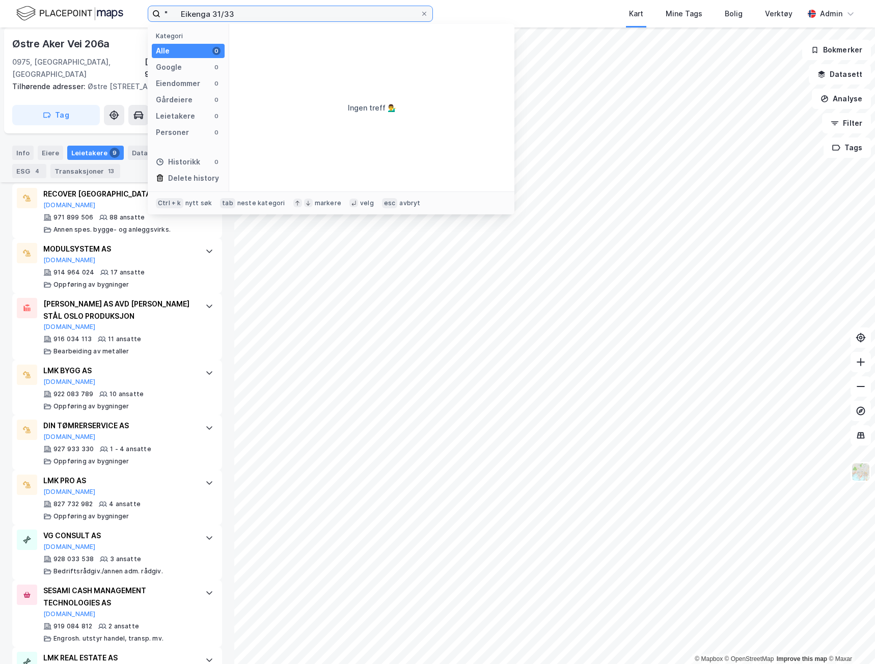
drag, startPoint x: 181, startPoint y: 13, endPoint x: 118, endPoint y: 13, distance: 63.2
click at [126, 14] on div "" Eikenga 31/33 Kategori Alle 0 Google 0 Eiendommer 0 Gårdeiere 0 Leietakere 0 …" at bounding box center [437, 14] width 875 height 28
click at [222, 12] on input "Eikenga 31/33" at bounding box center [290, 13] width 260 height 15
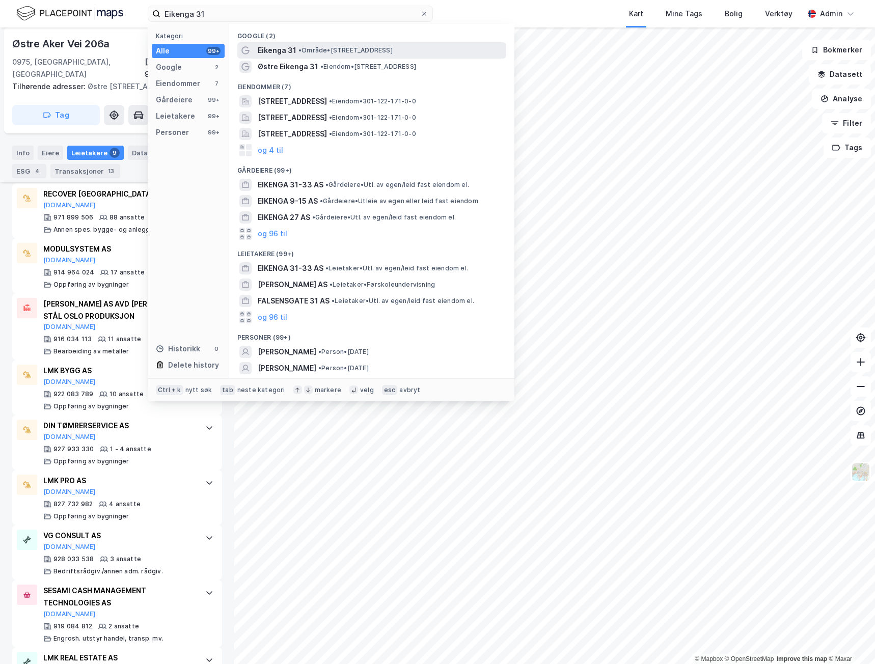
click at [289, 51] on span "Eikenga 31" at bounding box center [277, 50] width 39 height 12
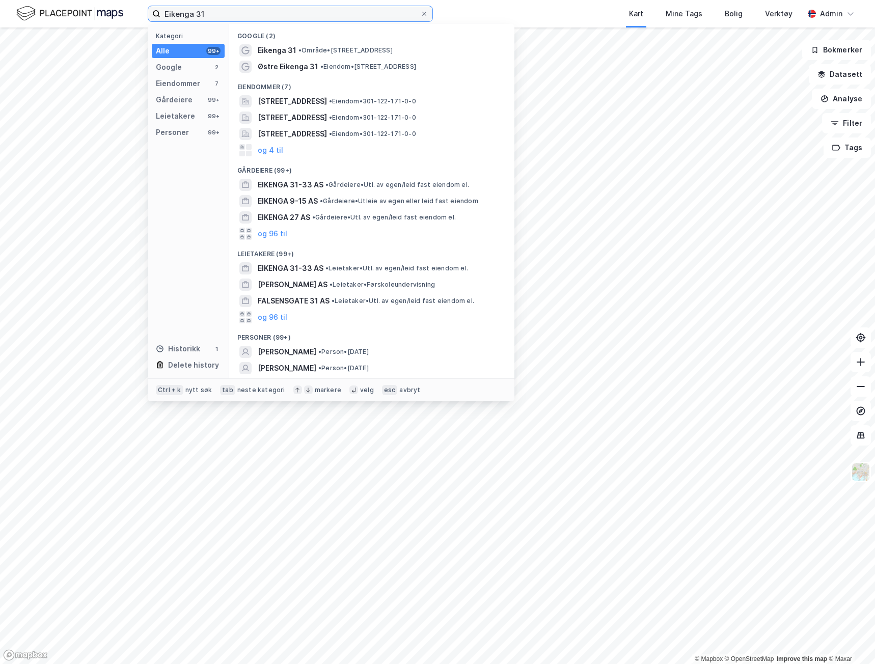
click at [270, 10] on input "Eikenga 31" at bounding box center [290, 13] width 260 height 15
click at [273, 55] on span "Eikenga 31" at bounding box center [277, 50] width 39 height 12
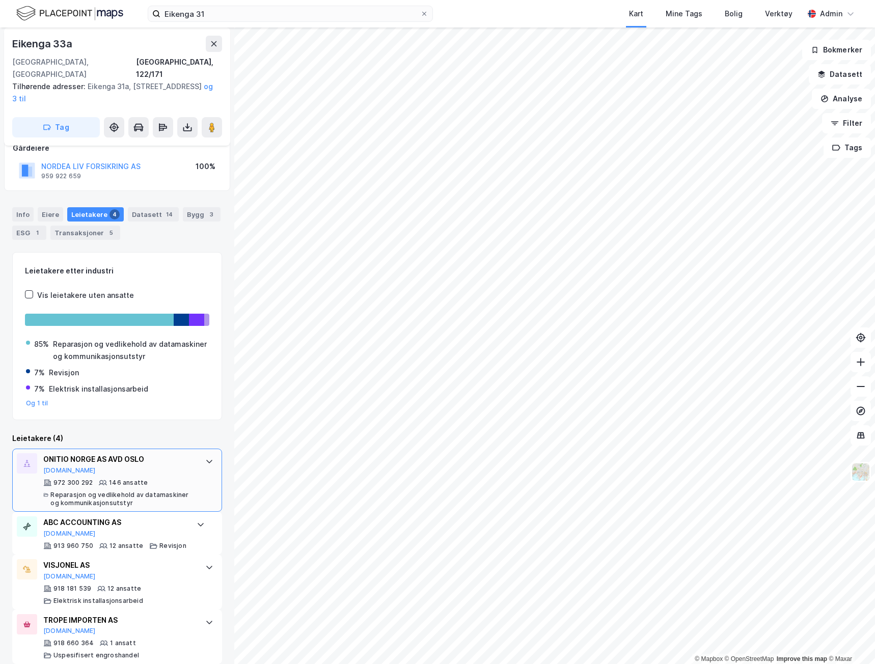
scroll to position [66, 0]
click at [201, 207] on div "Bygg 3" at bounding box center [202, 214] width 38 height 14
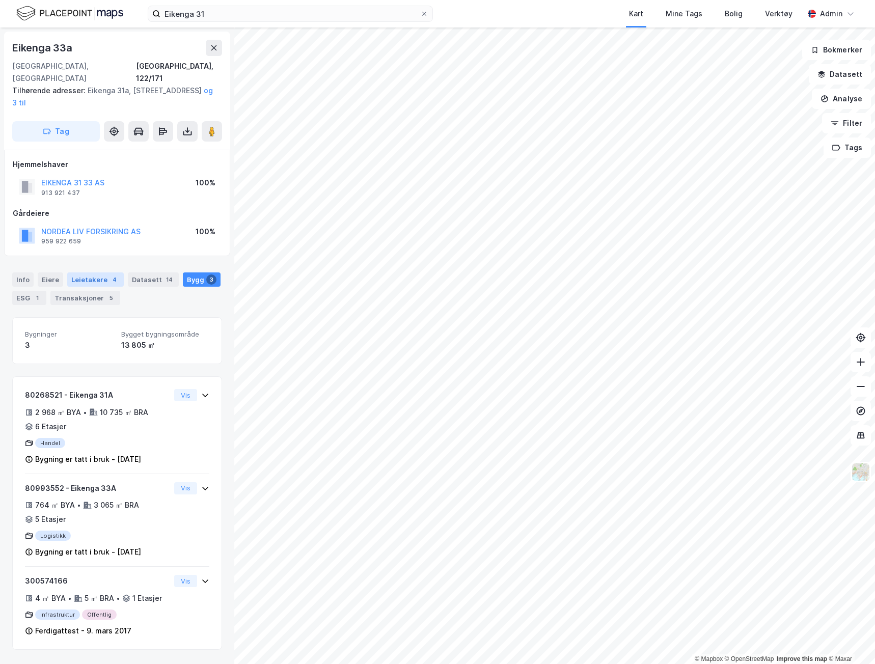
click at [110, 275] on div "4" at bounding box center [115, 280] width 10 height 10
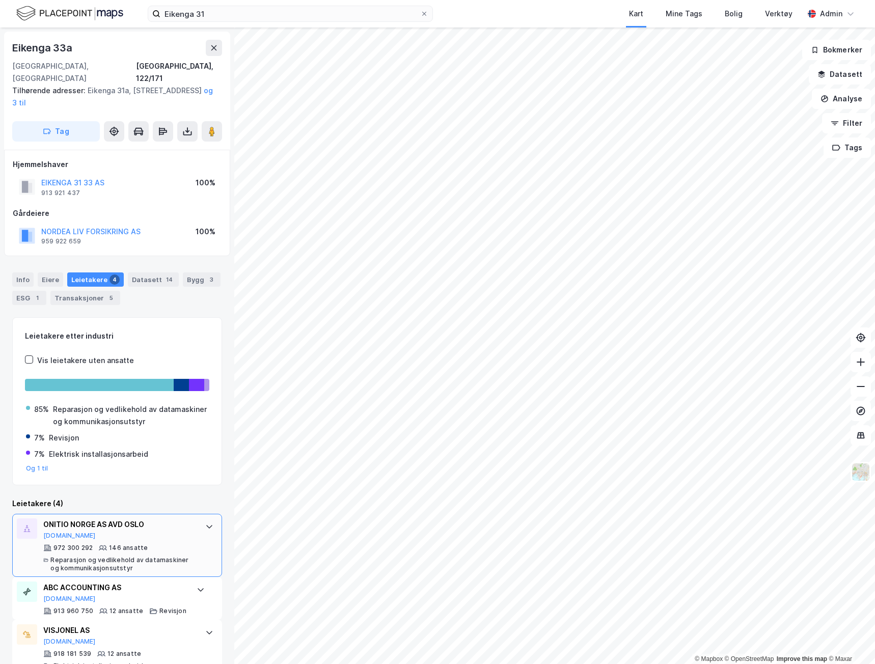
click at [175, 544] on div "972 300 292 146 ansatte Reparasjon og vedlikehold av datamaskiner og kommunikas…" at bounding box center [119, 558] width 152 height 29
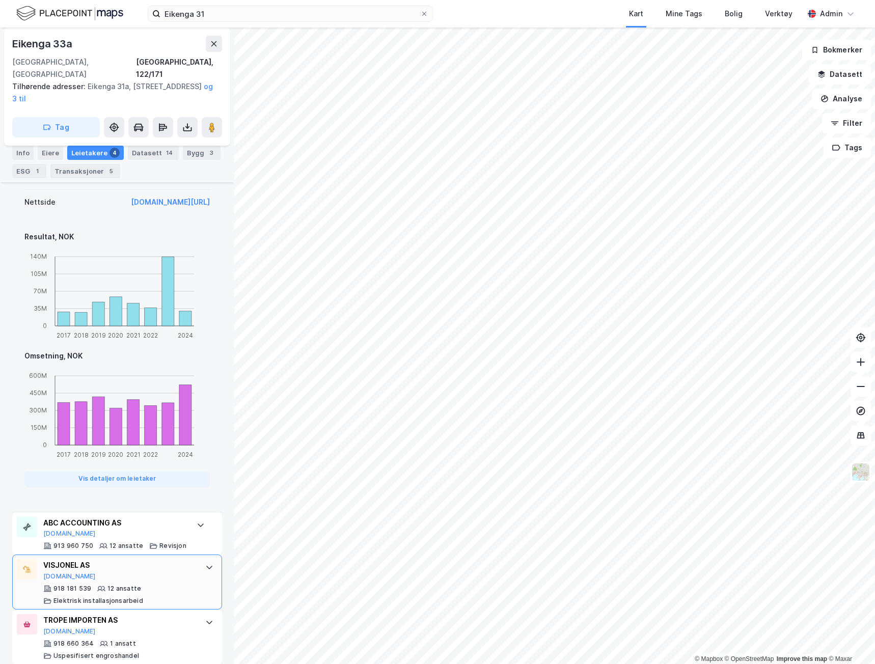
scroll to position [612, 0]
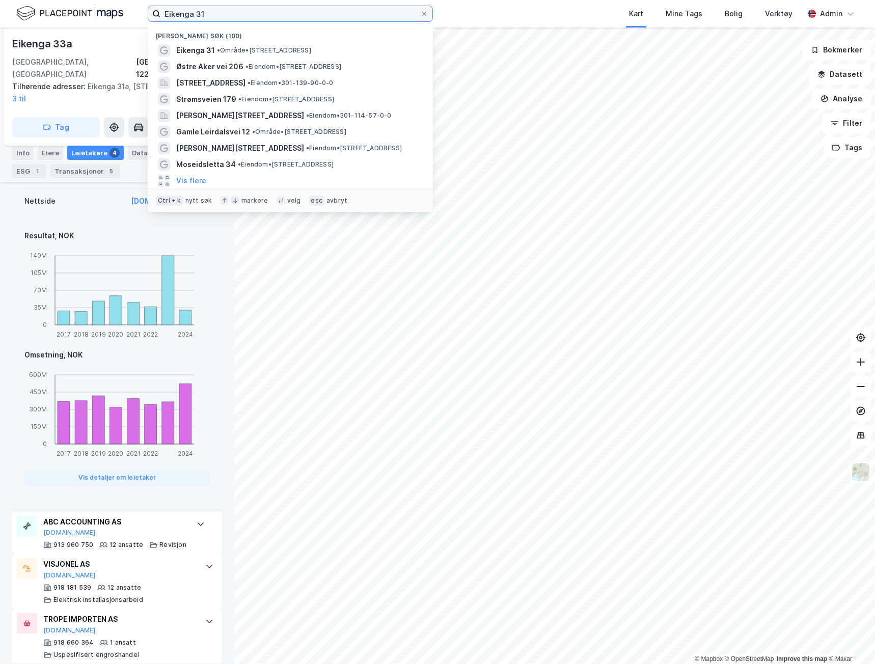
drag, startPoint x: 247, startPoint y: 17, endPoint x: 86, endPoint y: 16, distance: 161.5
click at [86, 16] on div "Eikenga 31 Nylige søk (100) Eikenga 31 • Område • [STREET_ADDRESS] • Eiendom • …" at bounding box center [437, 14] width 875 height 28
paste input "Holtet 45"
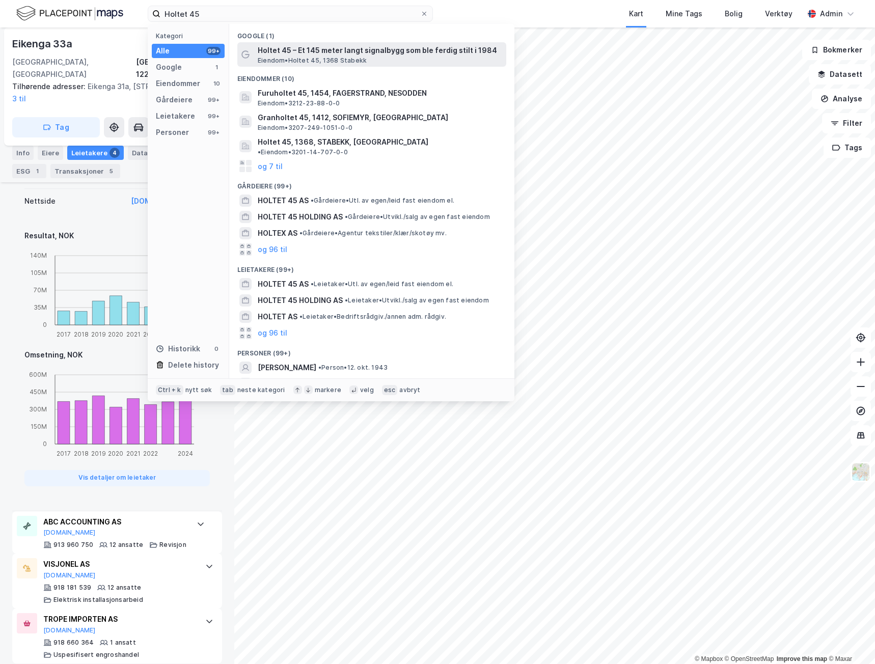
click at [411, 56] on span "Holtet 45 – Et 145 meter langt signalbygg som ble ferdig stilt i 1984" at bounding box center [380, 50] width 245 height 12
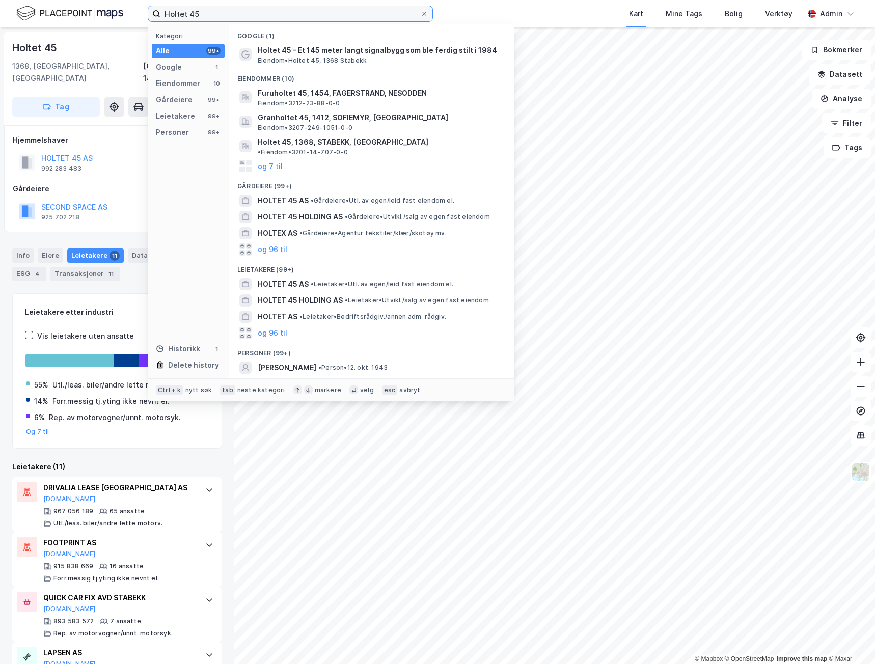
drag, startPoint x: 221, startPoint y: 12, endPoint x: 120, endPoint y: 10, distance: 100.9
click at [122, 10] on div "Holtet 45 Kategori Alle 99+ Google 1 Eiendommer 10 Gårdeiere 99+ Leietakere 99+…" at bounding box center [437, 14] width 875 height 28
paste input "Fabrikkveien 6"
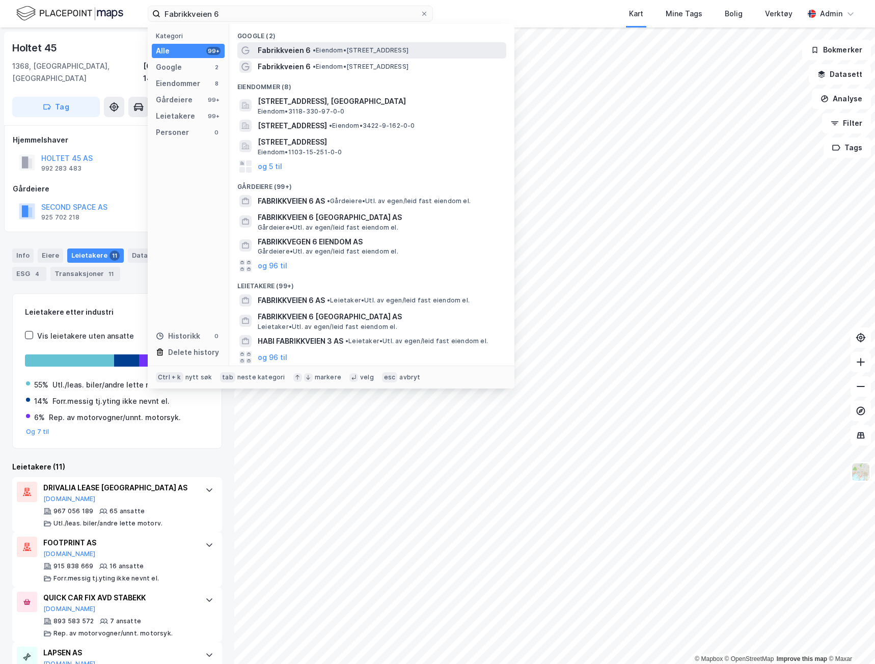
click at [294, 47] on span "Fabrikkveien 6" at bounding box center [284, 50] width 53 height 12
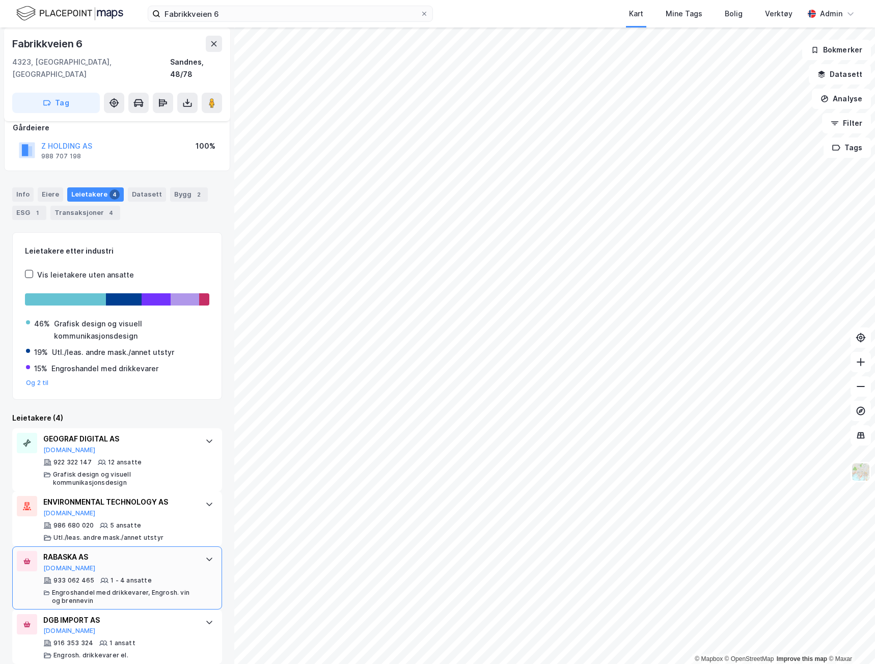
scroll to position [62, 0]
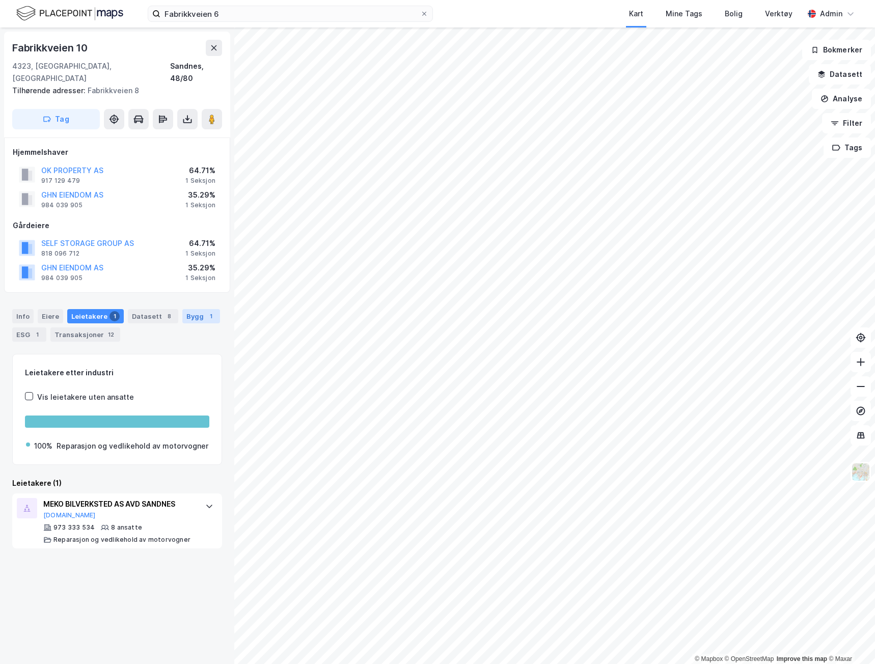
click at [182, 309] on div "Bygg 1" at bounding box center [201, 316] width 38 height 14
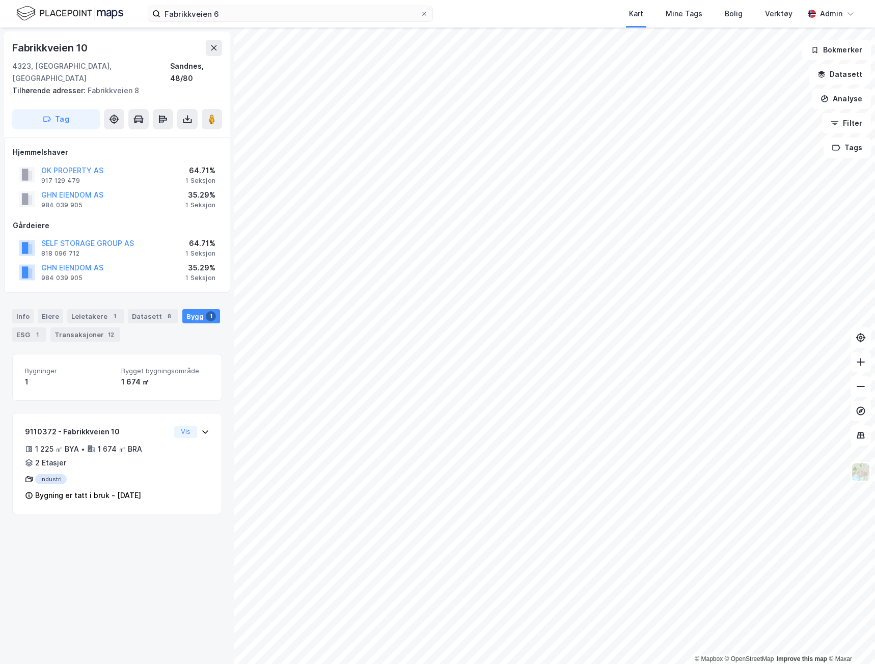
click at [92, 297] on div "Info [PERSON_NAME] 1 Datasett 8 Bygg 1 ESG 1 Transaksjoner 12" at bounding box center [117, 321] width 234 height 49
click at [89, 309] on div "Leietakere 1" at bounding box center [95, 316] width 57 height 14
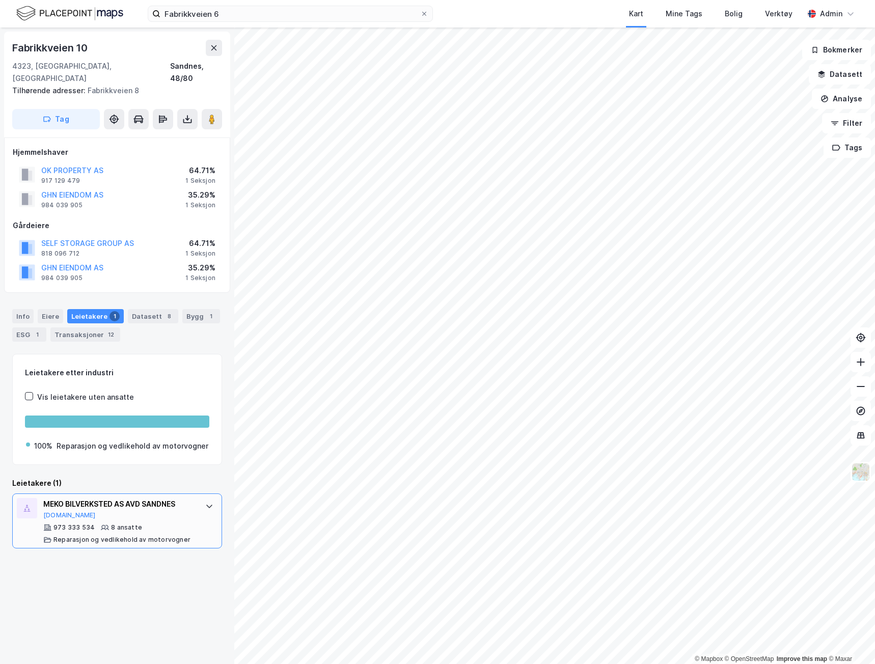
click at [147, 527] on div "973 333 534 8 ansatte Reparasjon og vedlikehold av motorvogner" at bounding box center [119, 534] width 152 height 20
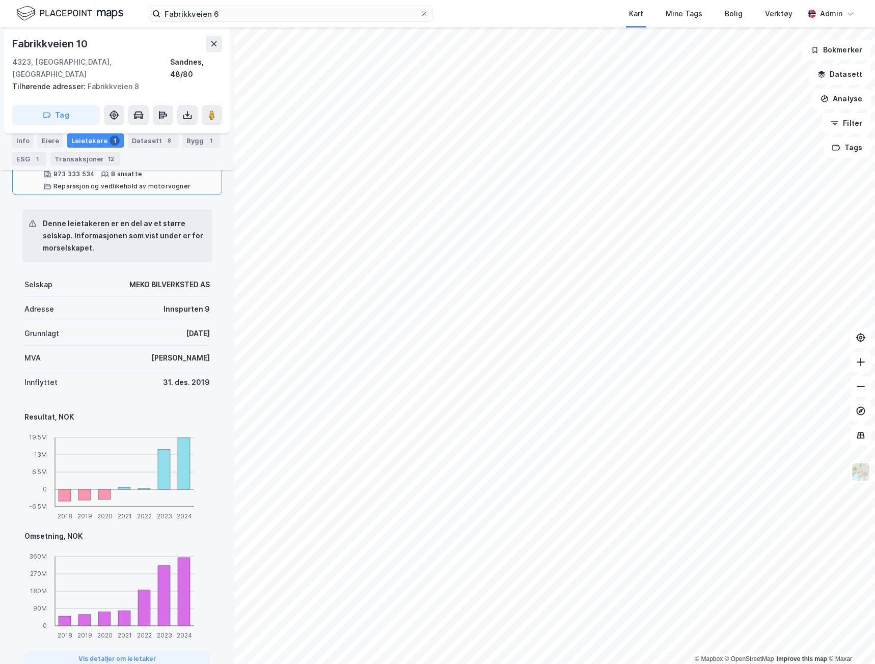
scroll to position [394, 0]
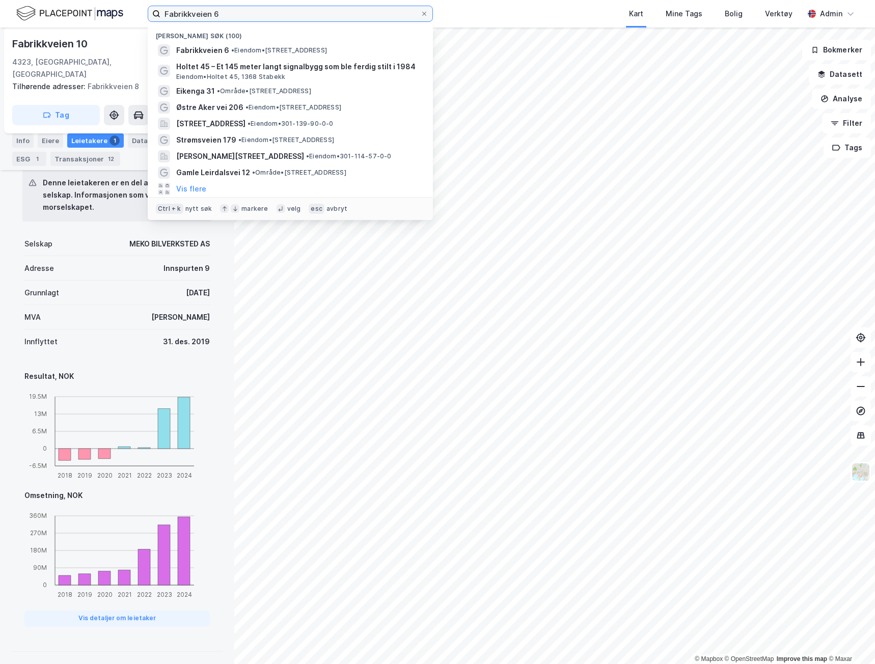
drag, startPoint x: 250, startPoint y: 13, endPoint x: 37, endPoint y: 9, distance: 213.0
click at [37, 9] on div "Fabrikkveien 6 Nylige søk (100) Fabrikkveien 6 • Eiendom • [STREET_ADDRESS] Hol…" at bounding box center [437, 14] width 875 height 28
paste input "Lindeberg næringsvei 20"
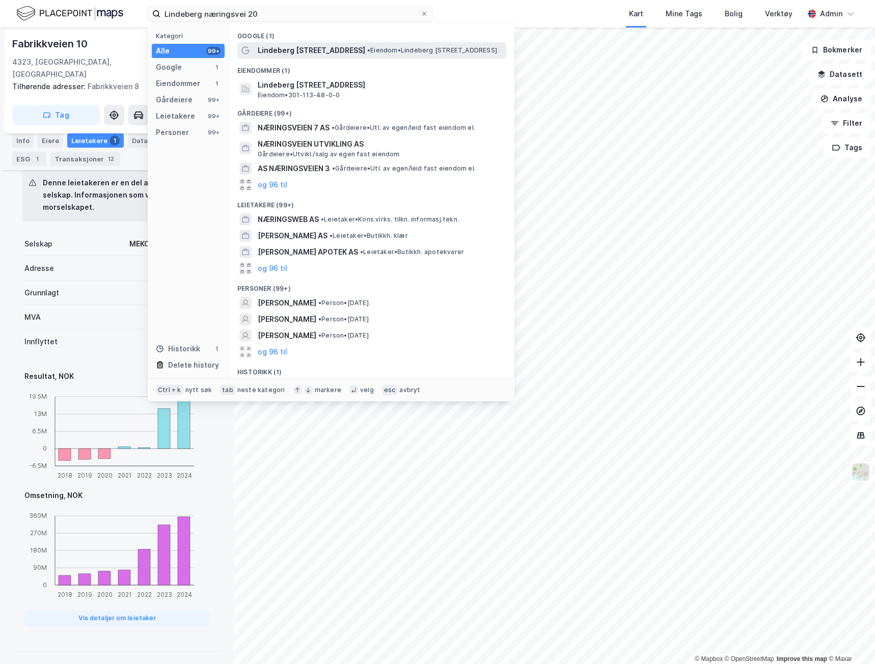
click at [341, 45] on span "Lindeberg [STREET_ADDRESS]" at bounding box center [311, 50] width 107 height 12
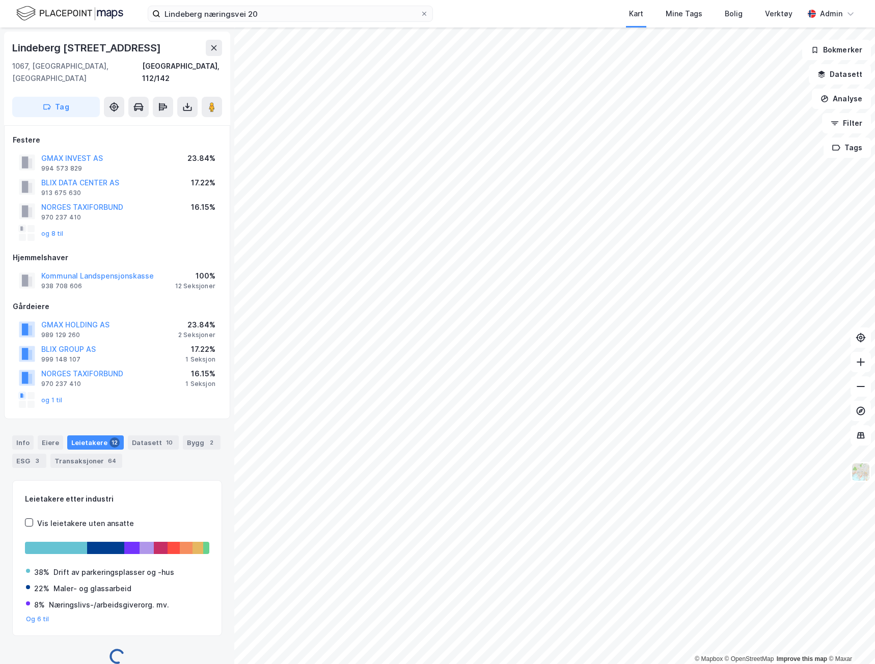
scroll to position [1, 0]
click at [195, 435] on div "Bygg 2" at bounding box center [202, 442] width 38 height 14
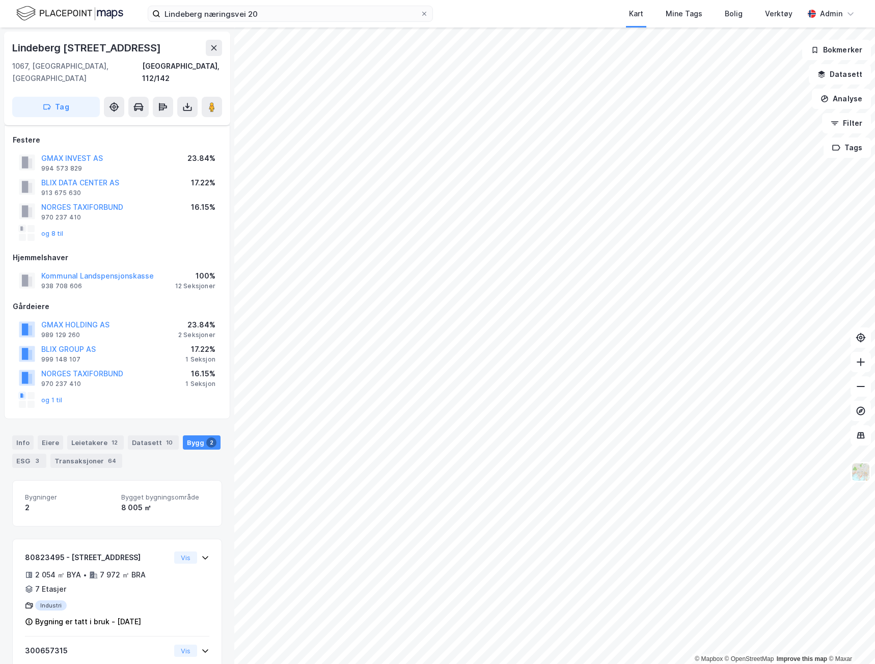
scroll to position [56, 0]
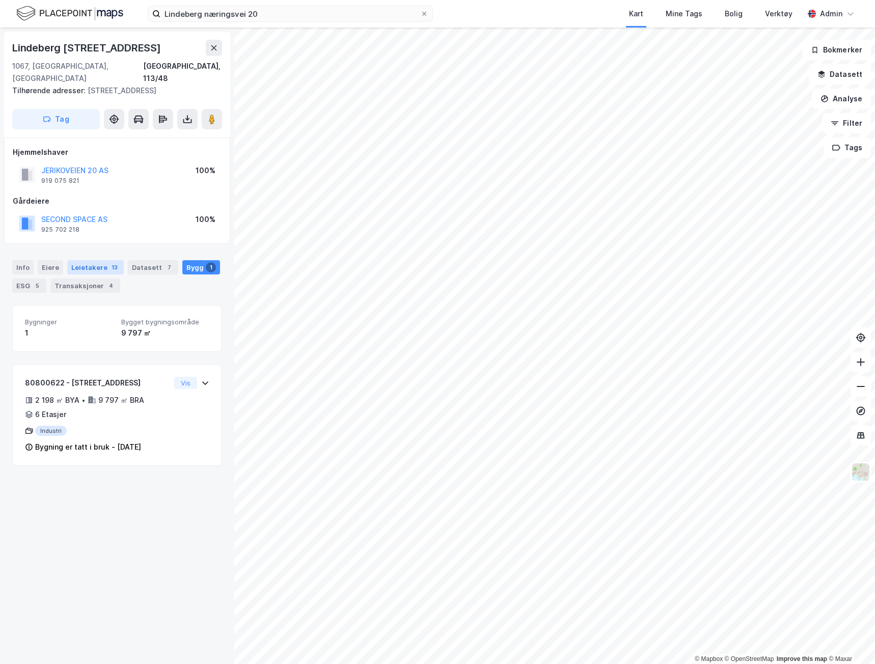
click at [84, 260] on div "Leietakere 13" at bounding box center [95, 267] width 57 height 14
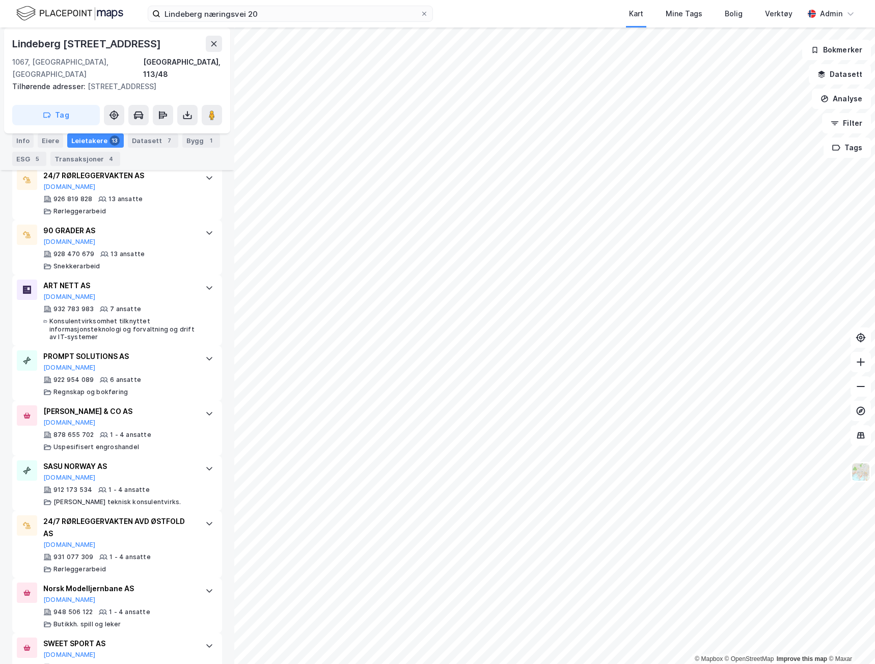
scroll to position [408, 0]
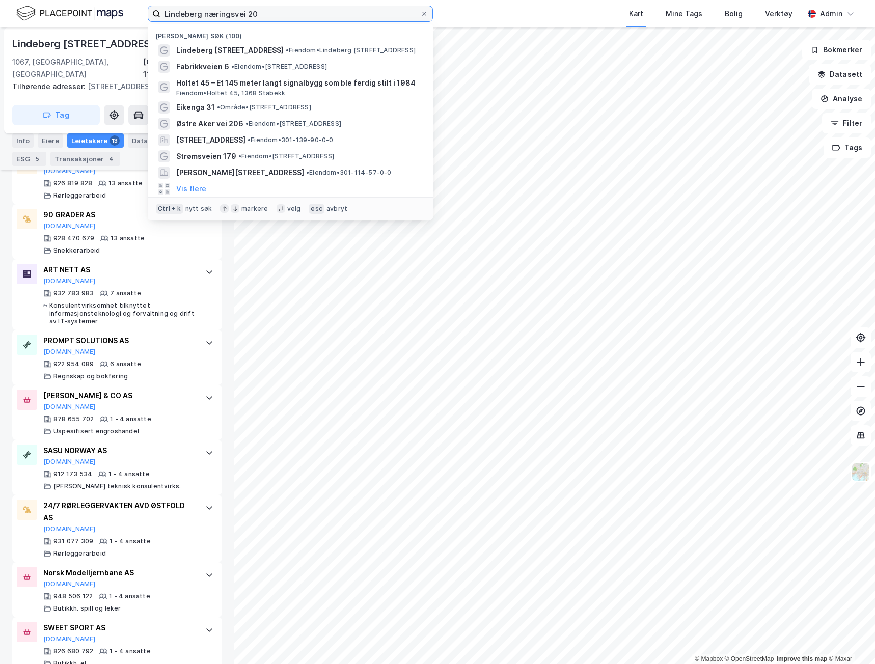
drag, startPoint x: 260, startPoint y: 14, endPoint x: 29, endPoint y: 11, distance: 231.3
click at [35, 12] on div "Lindeberg næringsvei 20 Nylige søk (100) [STREET_ADDRESS] • Eiendom • Lindeberg…" at bounding box center [437, 14] width 875 height 28
paste input "[STREET_ADDRESS]"
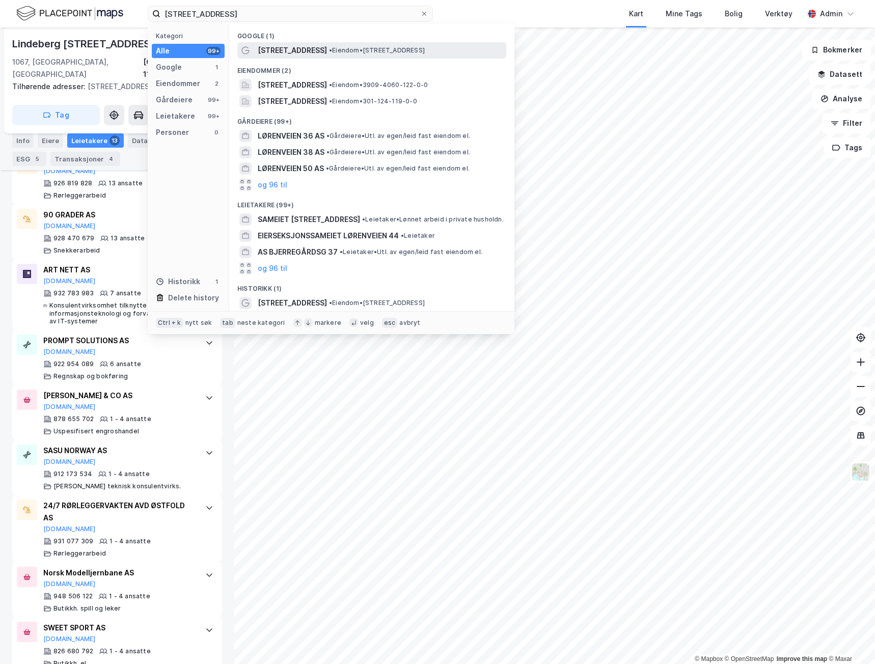
click at [299, 48] on span "[STREET_ADDRESS]" at bounding box center [292, 50] width 69 height 12
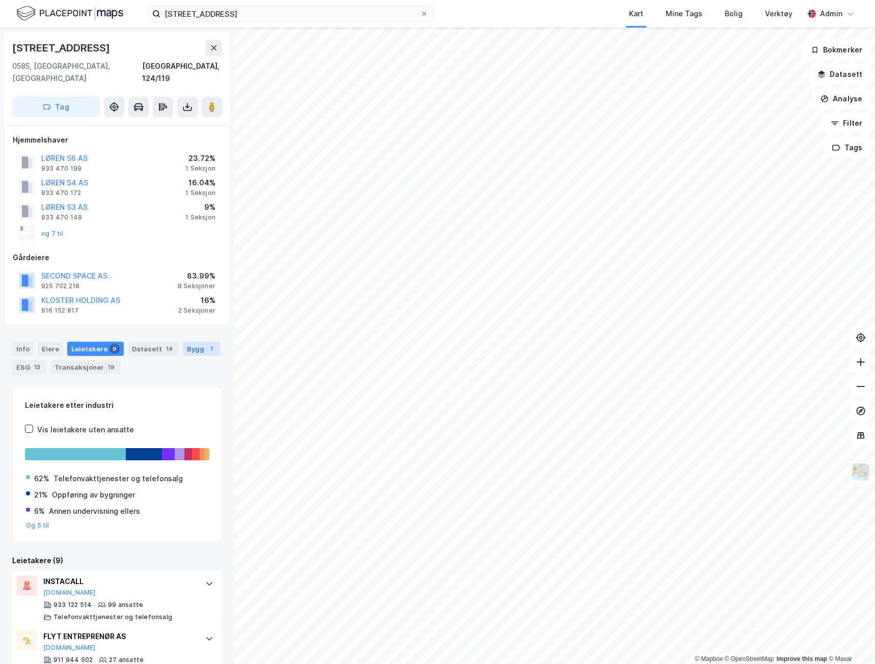
click at [192, 342] on div "Bygg 1" at bounding box center [202, 349] width 38 height 14
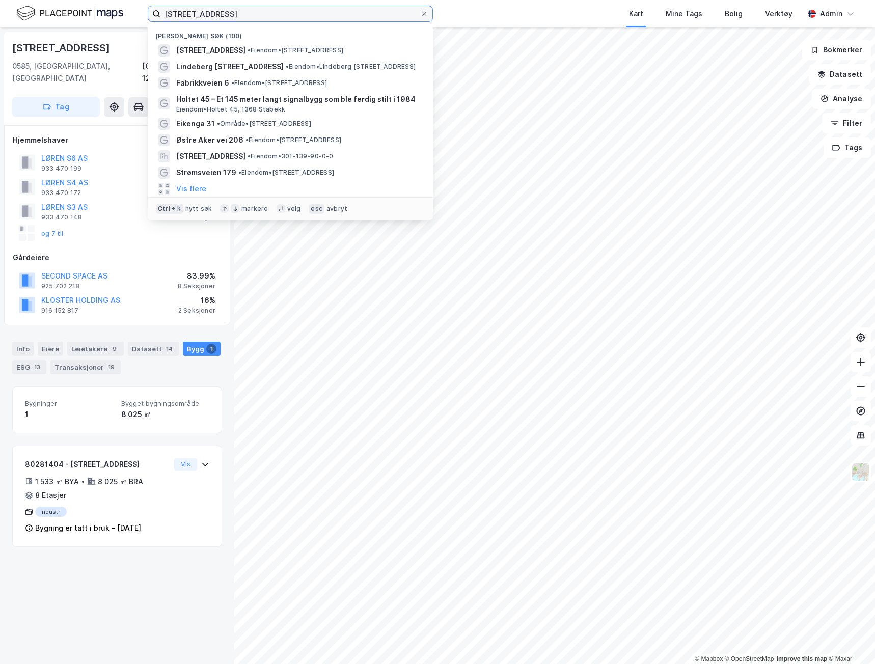
drag, startPoint x: 230, startPoint y: 10, endPoint x: 94, endPoint y: 27, distance: 137.0
click at [94, 27] on div "[STREET_ADDRESS] Nylige søk (100) [STREET_ADDRESS] • Eiendom • [STREET_ADDRESS]…" at bounding box center [437, 14] width 875 height 28
paste input "[STREET_ADDRESS]"
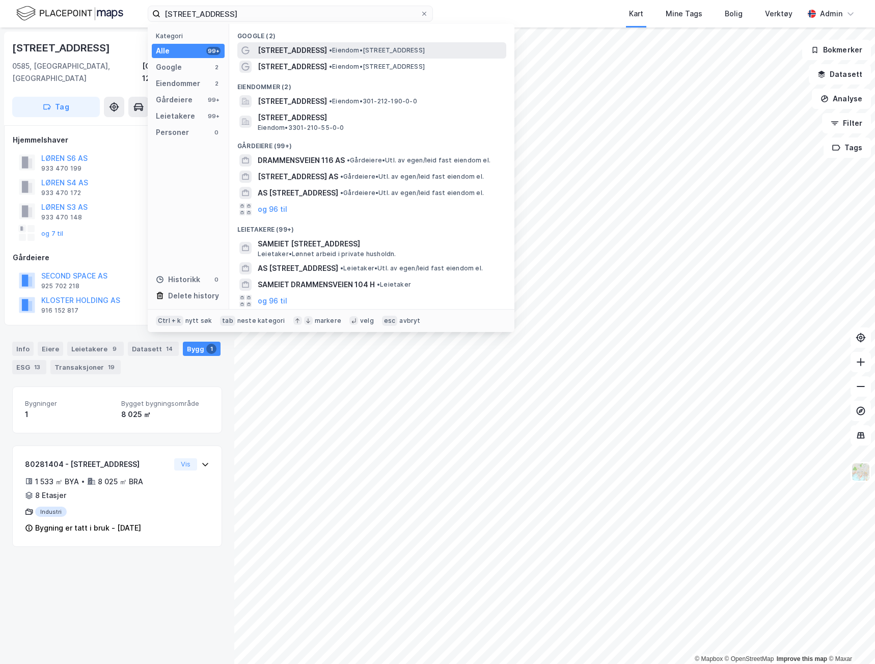
click at [335, 53] on span "• Eiendom • [STREET_ADDRESS]" at bounding box center [377, 50] width 96 height 8
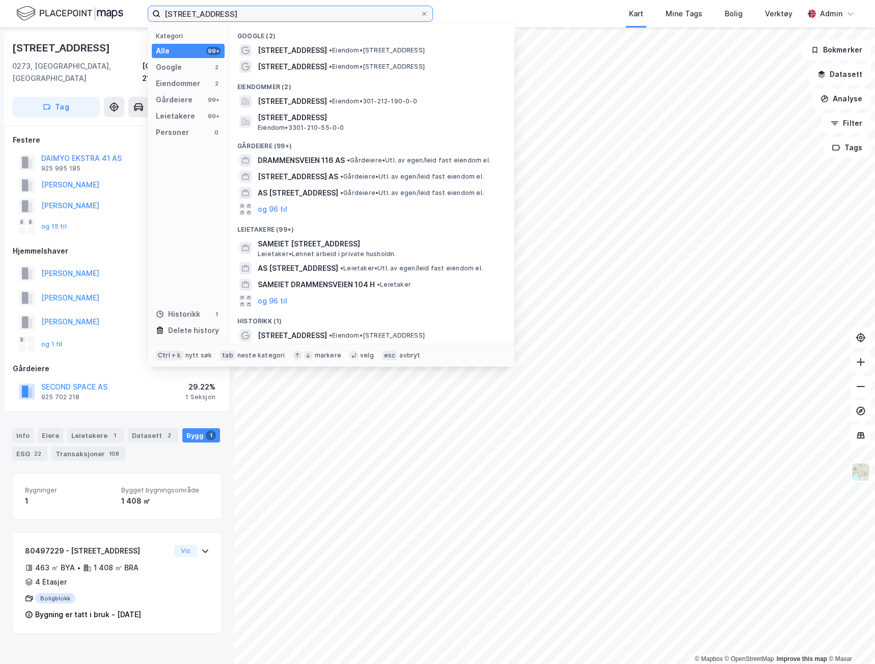
drag, startPoint x: 266, startPoint y: 11, endPoint x: 42, endPoint y: 12, distance: 223.6
click at [42, 12] on div "Drammensveien 114 Kategori Alle 99+ Google 2 Eiendommer 2 Gårdeiere 99+ Leietak…" at bounding box center [437, 14] width 875 height 28
paste input "[STREET_ADDRESS]"
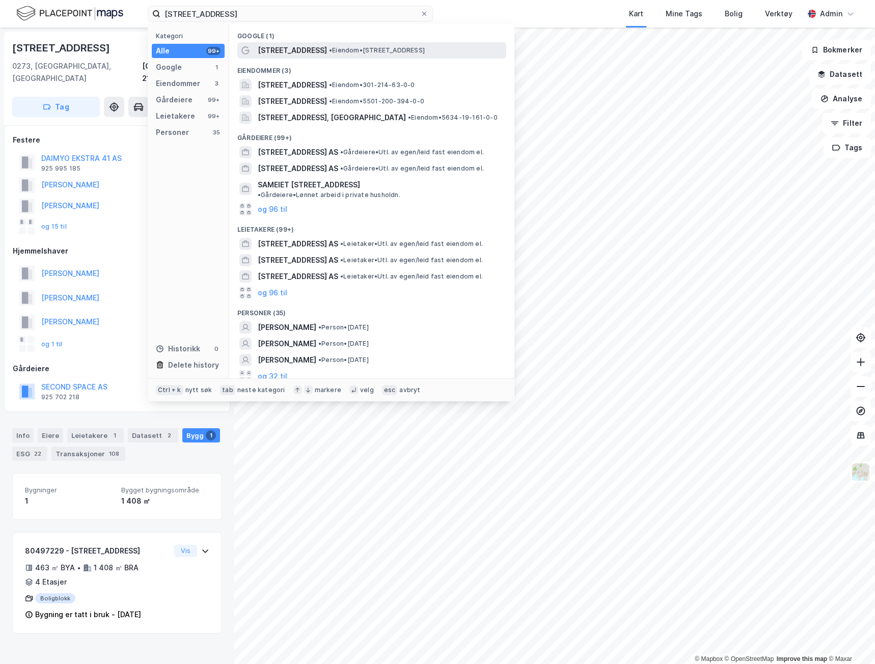
click at [259, 49] on span "[STREET_ADDRESS]" at bounding box center [292, 50] width 69 height 12
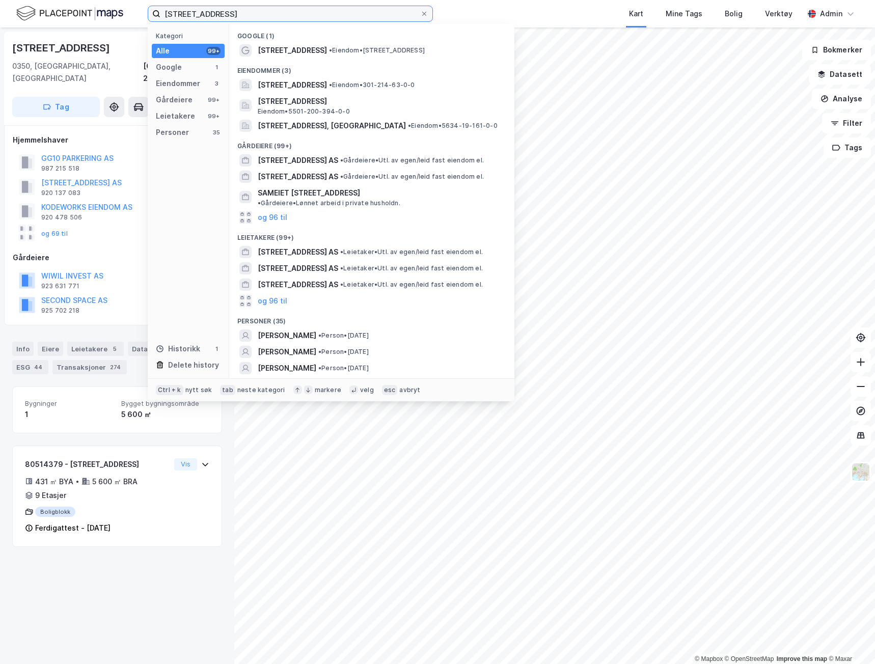
drag, startPoint x: 229, startPoint y: 6, endPoint x: 89, endPoint y: -1, distance: 140.3
click at [89, 0] on html "[STREET_ADDRESS] Kategori Alle 99+ Google 1 Eiendommer 3 Gårdeiere 99+ Leietake…" at bounding box center [437, 332] width 875 height 664
paste input "[STREET_ADDRESS]"
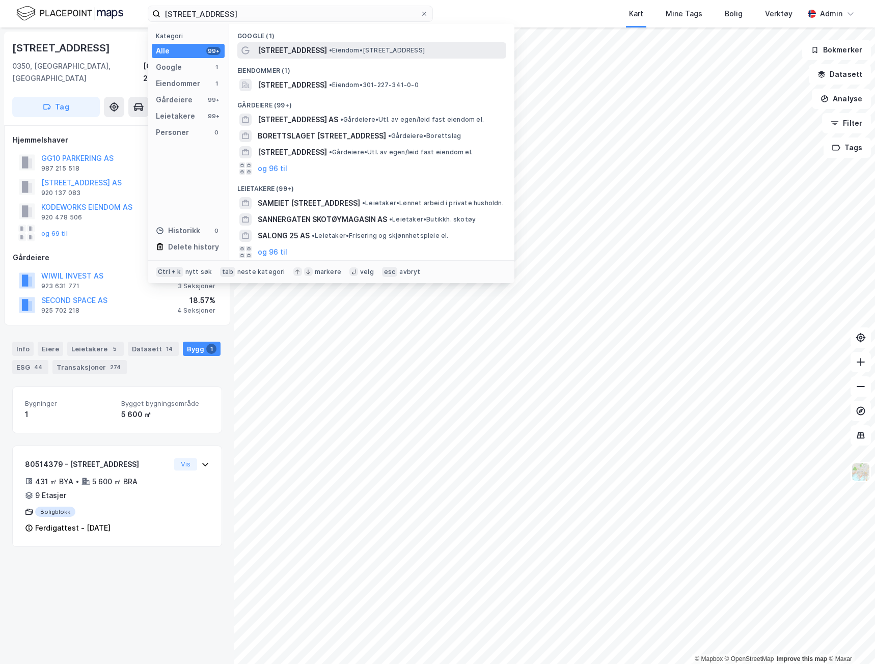
click at [261, 42] on div "[STREET_ADDRESS] • Eiendom • [STREET_ADDRESS]" at bounding box center [371, 50] width 269 height 16
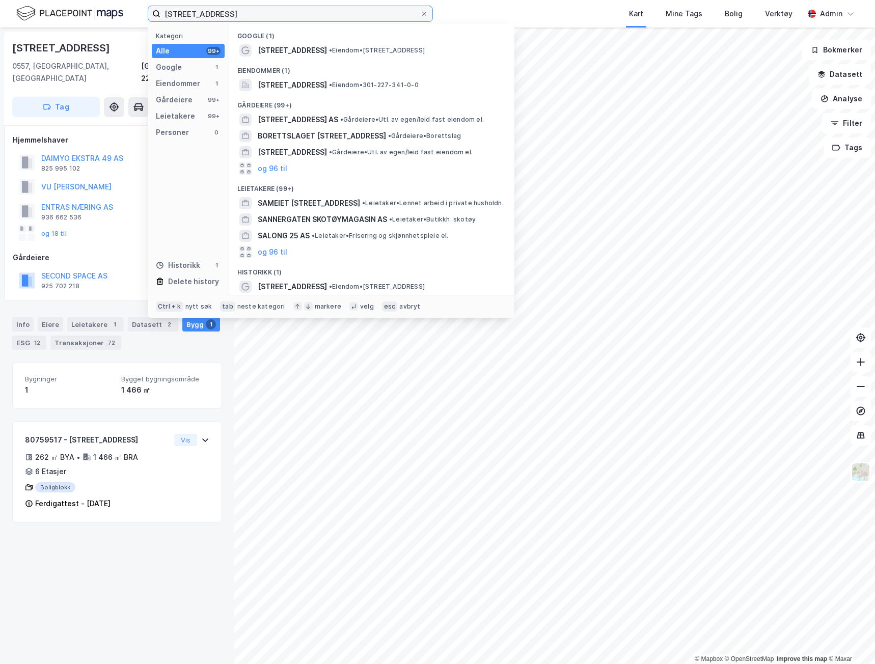
drag, startPoint x: 230, startPoint y: 11, endPoint x: 75, endPoint y: 17, distance: 154.5
click at [75, 17] on div "[STREET_ADDRESS] Kategori Alle 99+ Google 1 Eiendommer 1 Gårdeiere 99+ Leietake…" at bounding box center [437, 14] width 875 height 28
paste input "Holtet 4"
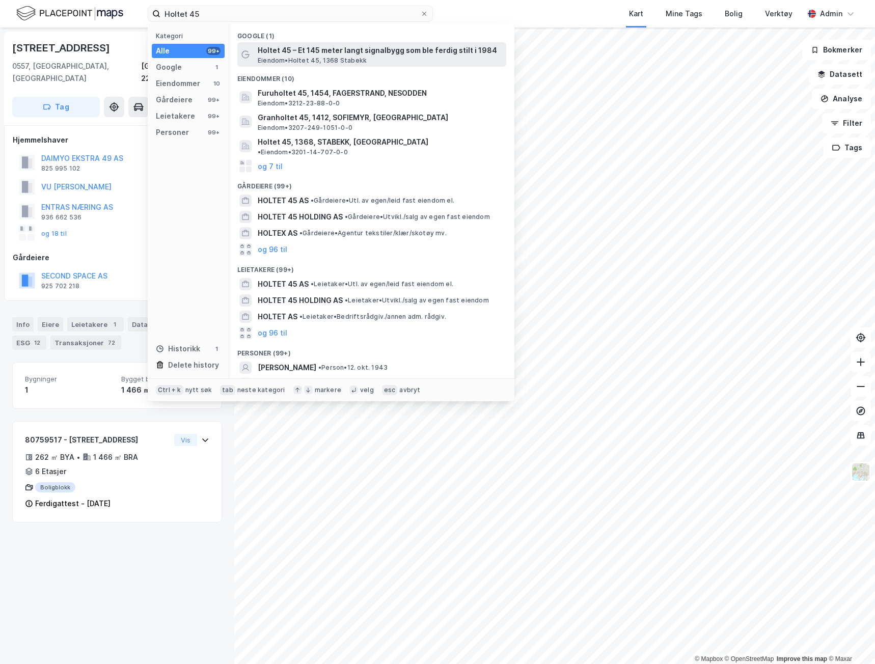
click at [314, 60] on span "[PERSON_NAME] 45, 1368 Stabekk" at bounding box center [312, 61] width 109 height 8
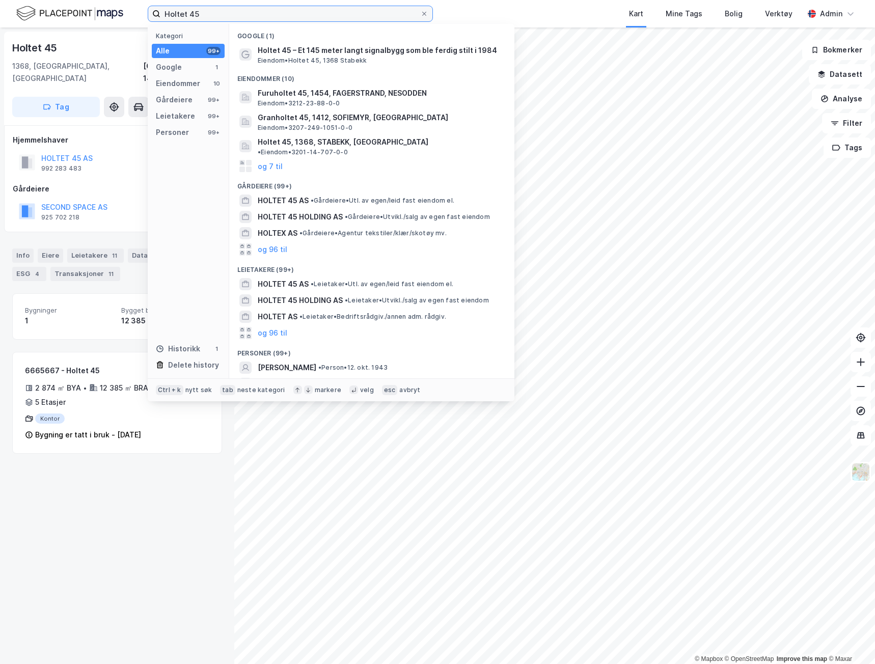
drag, startPoint x: 202, startPoint y: 16, endPoint x: 98, endPoint y: 12, distance: 104.5
click at [98, 12] on div "Holtet 45 Kategori Alle 99+ Google 1 Eiendommer 10 Gårdeiere 99+ Leietakere 99+…" at bounding box center [437, 14] width 875 height 28
paste input "Grini Næringspark 17"
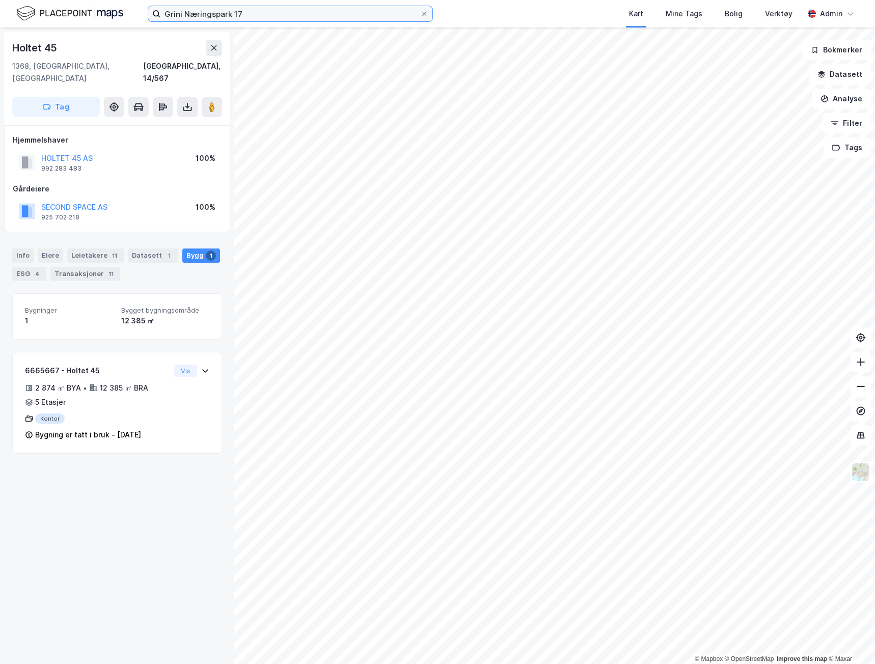
click at [256, 11] on input "Grini Næringspark 17" at bounding box center [290, 13] width 260 height 15
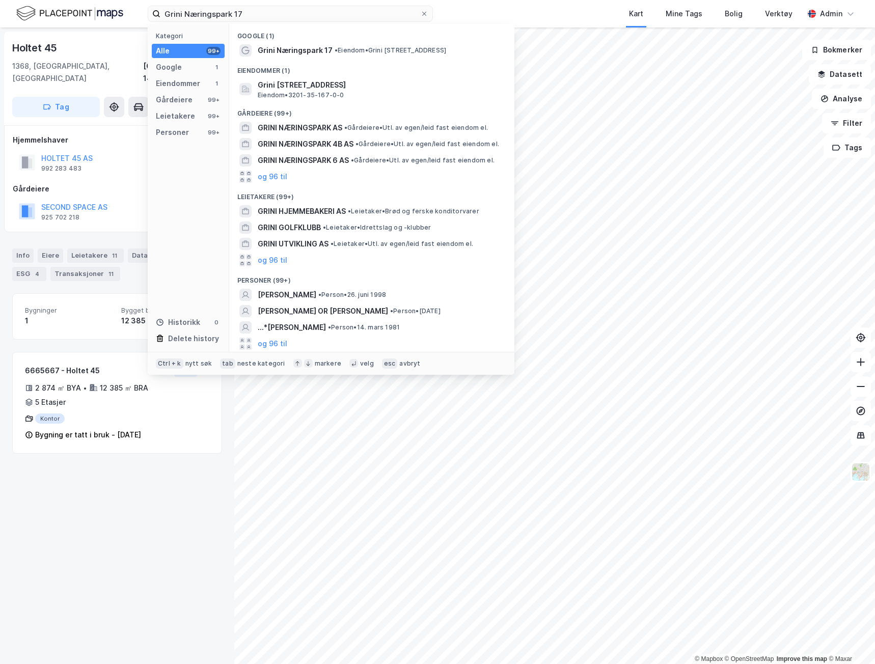
click at [281, 41] on div "Google (1)" at bounding box center [371, 33] width 285 height 18
click at [282, 47] on span "Grini Næringspark 17" at bounding box center [295, 50] width 75 height 12
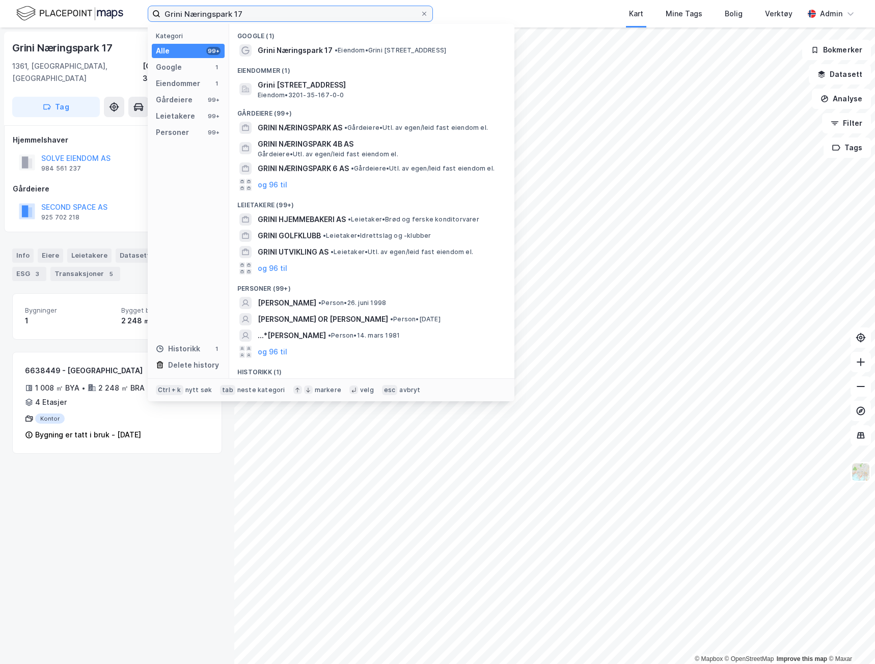
drag, startPoint x: 261, startPoint y: 9, endPoint x: 79, endPoint y: -3, distance: 182.7
click at [79, 0] on html "Grini Næringspark 17 Kategori Alle 99+ Google 1 Eiendommer 1 Gårdeiere 99+ Leie…" at bounding box center [437, 332] width 875 height 664
paste input "Holtet 45"
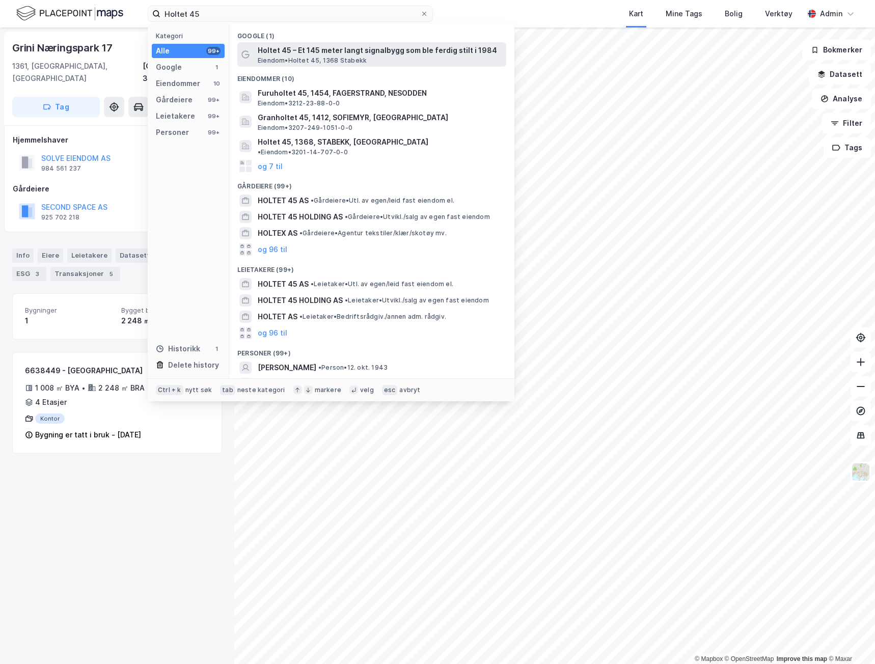
click at [279, 58] on span "[PERSON_NAME] 45, 1368 Stabekk" at bounding box center [312, 61] width 109 height 8
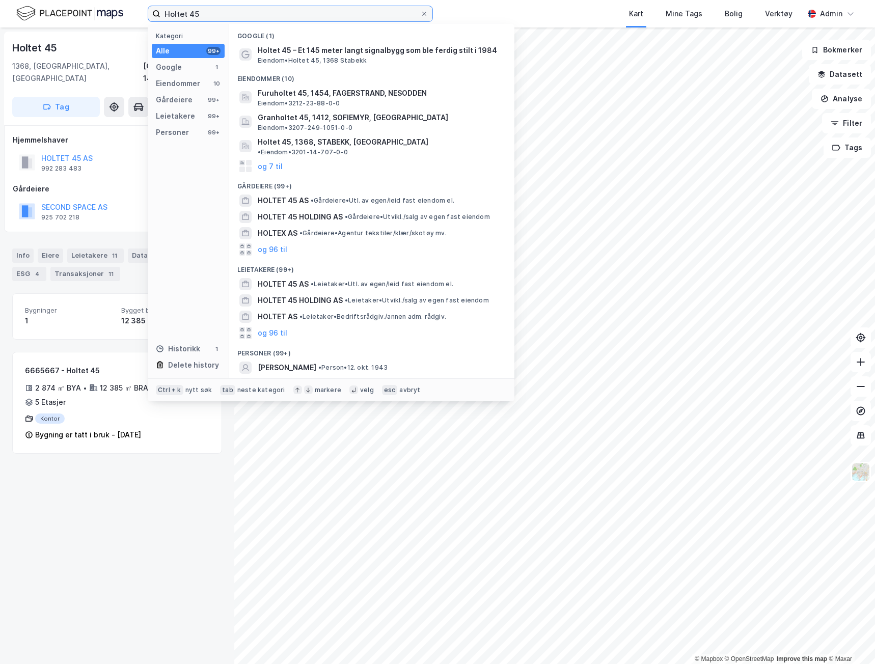
drag, startPoint x: 213, startPoint y: 8, endPoint x: 78, endPoint y: 7, distance: 134.5
click at [81, 8] on div "Holtet 45 Kategori Alle 99+ Google 1 Eiendommer 10 Gårdeiere 99+ Leietakere 99+…" at bounding box center [437, 14] width 875 height 28
paste input "Fornebuveien 38"
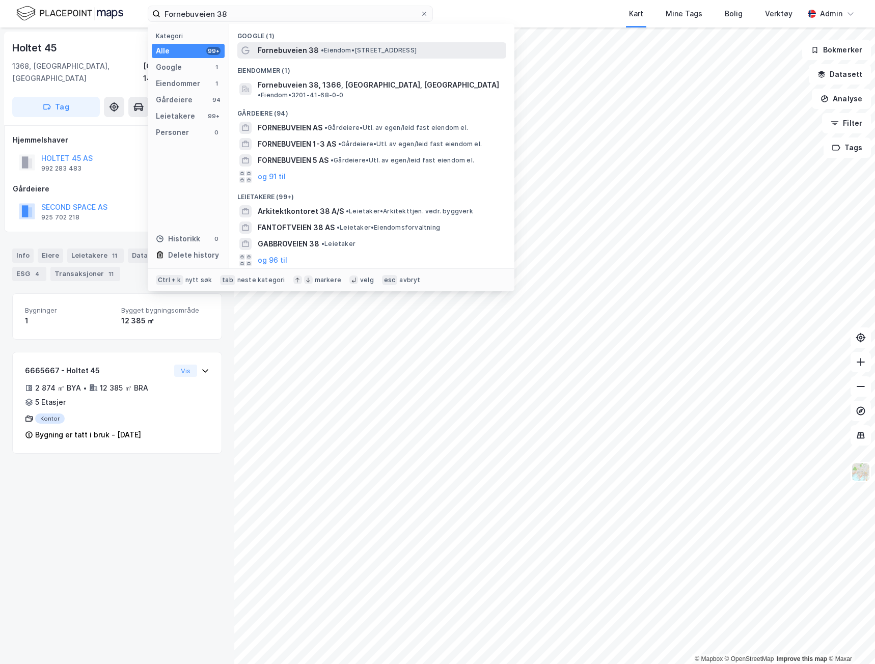
click at [361, 56] on div "Fornebuveien 38 • Eiendom • [STREET_ADDRESS]" at bounding box center [371, 50] width 269 height 16
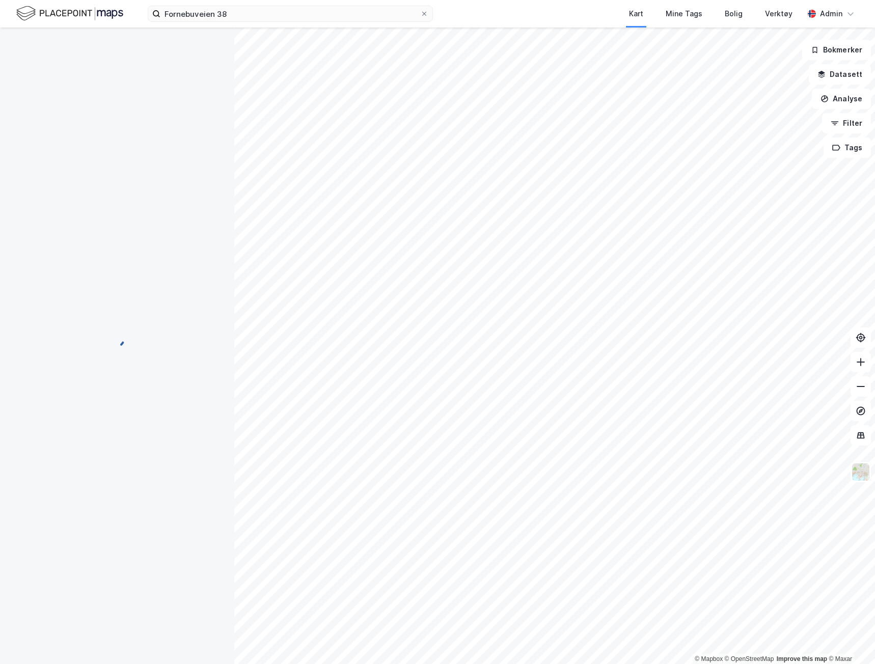
scroll to position [43, 0]
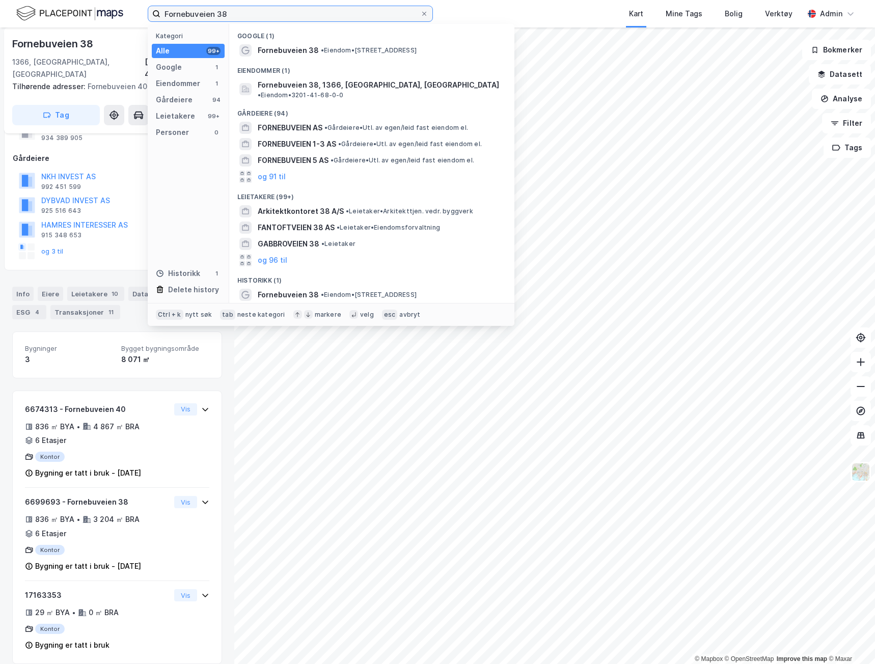
drag, startPoint x: 237, startPoint y: 8, endPoint x: 85, endPoint y: 8, distance: 151.8
click at [86, 8] on div "Fornebuveien 38 Kategori Alle 99+ Google 1 Eiendommer 1 Gårdeiere 94 Leietakere…" at bounding box center [437, 14] width 875 height 28
paste input "[STREET_ADDRESS]"
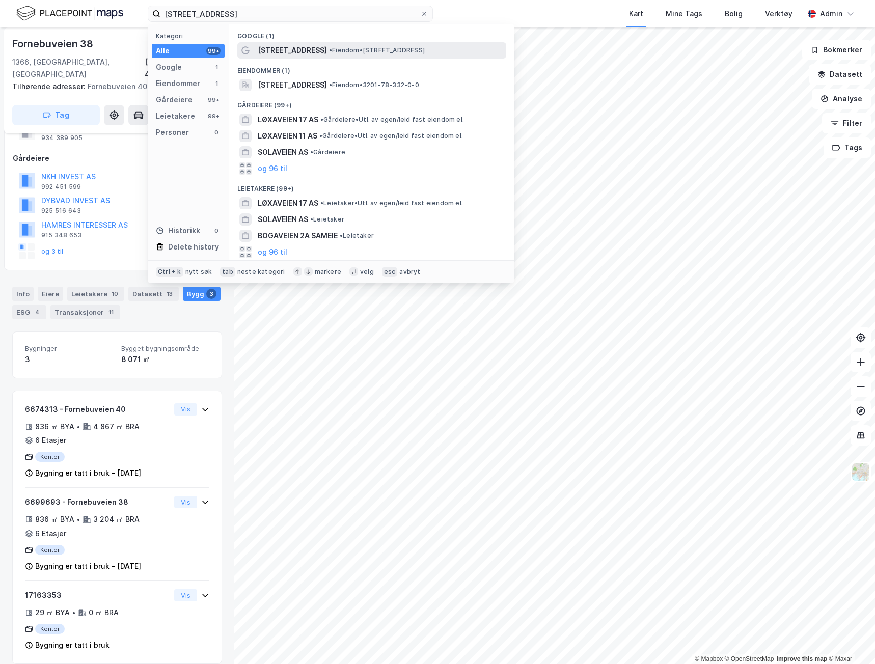
click at [329, 48] on span "•" at bounding box center [330, 50] width 3 height 8
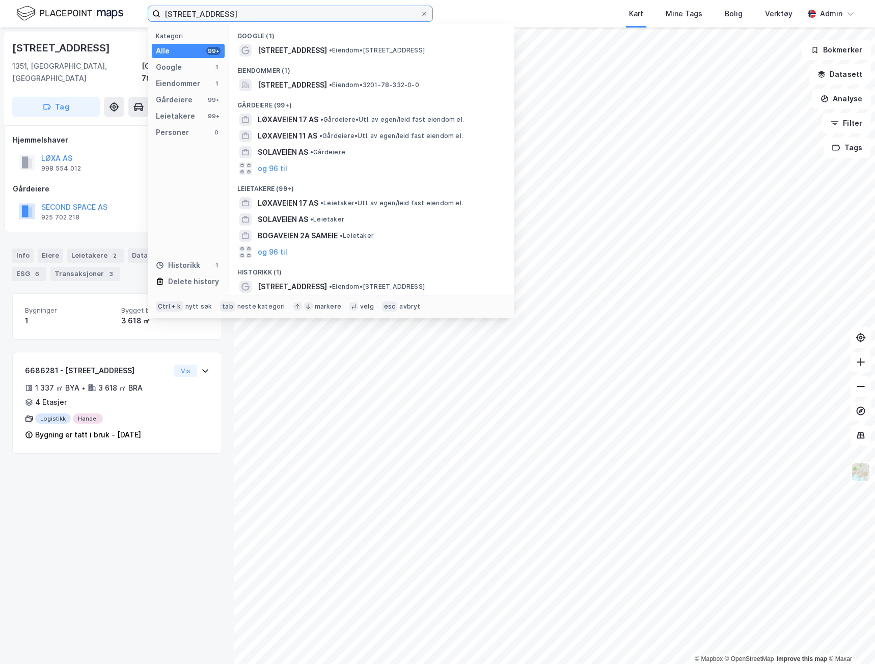
drag, startPoint x: 221, startPoint y: 12, endPoint x: -8, endPoint y: 3, distance: 229.4
click at [0, 3] on html "Løxaveien 13 Kategori Alle 99+ Google 1 Eiendommer 1 Gårdeiere 99+ Leietakere 9…" at bounding box center [437, 332] width 875 height 664
paste input "Smedsvingen 4"
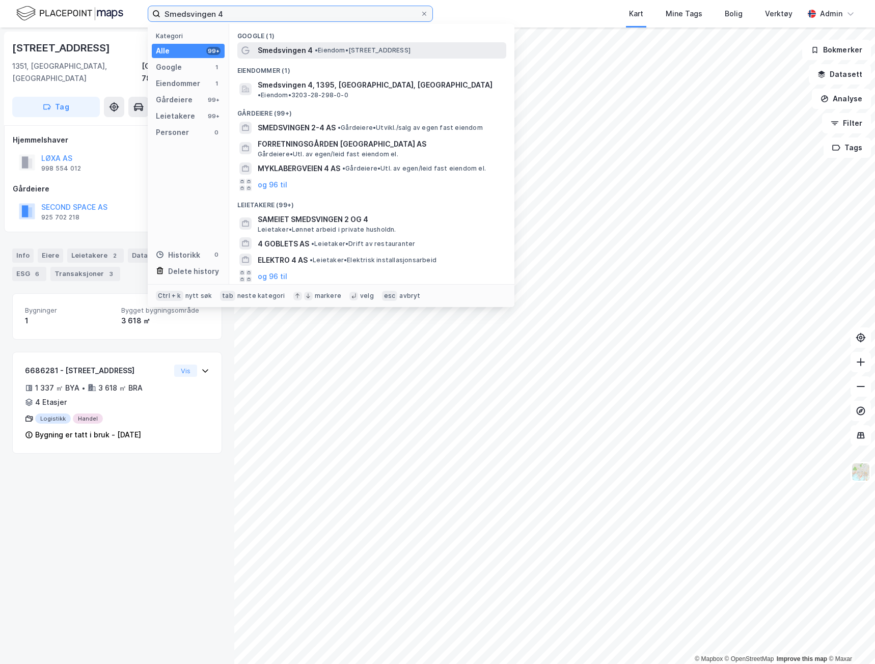
type input "Smedsvingen 4"
click at [309, 49] on span "Smedsvingen 4" at bounding box center [285, 50] width 55 height 12
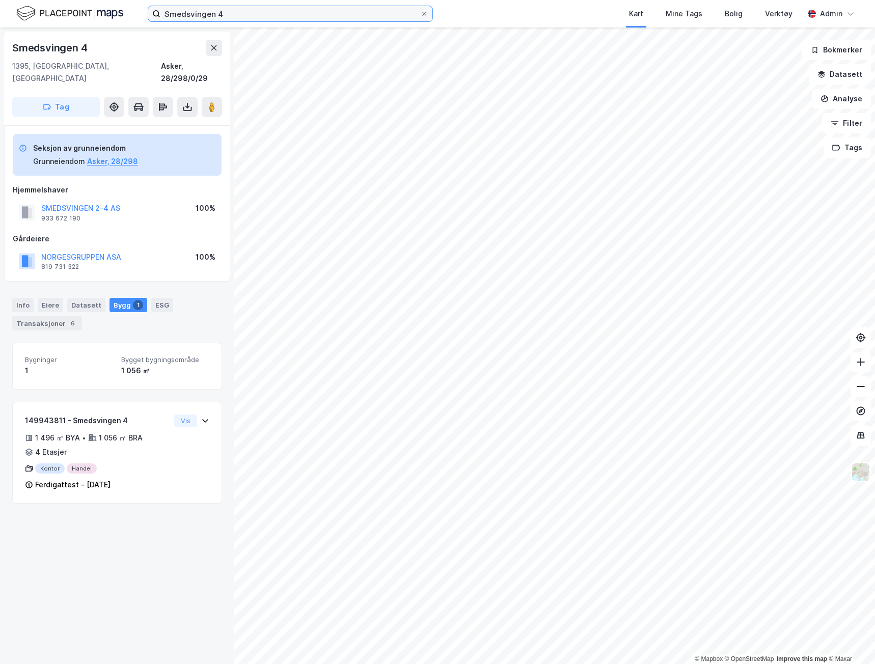
click at [237, 15] on input "Smedsvingen 4" at bounding box center [290, 13] width 260 height 15
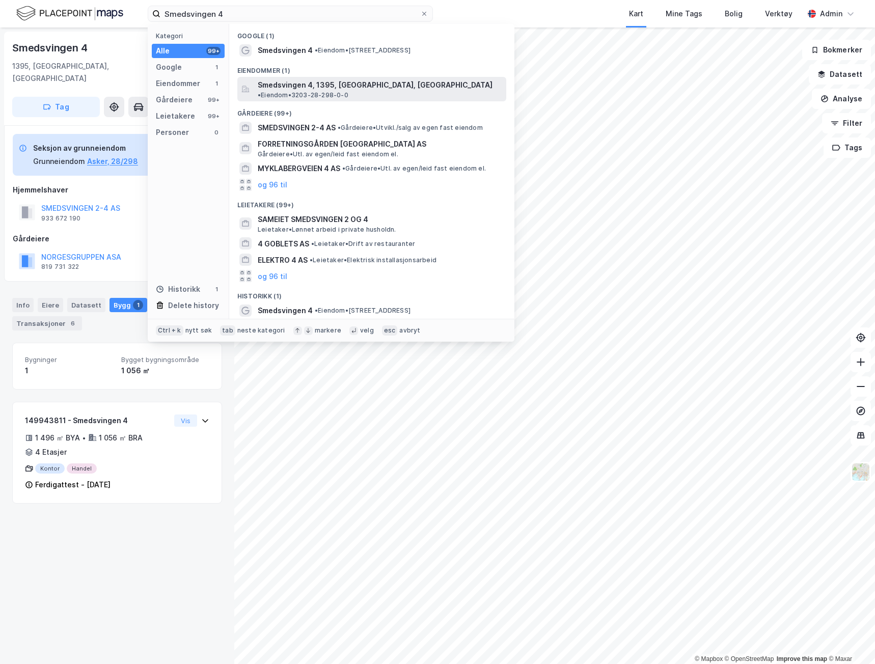
click at [300, 86] on span "Smedsvingen 4, 1395, [GEOGRAPHIC_DATA], [GEOGRAPHIC_DATA]" at bounding box center [375, 85] width 235 height 12
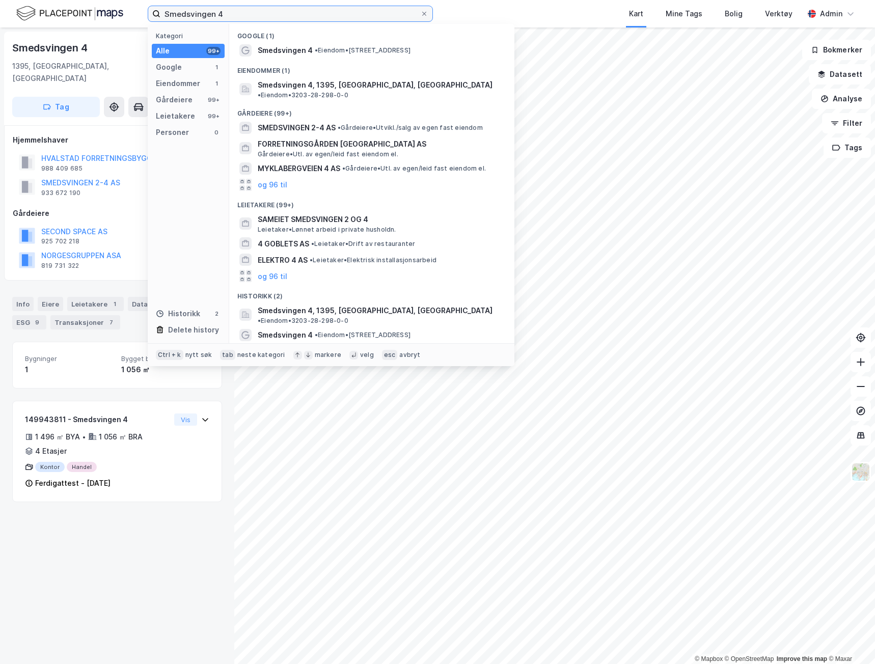
drag, startPoint x: 244, startPoint y: 18, endPoint x: 79, endPoint y: 7, distance: 165.5
click at [79, 7] on div "Smedsvingen 4 Kategori Alle 99+ Google 1 Eiendommer 1 Gårdeiere 99+ Leietakere …" at bounding box center [437, 14] width 875 height 28
paste input
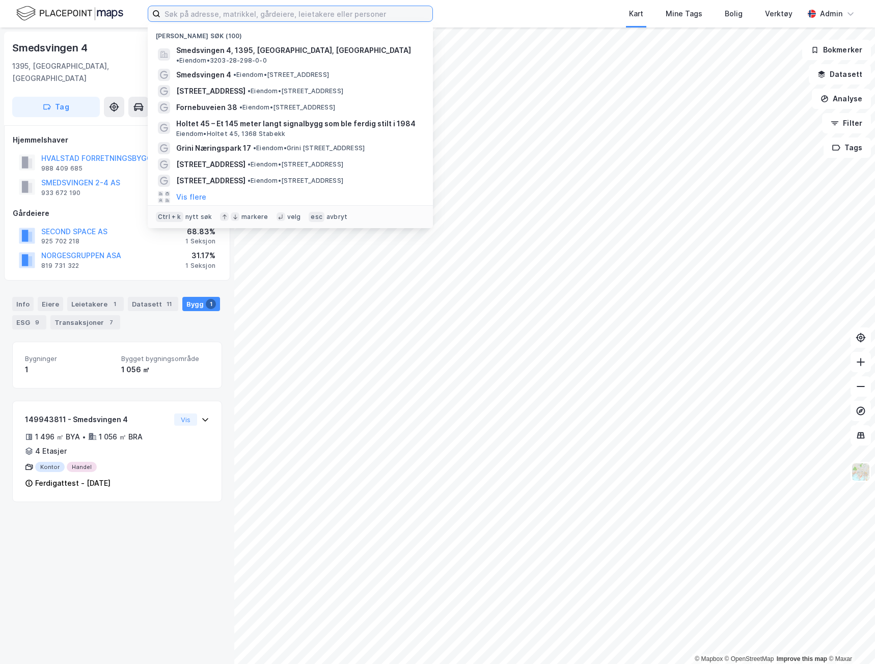
click at [251, 12] on input at bounding box center [296, 13] width 272 height 15
paste input "Kobbervikdalen 71"
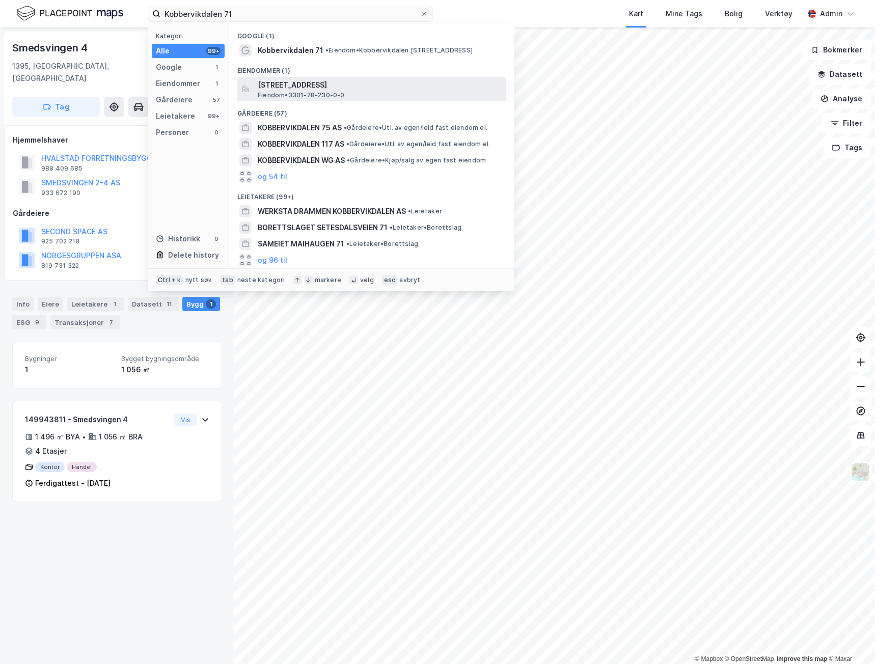
click at [284, 88] on span "[STREET_ADDRESS]" at bounding box center [380, 85] width 245 height 12
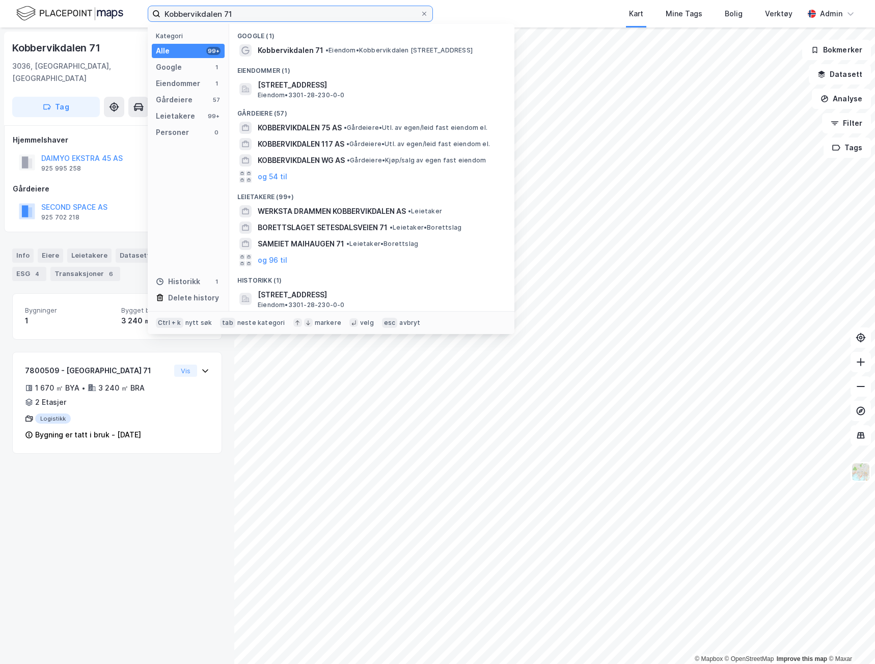
drag, startPoint x: 265, startPoint y: 14, endPoint x: 83, endPoint y: -3, distance: 183.2
click at [83, 0] on html "Kobbervikdalen 71 Kategori Alle 99+ Google 1 Eiendommer 1 Gårdeiere 57 Leietake…" at bounding box center [437, 332] width 875 height 664
paste input "Tungavegen 32"
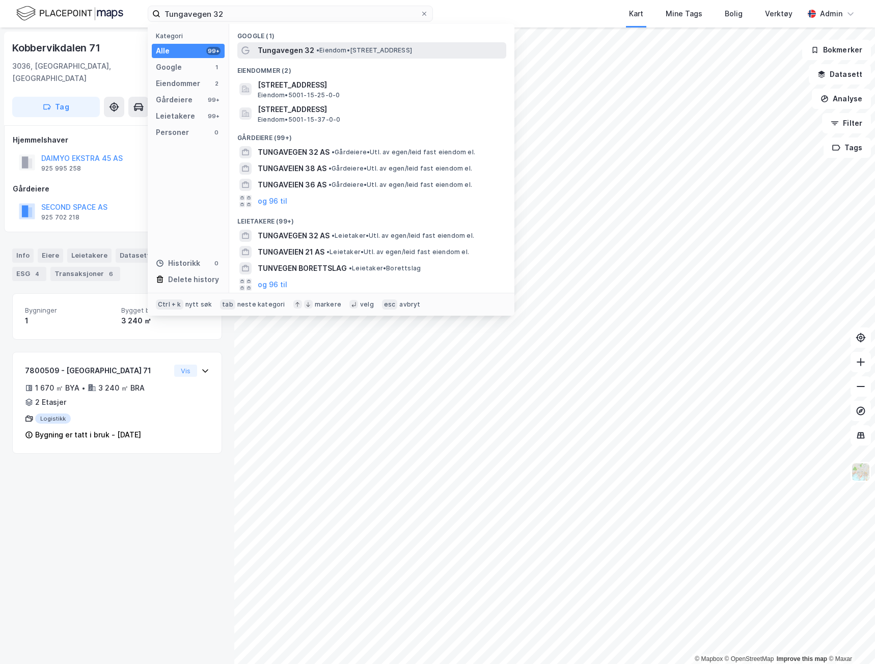
click at [283, 45] on span "Tungavegen 32" at bounding box center [286, 50] width 57 height 12
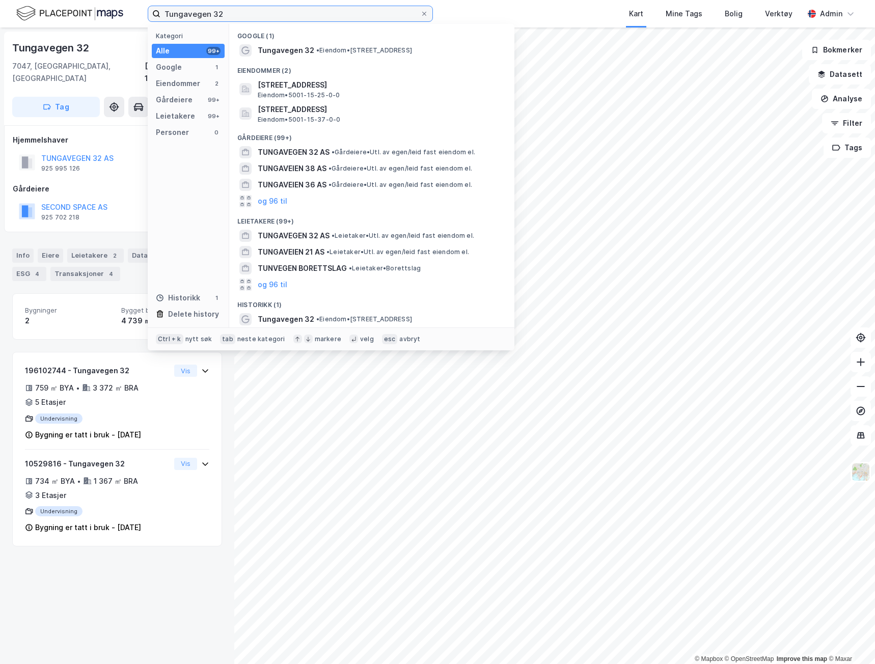
drag, startPoint x: 247, startPoint y: 19, endPoint x: 104, endPoint y: 7, distance: 143.7
click at [107, 9] on div "Tungavegen 32 Kategori Alle 99+ Google 1 Eiendommer 2 Gårdeiere 99+ Leietakere …" at bounding box center [437, 14] width 875 height 28
paste input "[STREET_ADDRESS]"
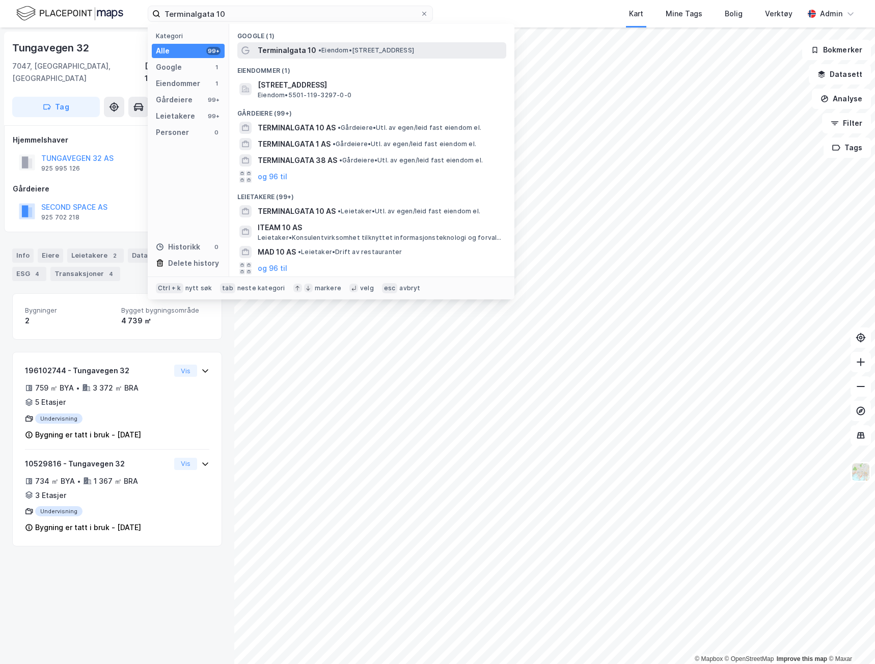
click at [313, 57] on div "Terminalgata 10 • Eiendom • [STREET_ADDRESS]" at bounding box center [371, 50] width 269 height 16
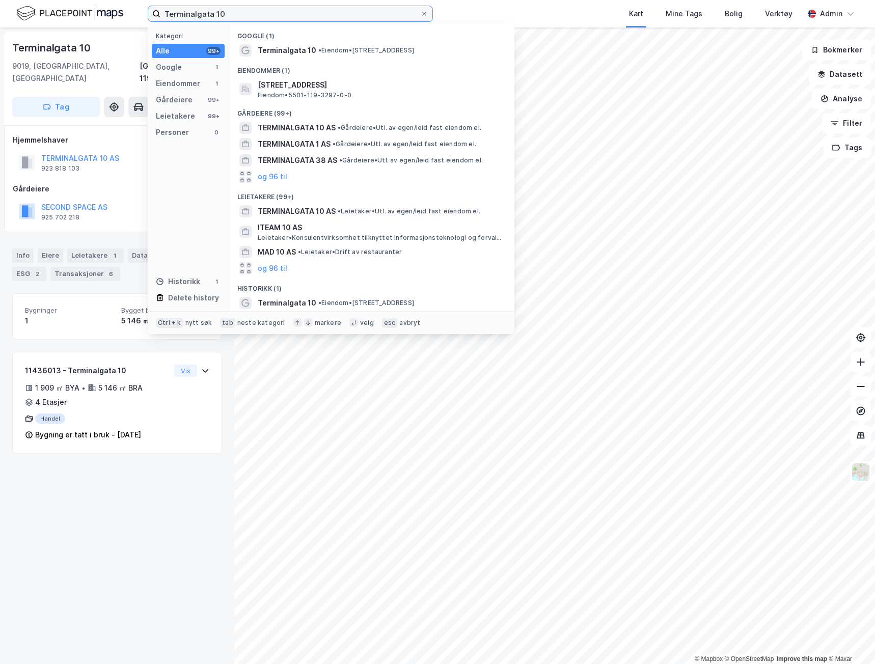
drag, startPoint x: 226, startPoint y: 9, endPoint x: 105, endPoint y: 9, distance: 121.2
click at [105, 9] on div "Terminalgata 10 Kategori Alle 99+ Google 1 Eiendommer 1 Gårdeiere 99+ Leietaker…" at bounding box center [437, 14] width 875 height 28
paste input "[STREET_ADDRESS]"
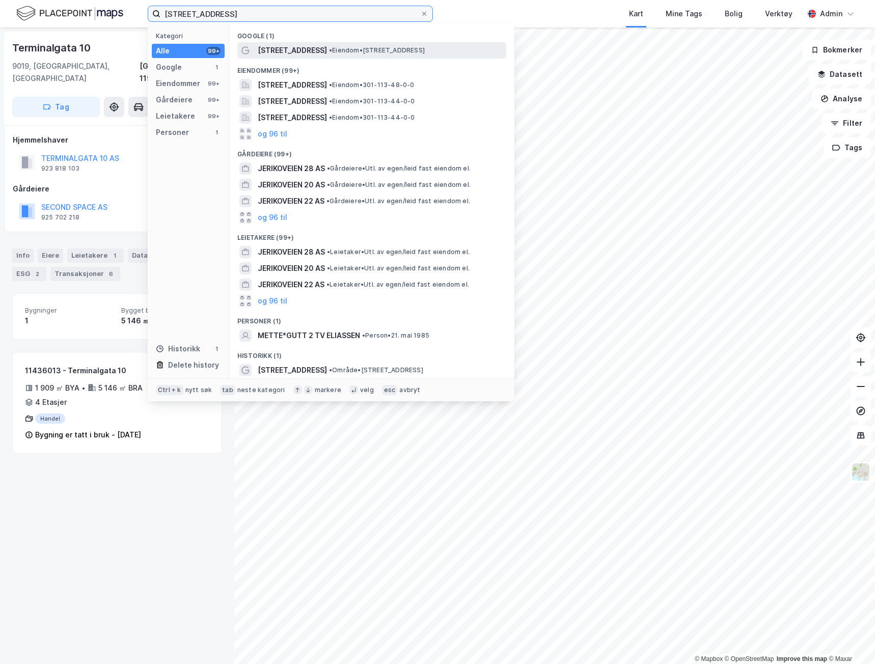
type input "[STREET_ADDRESS]"
click at [275, 50] on span "[STREET_ADDRESS]" at bounding box center [292, 50] width 69 height 12
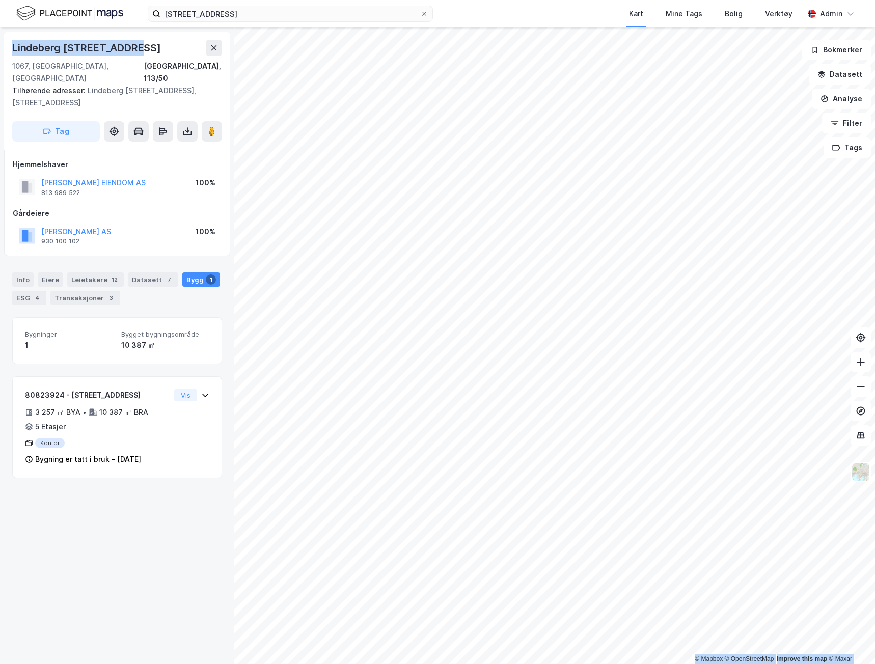
drag, startPoint x: 137, startPoint y: 46, endPoint x: -4, endPoint y: 46, distance: 140.6
click at [0, 46] on html "[STREET_ADDRESS] Kart Mine Tags Bolig Verktøy Admin © Mapbox © OpenStreetMap Im…" at bounding box center [437, 332] width 875 height 664
copy div "© Mapbox © OpenStreetMap Improve this map © [PERSON_NAME][STREET_ADDRESS]"
